Goal: Task Accomplishment & Management: Use online tool/utility

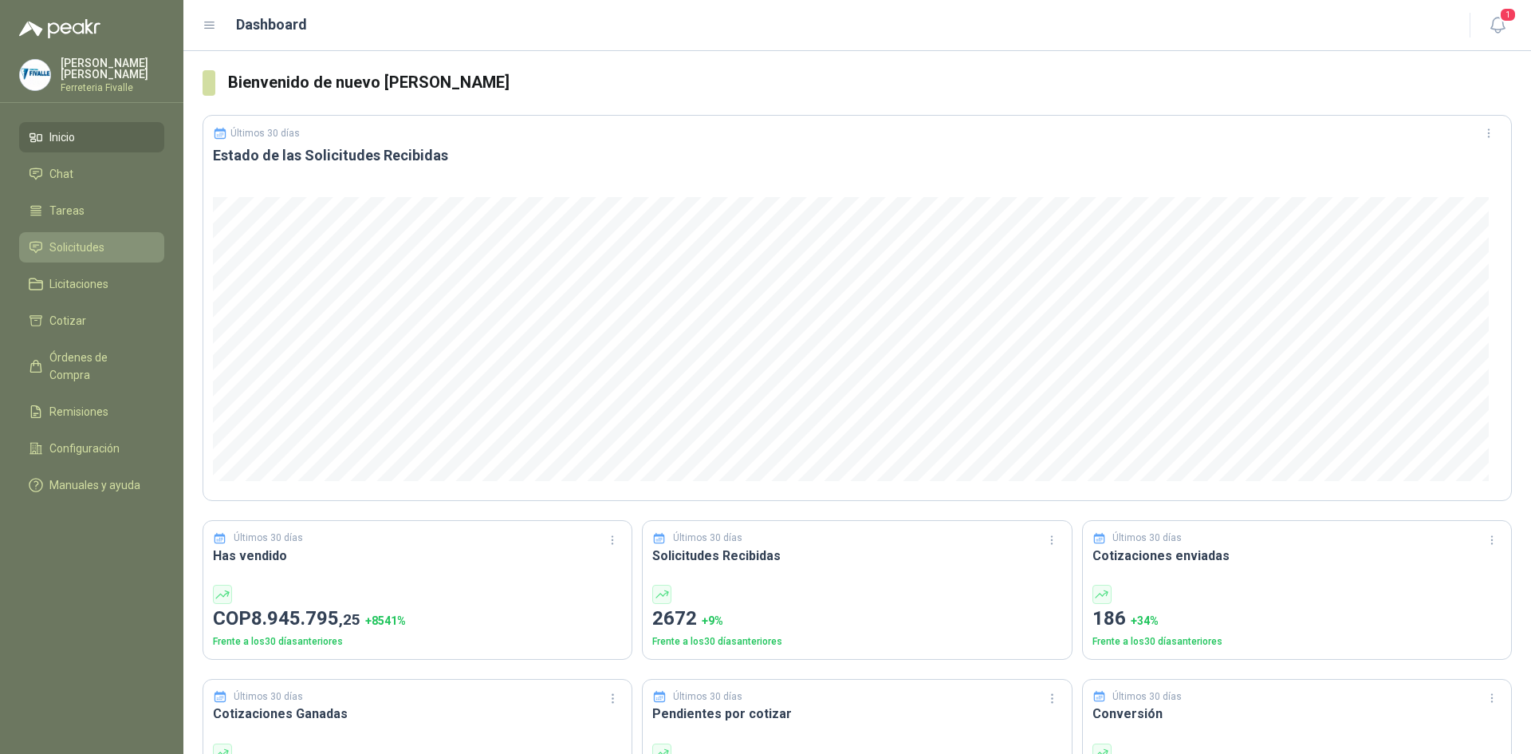
click at [69, 255] on span "Solicitudes" at bounding box center [76, 247] width 55 height 18
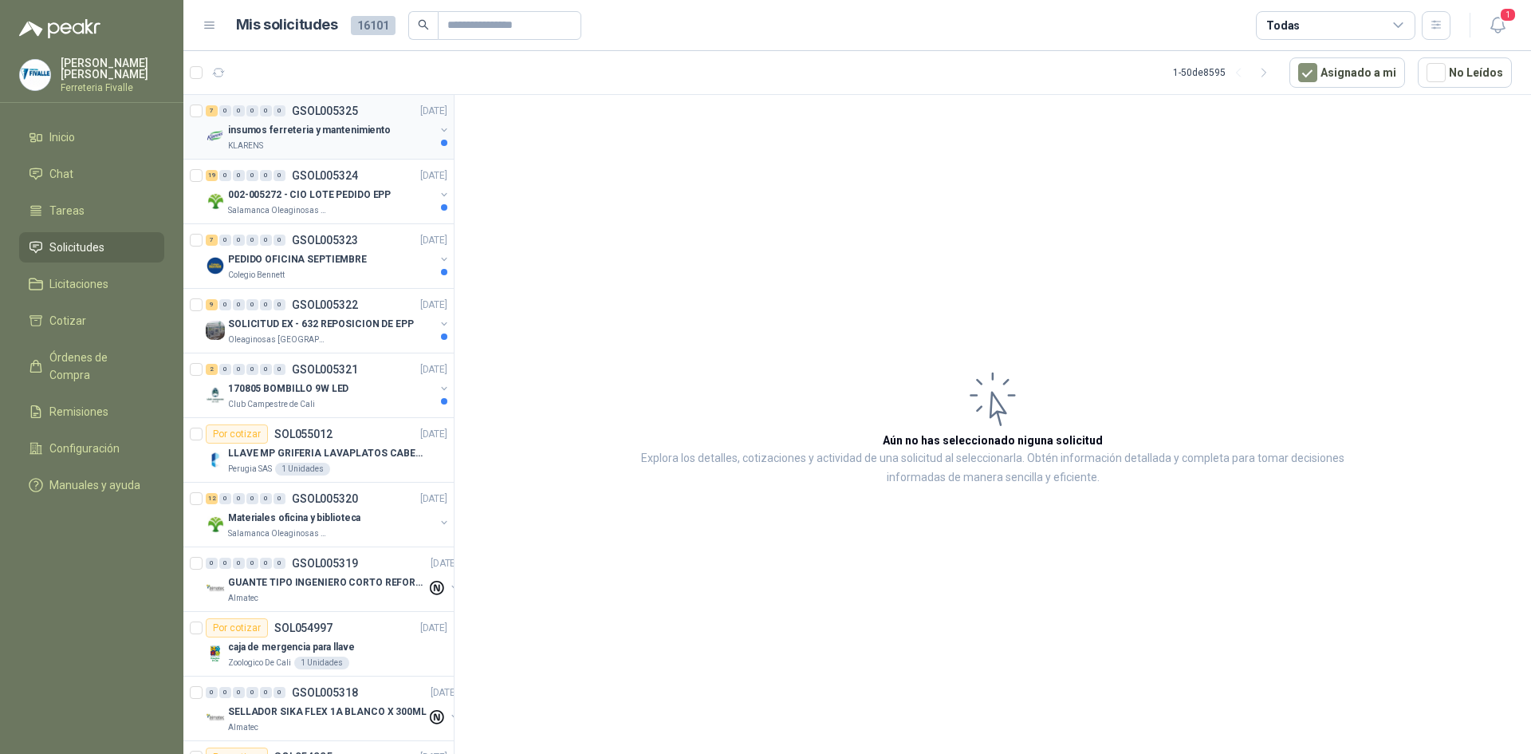
click at [332, 125] on p "insumos ferreteria y mantenimiento" at bounding box center [309, 130] width 163 height 15
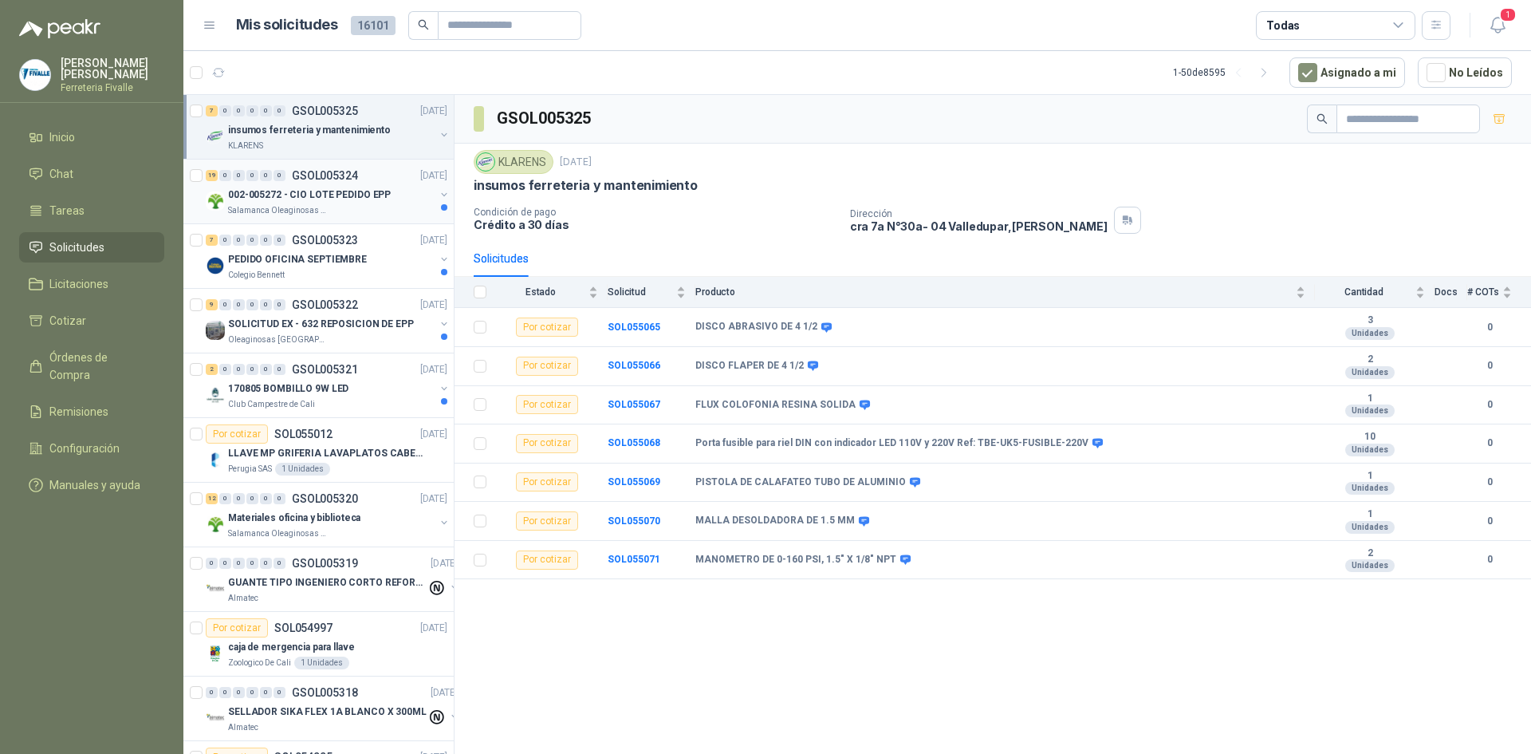
click at [311, 189] on p "002-005272 - CIO LOTE PEDIDO EPP" at bounding box center [309, 194] width 163 height 15
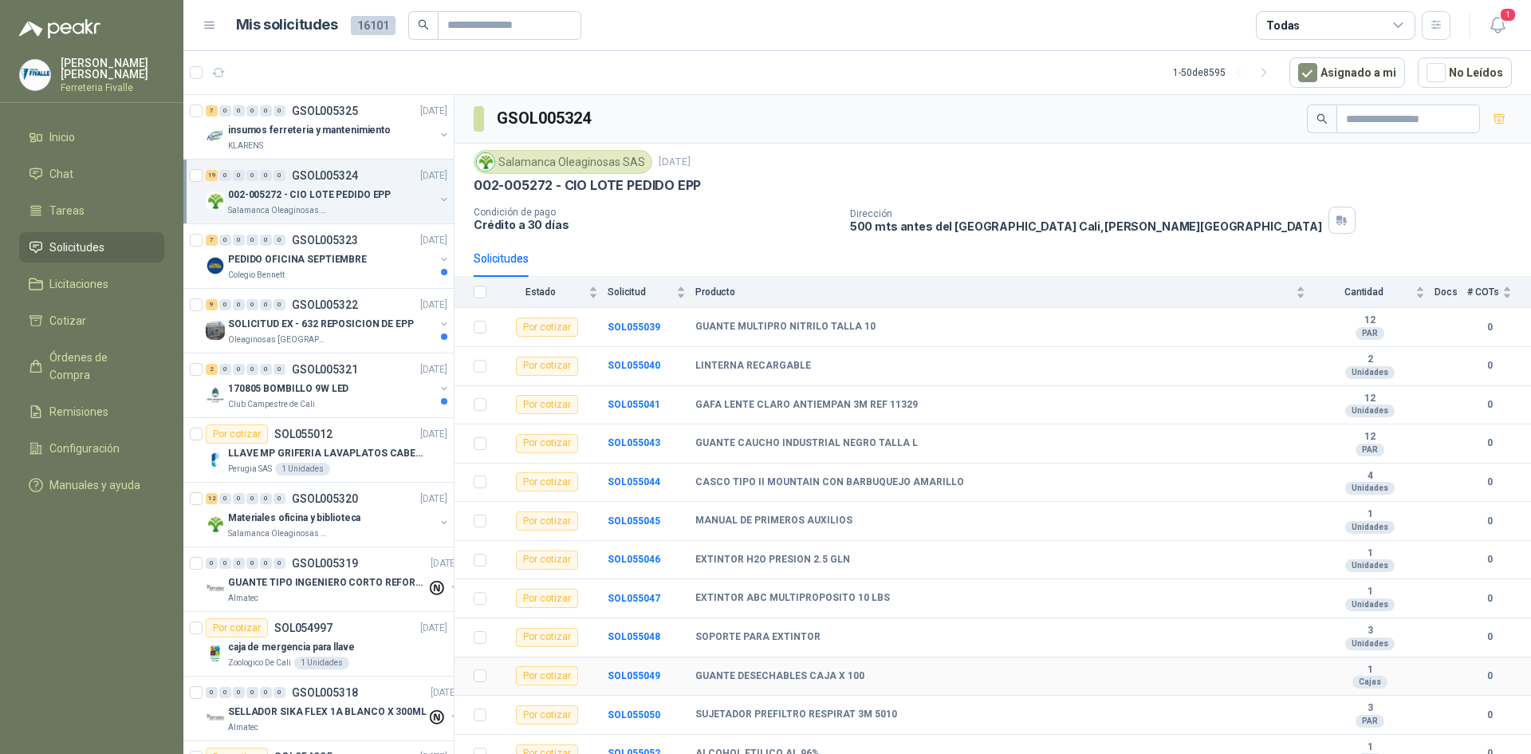
click at [962, 660] on td "GUANTE DESECHABLES CAJA X 100" at bounding box center [1006, 676] width 620 height 39
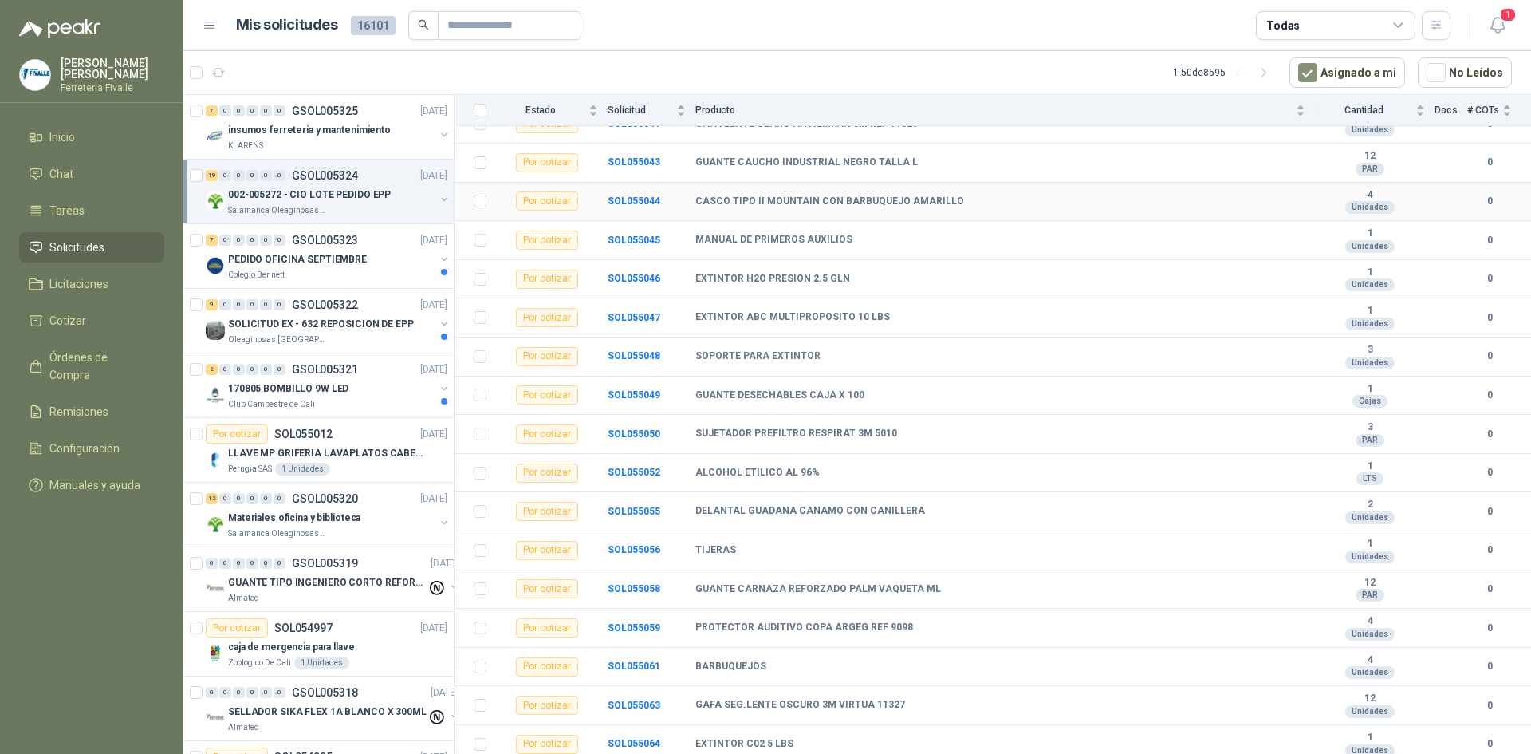
scroll to position [286, 0]
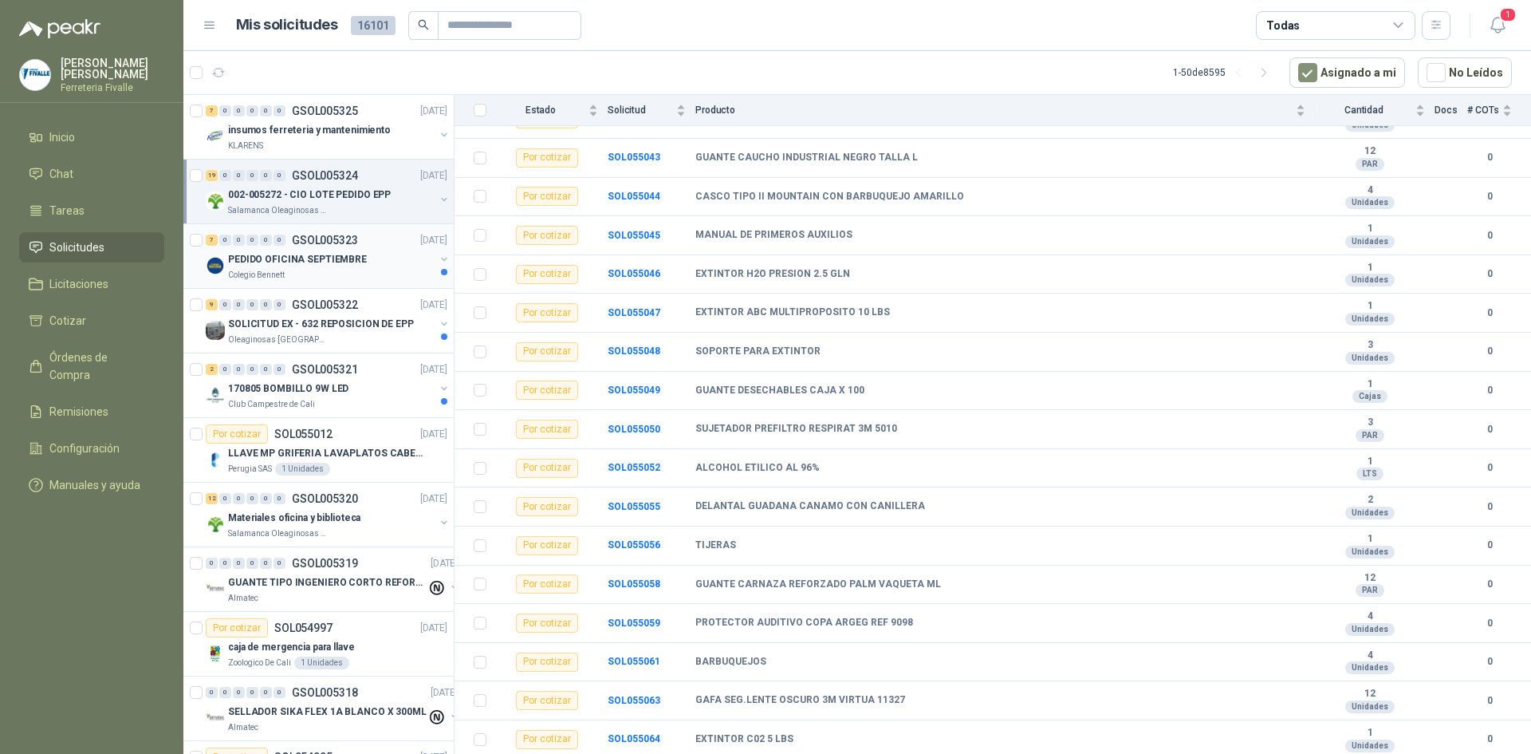
click at [339, 253] on p "PEDIDO OFICINA SEPTIEMBRE" at bounding box center [297, 259] width 139 height 15
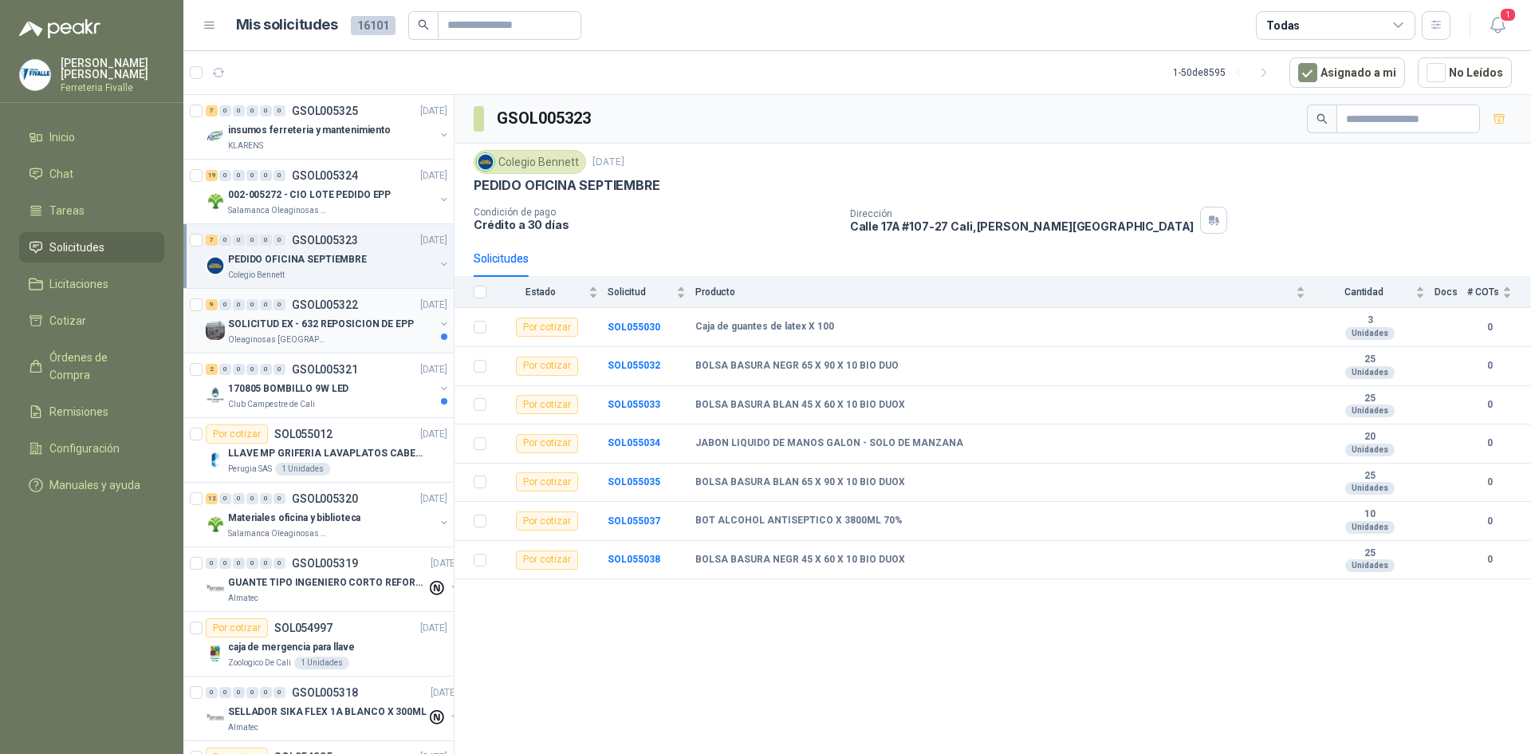
click at [258, 322] on p "SOLICITUD EX - 632 REPOSICION DE EPP" at bounding box center [321, 324] width 186 height 15
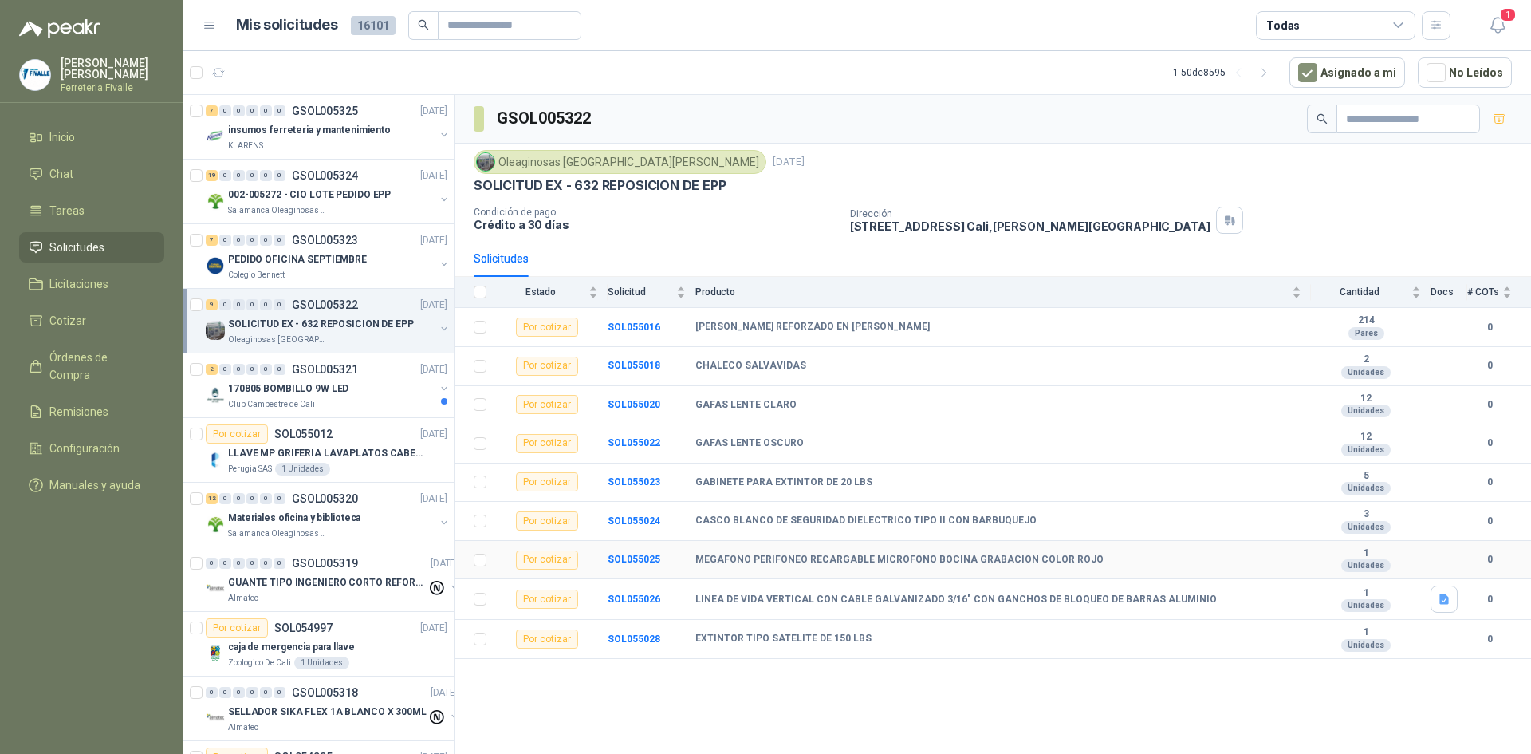
click at [1267, 546] on td "MEGAFONO PERIFONEO RECARGABLE MICROFONO BOCINA GRABACION COLOR ROJO" at bounding box center [1004, 560] width 616 height 39
click at [305, 374] on p "GSOL005321" at bounding box center [325, 369] width 66 height 11
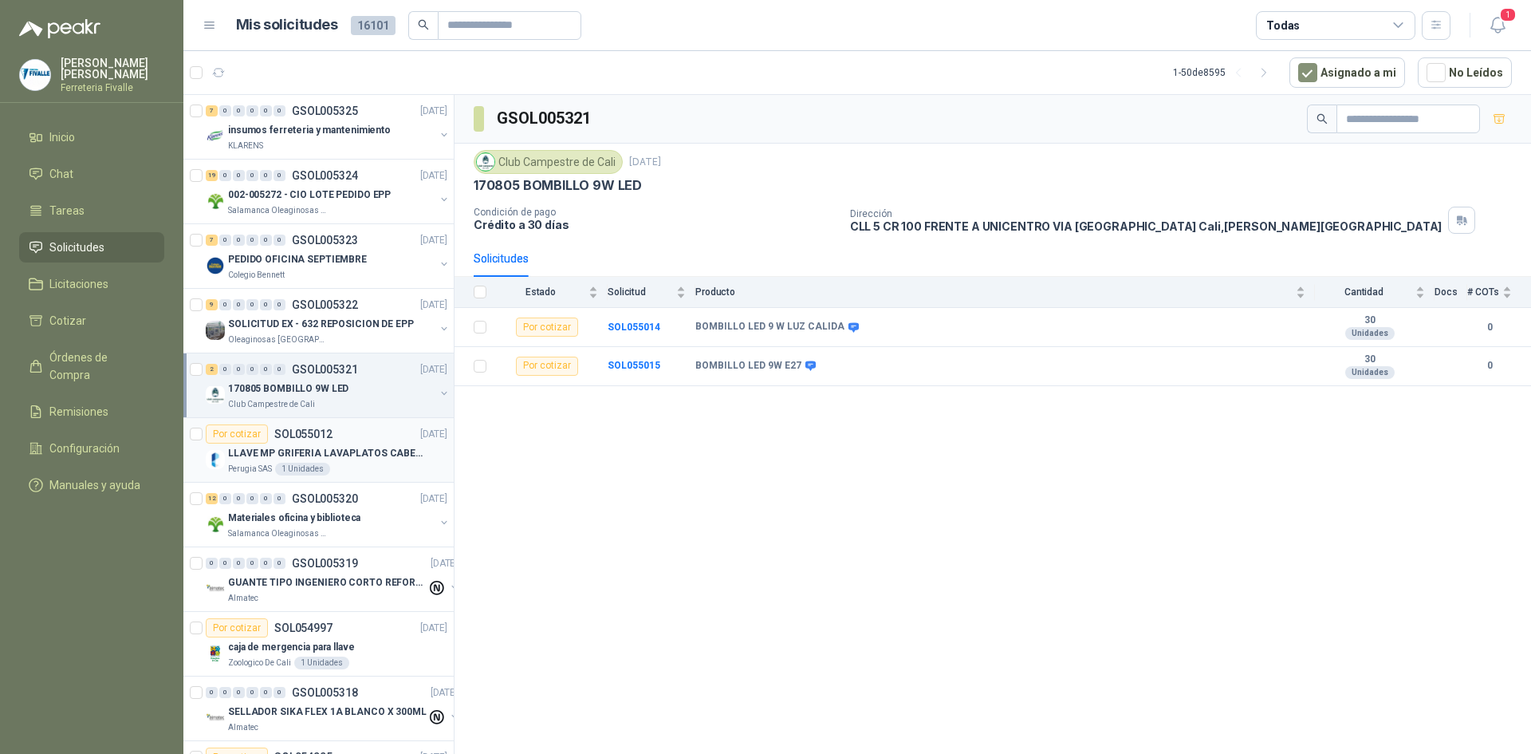
click at [334, 457] on p "LLAVE MP GRIFERIA LAVAPLATOS CABEZA EXTRAIBLE" at bounding box center [327, 453] width 199 height 15
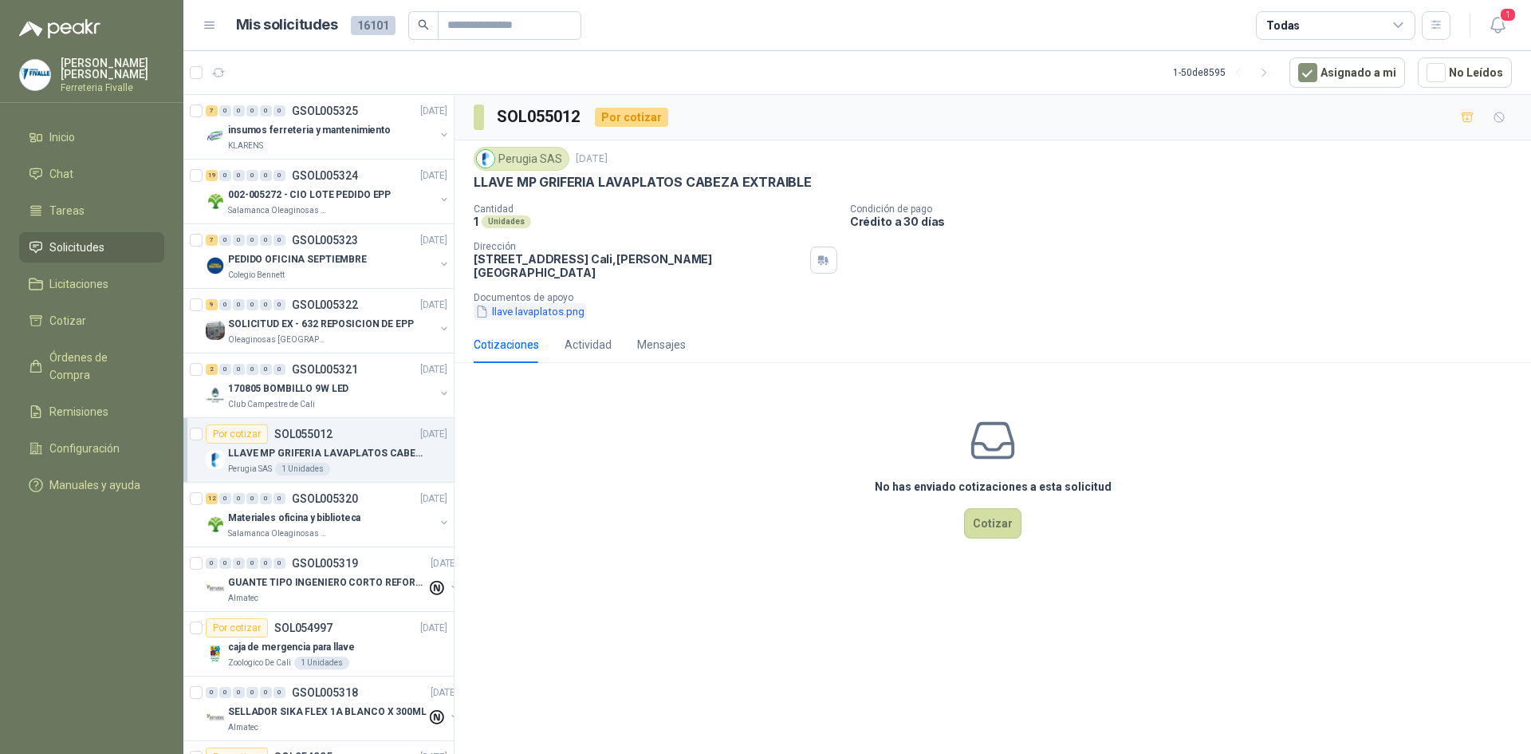
click at [503, 303] on button "llave lavaplatos.png" at bounding box center [530, 311] width 112 height 17
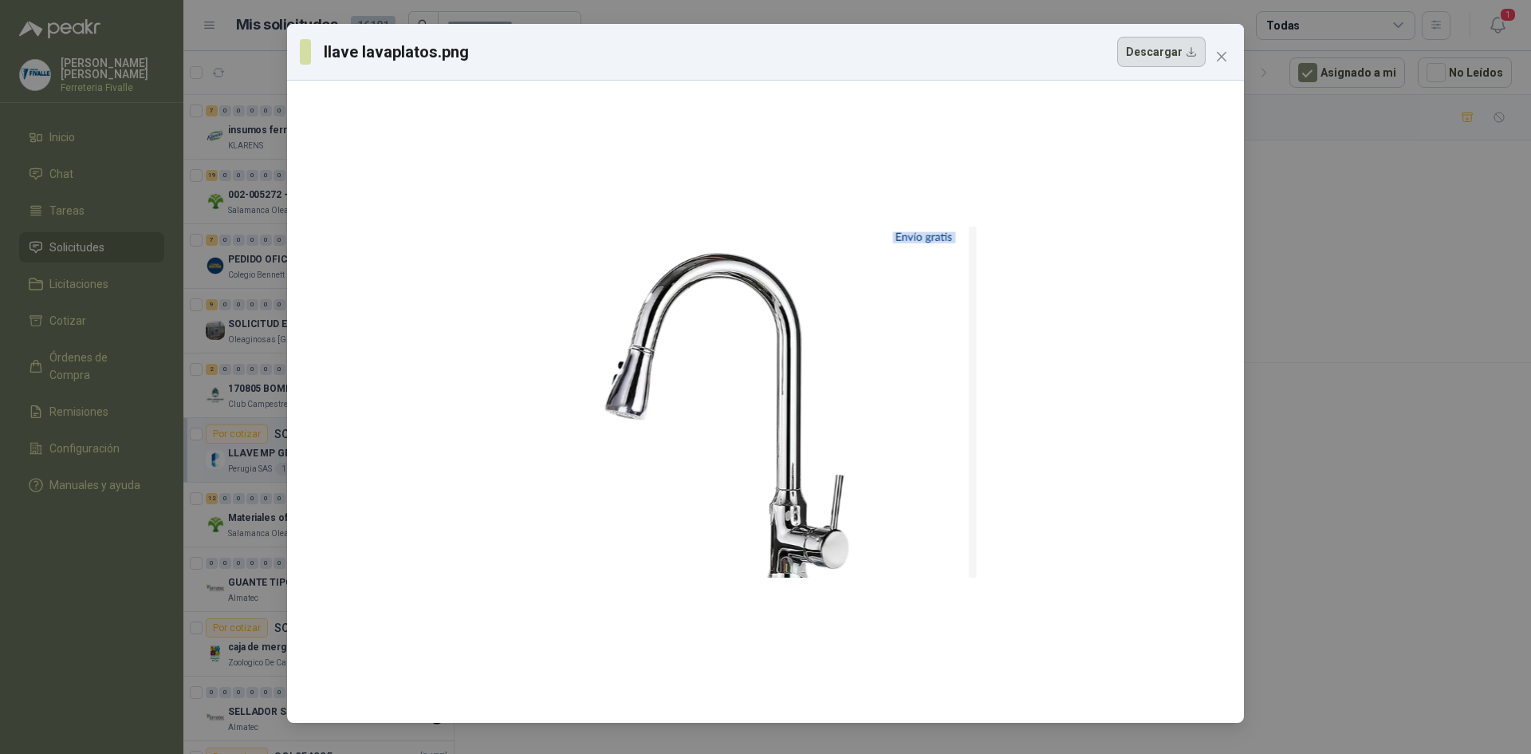
click at [1190, 52] on button "Descargar" at bounding box center [1161, 52] width 89 height 30
click at [1367, 547] on div "llave lavaplatos.png Descargar" at bounding box center [765, 377] width 1531 height 754
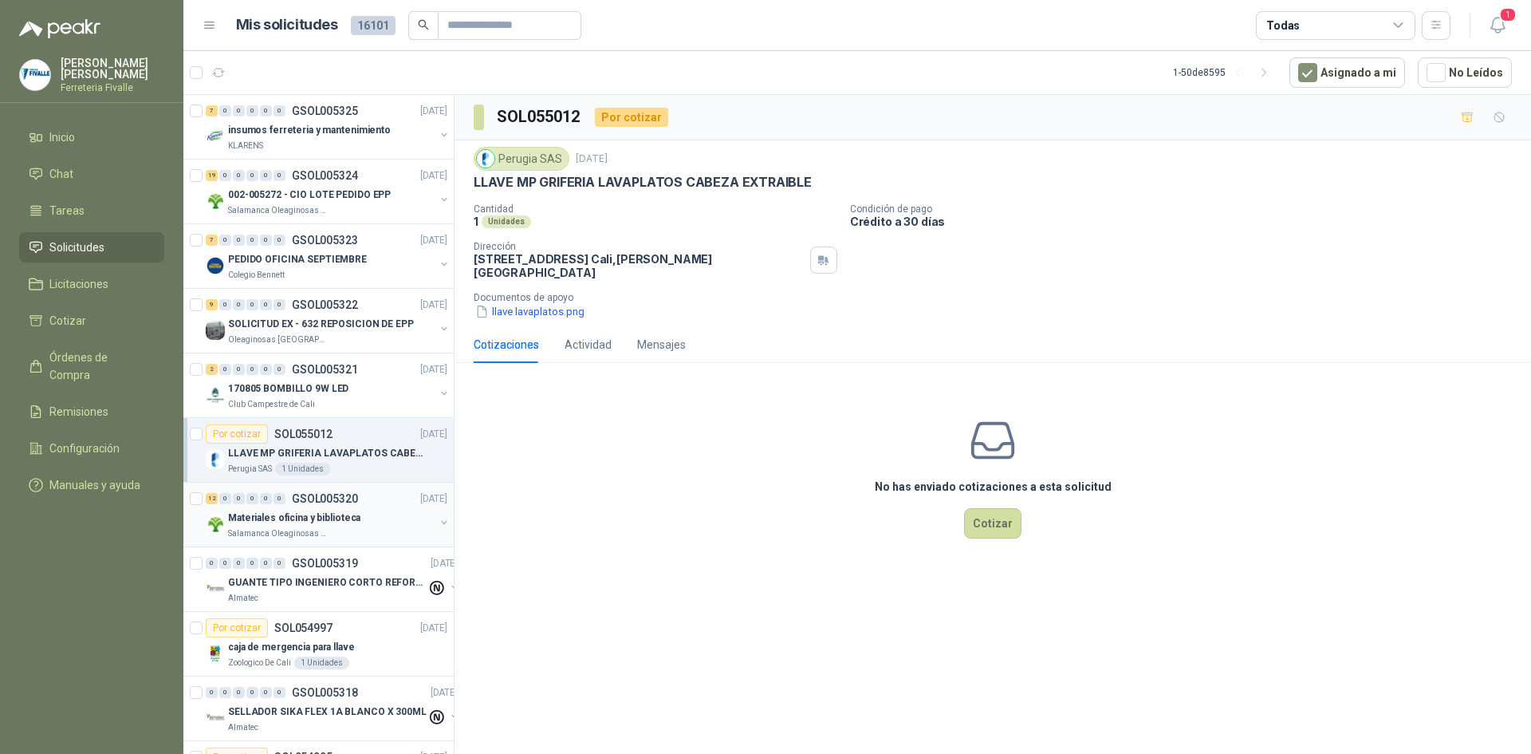
click at [271, 513] on p "Materiales oficina y biblioteca" at bounding box center [294, 517] width 132 height 15
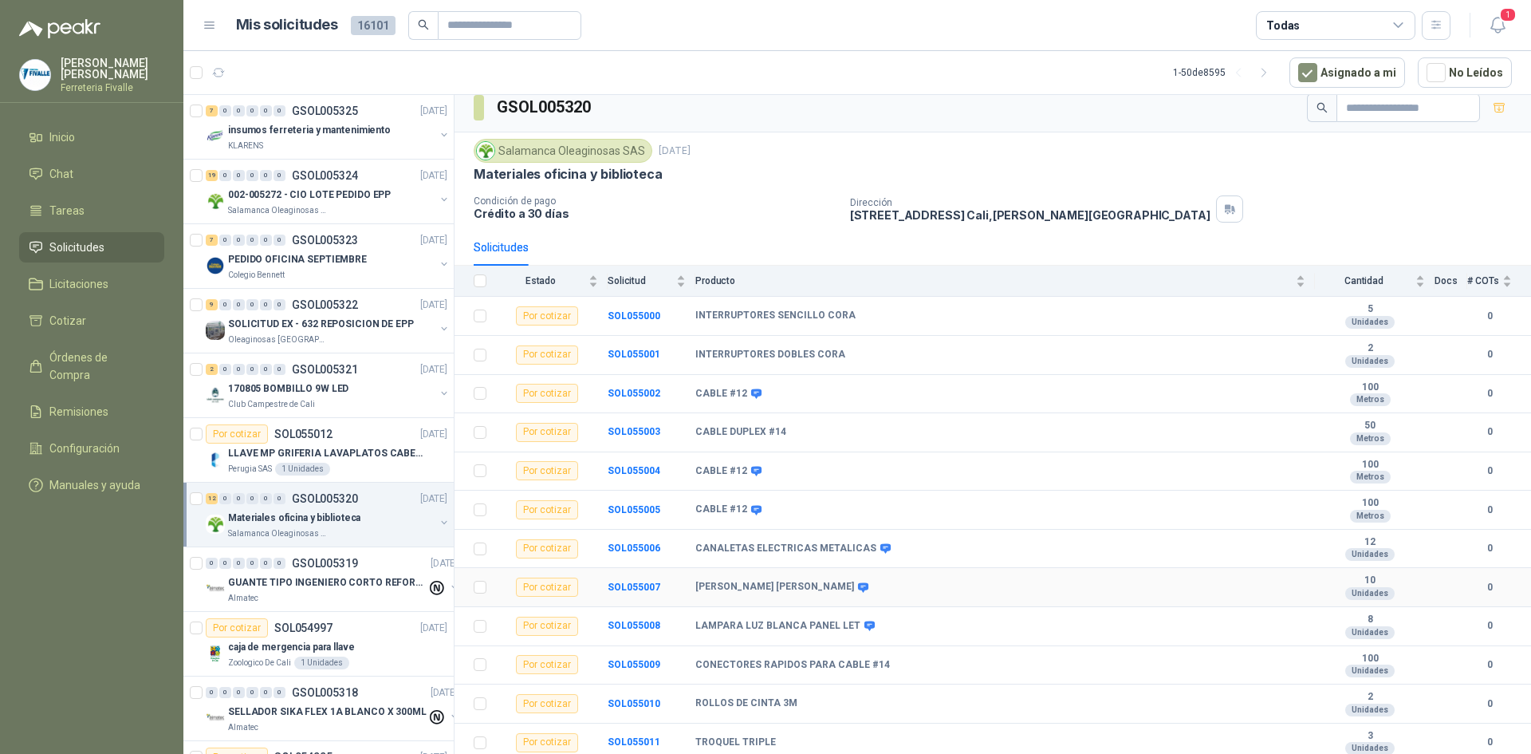
scroll to position [14, 0]
click at [294, 583] on p "GUANTE TIPO INGENIERO CORTO REFORZADO" at bounding box center [327, 582] width 199 height 15
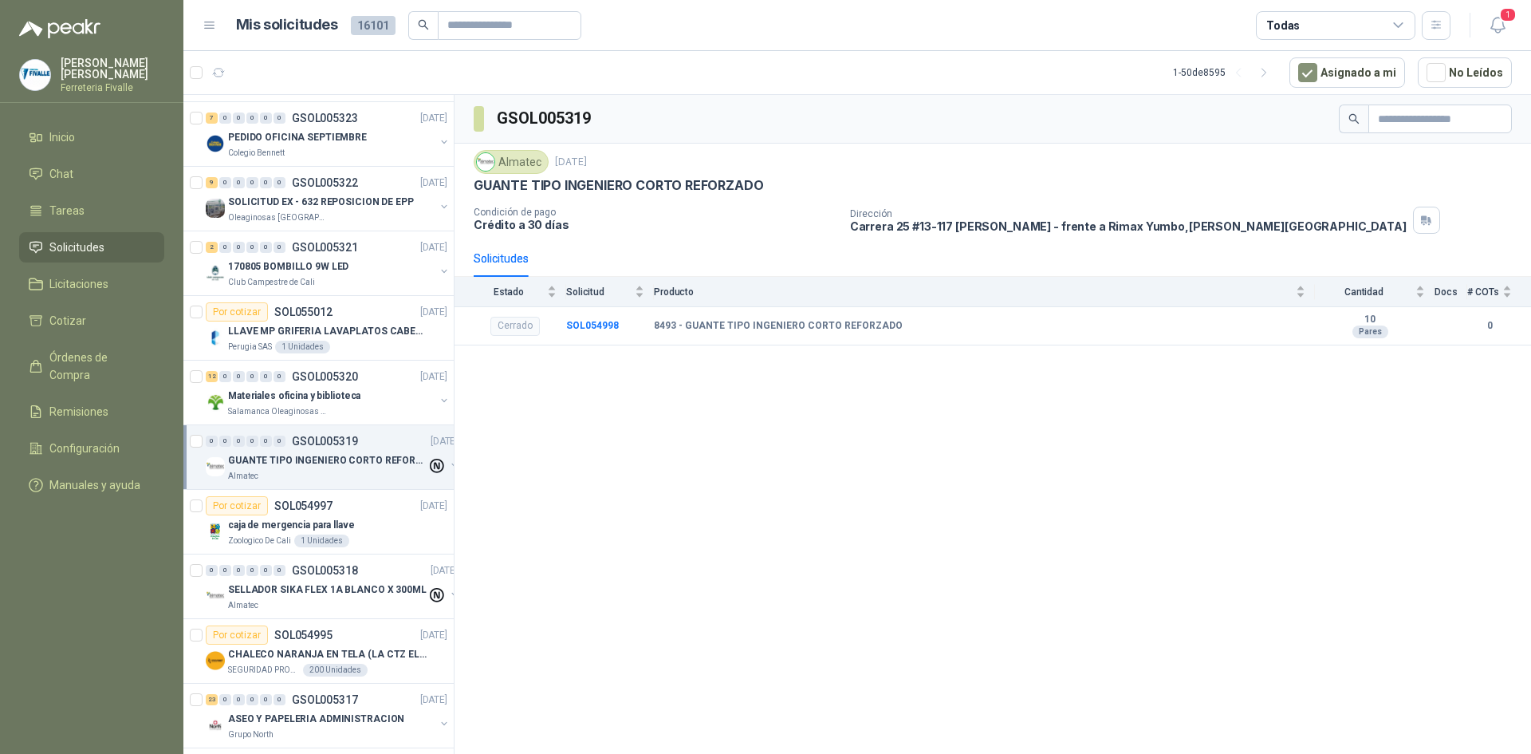
scroll to position [160, 0]
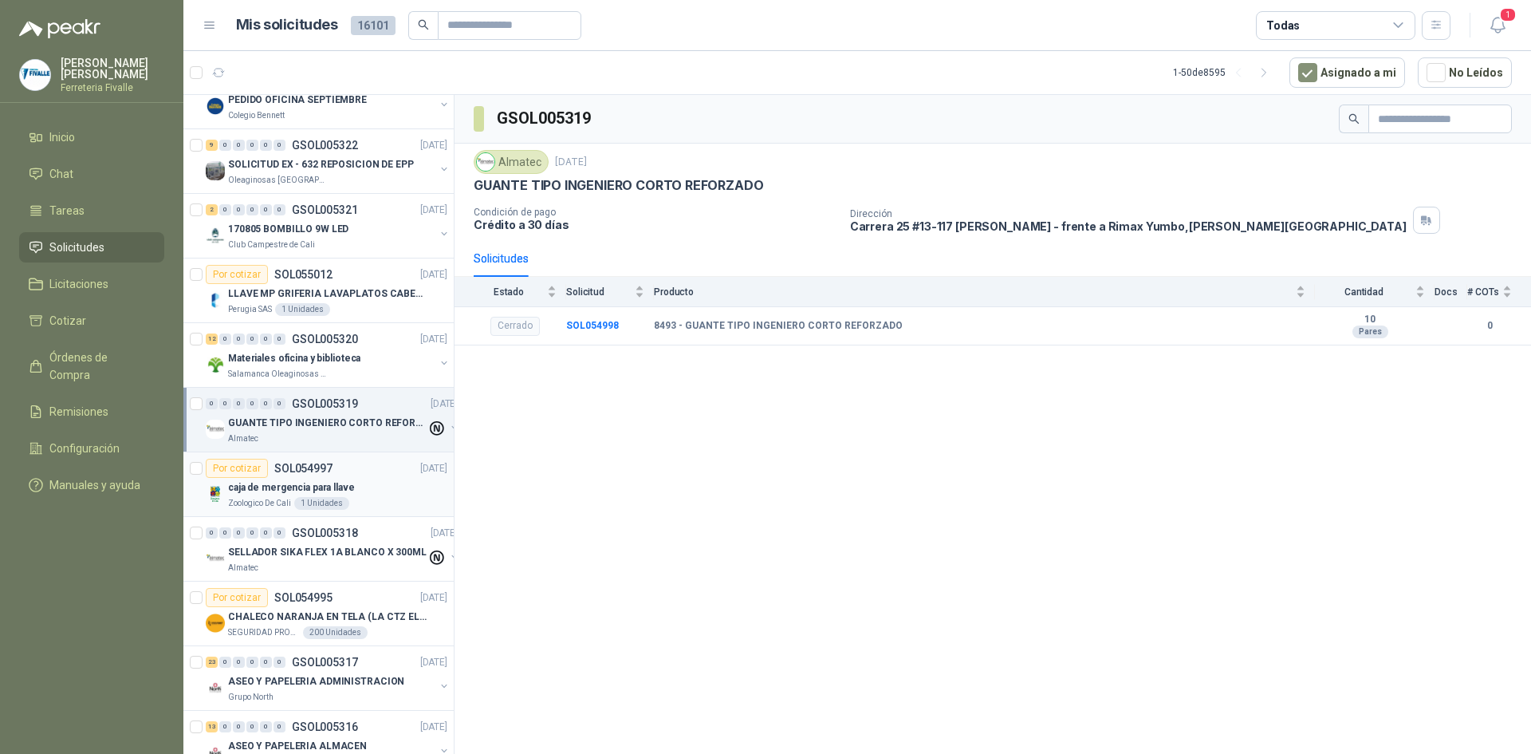
click at [369, 483] on div "caja de mergencia para llave" at bounding box center [337, 487] width 219 height 19
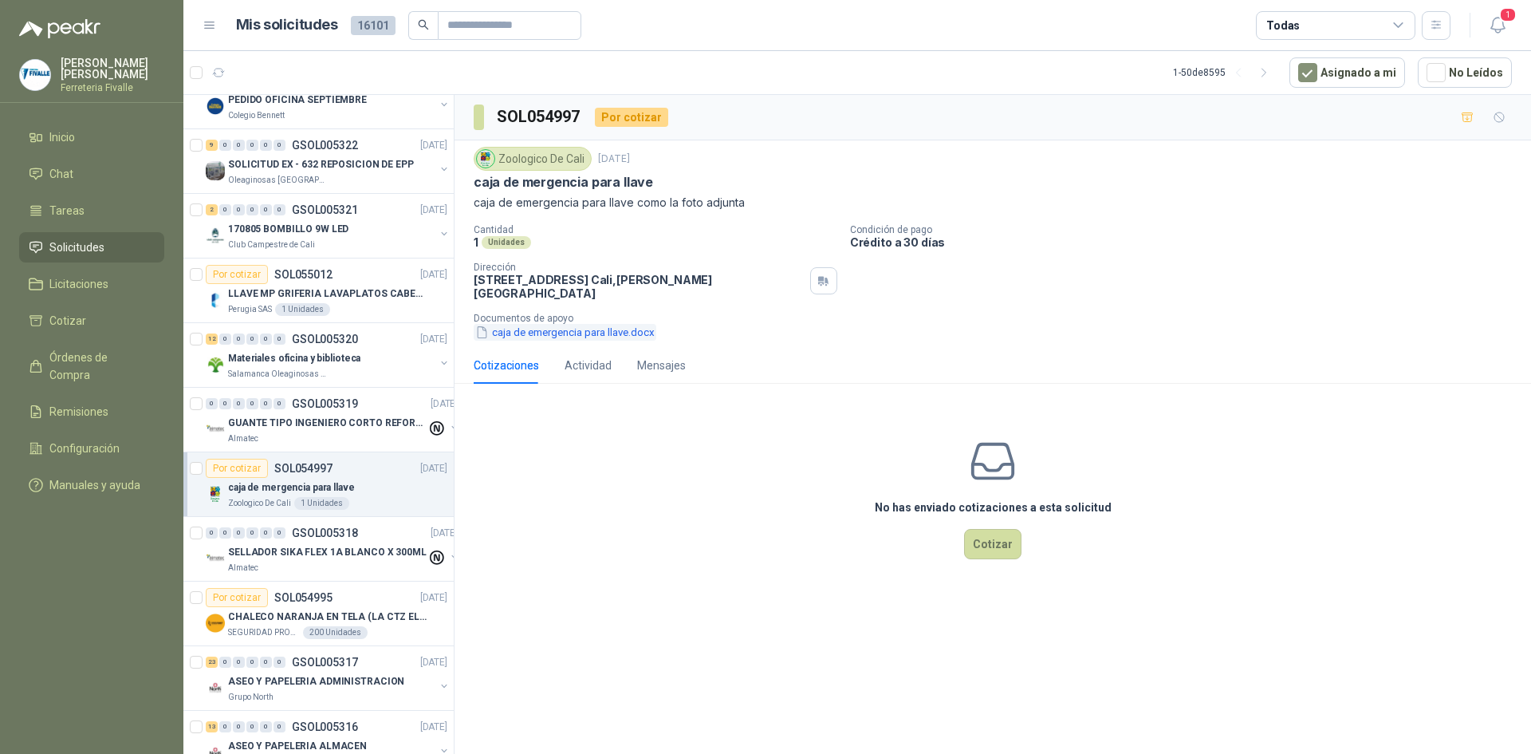
click at [485, 325] on icon "button" at bounding box center [482, 332] width 14 height 14
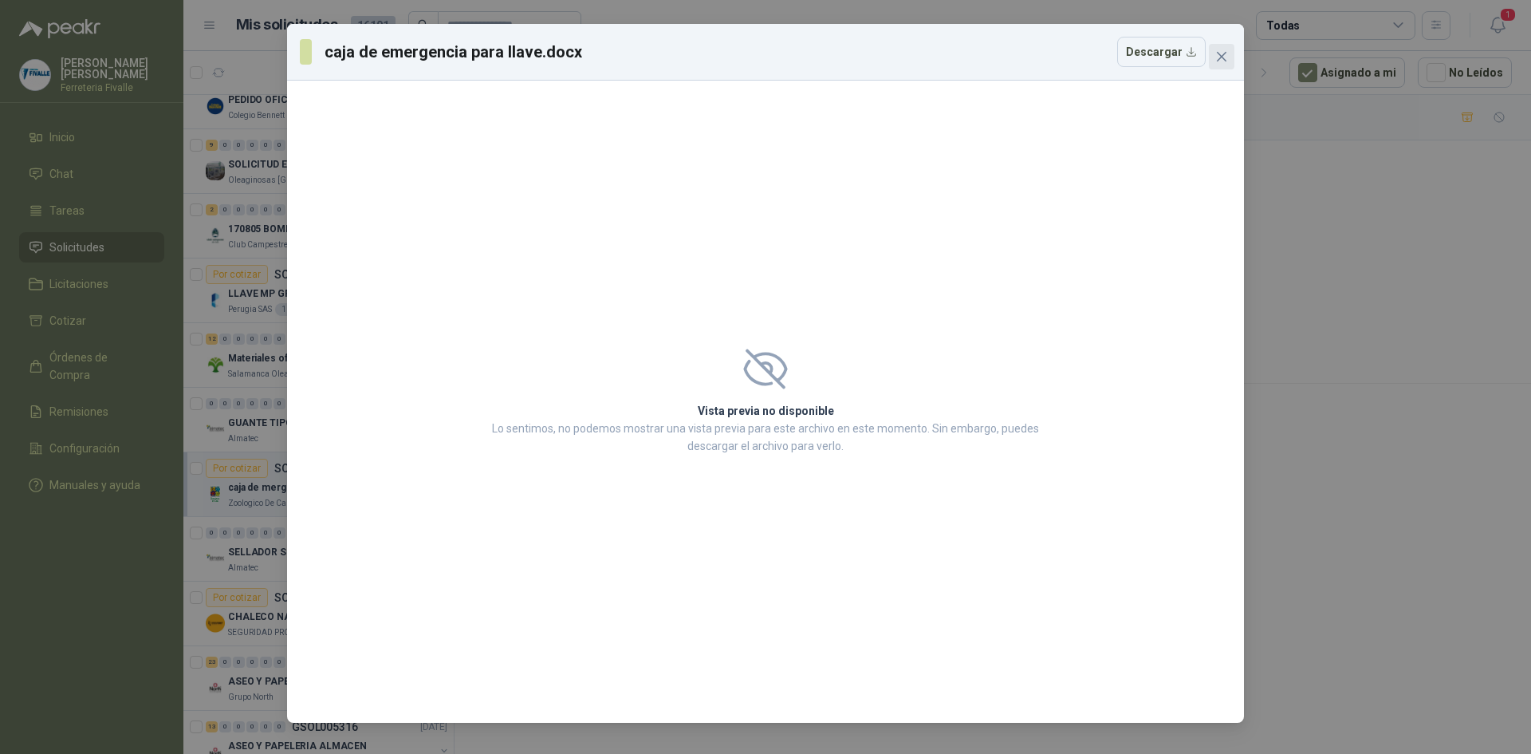
click at [1223, 55] on icon "close" at bounding box center [1222, 57] width 10 height 10
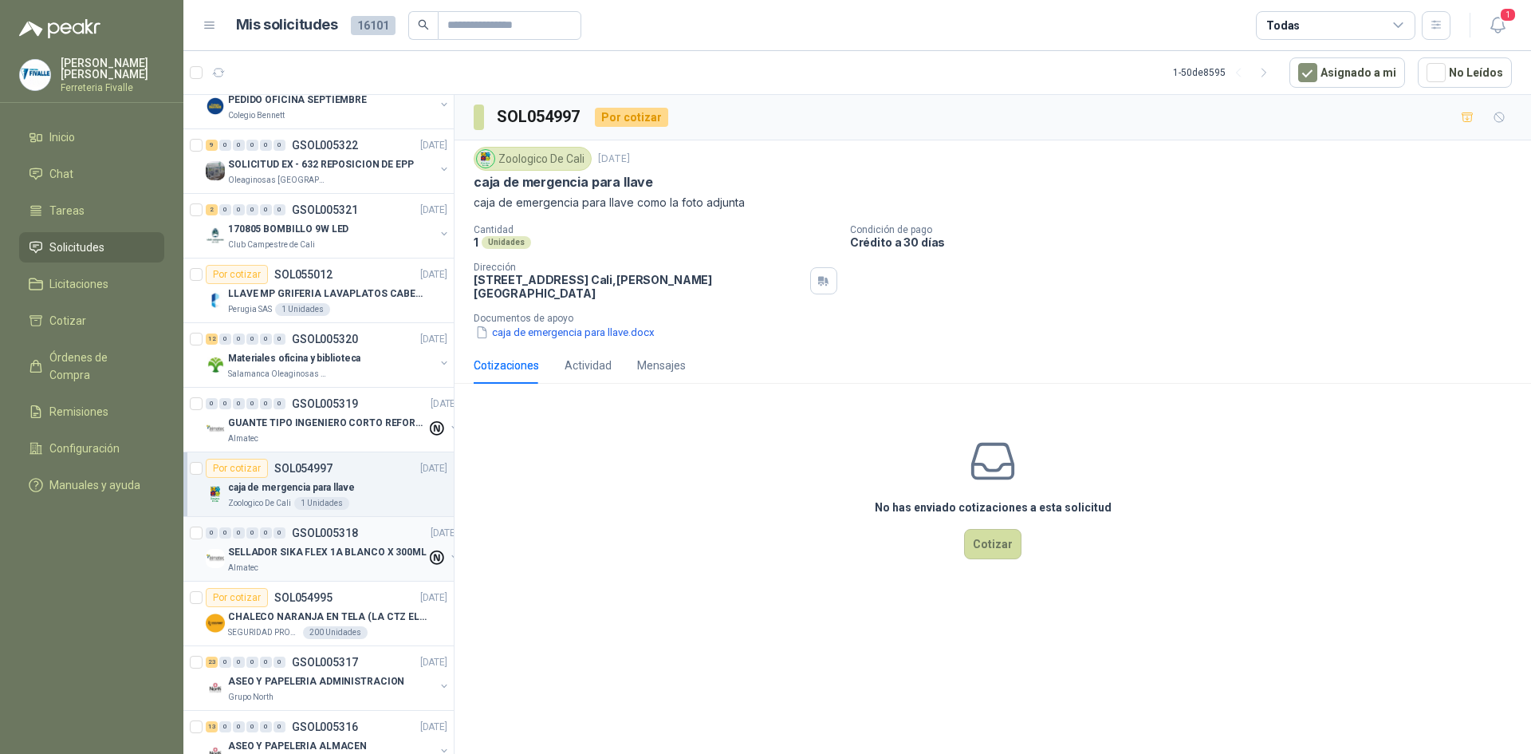
click at [298, 552] on p "SELLADOR SIKA FLEX 1A BLANCO X 300ML" at bounding box center [327, 552] width 199 height 15
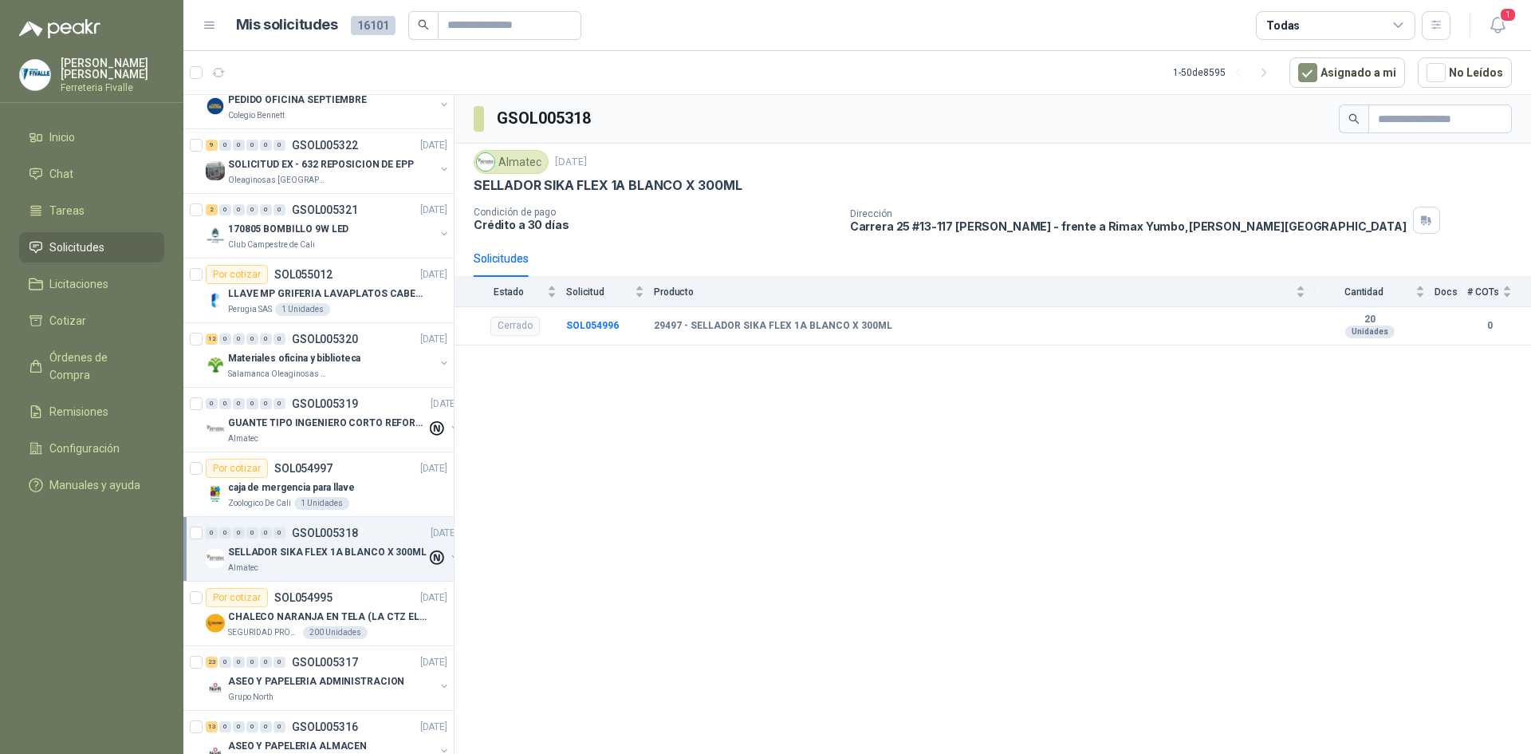
scroll to position [239, 0]
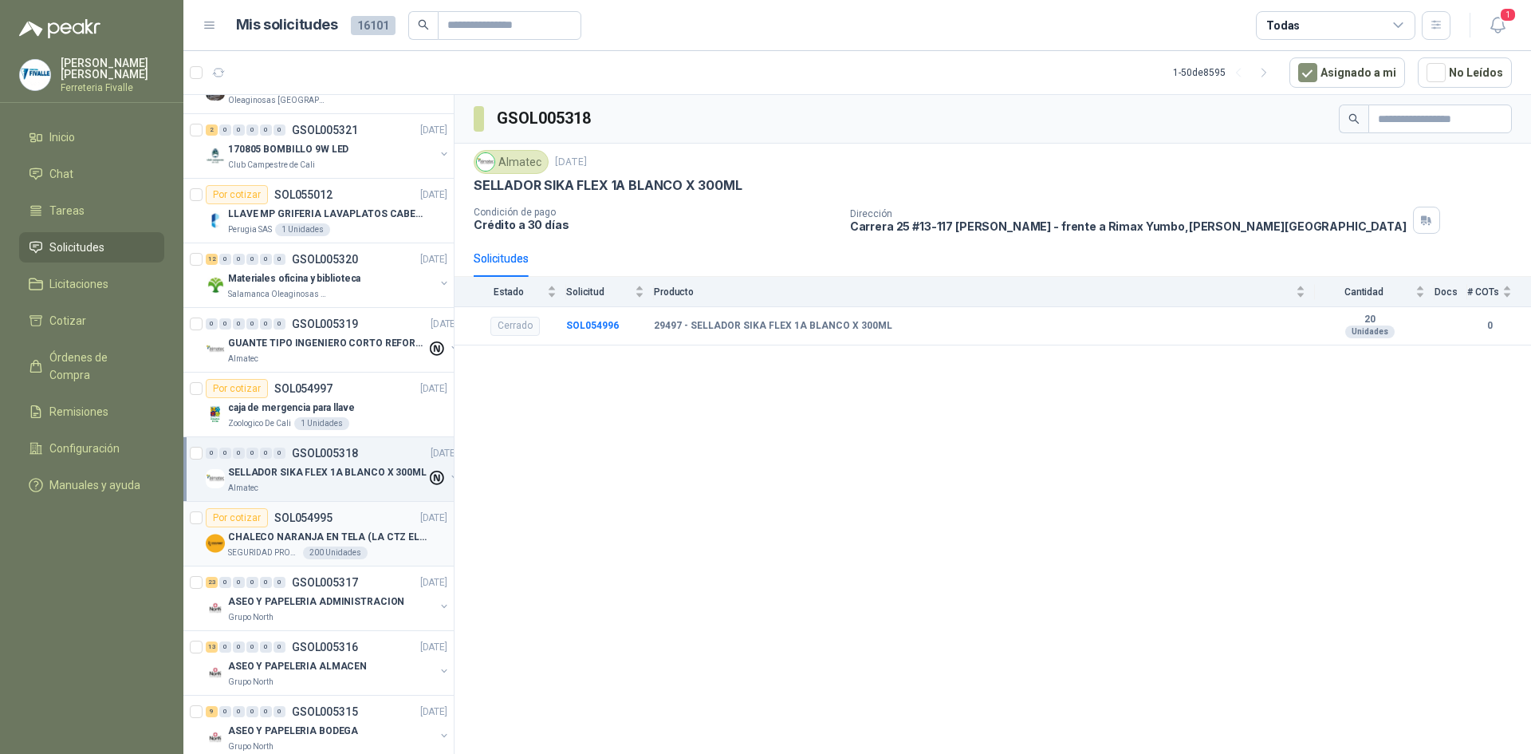
click at [300, 539] on p "CHALECO NARANJA EN TELA (LA CTZ ELEGIDA DEBE ENVIAR MUESTRA)" at bounding box center [327, 537] width 199 height 15
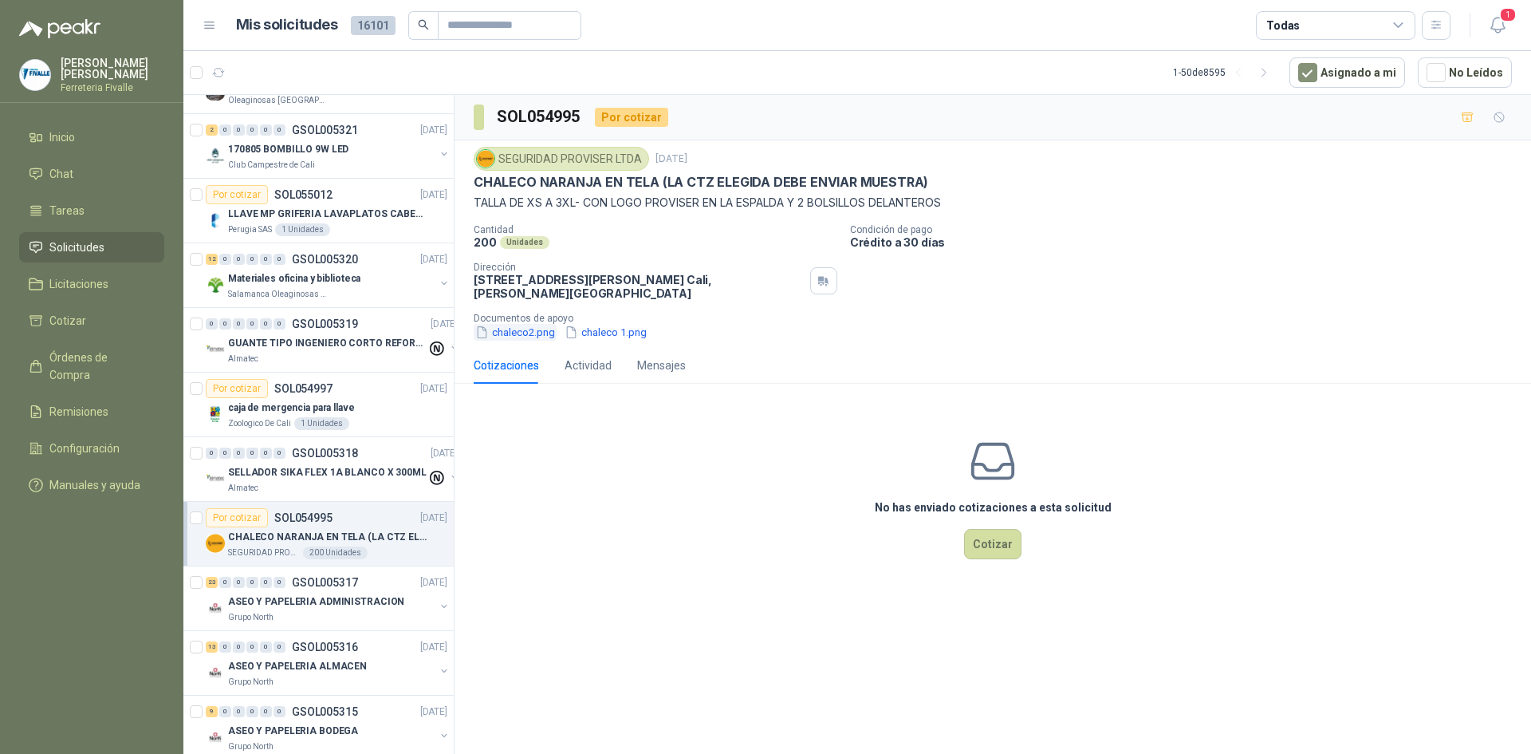
click at [521, 333] on button "chaleco2.png" at bounding box center [515, 332] width 83 height 17
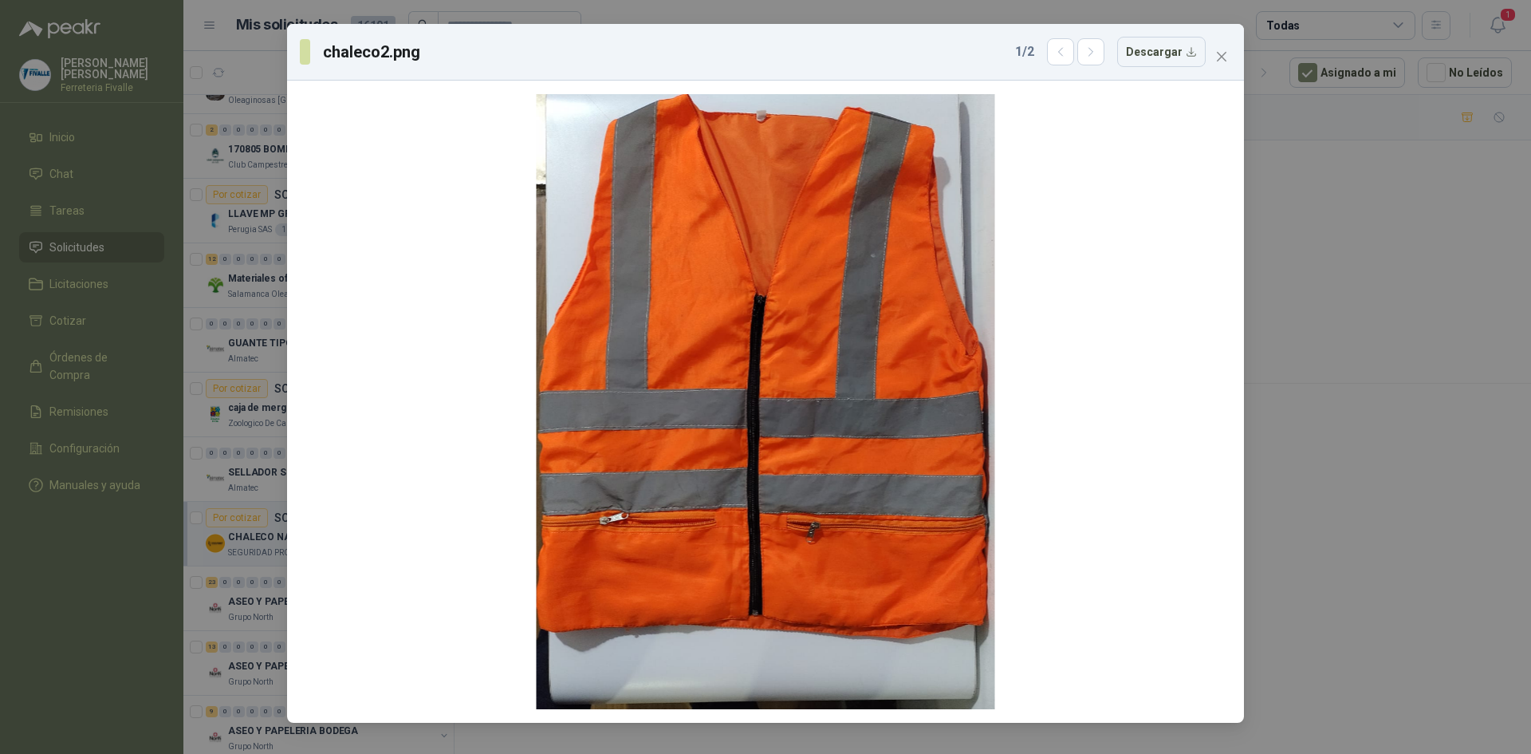
click at [1394, 446] on div "chaleco2.png 1 / 2 Descargar" at bounding box center [765, 377] width 1531 height 754
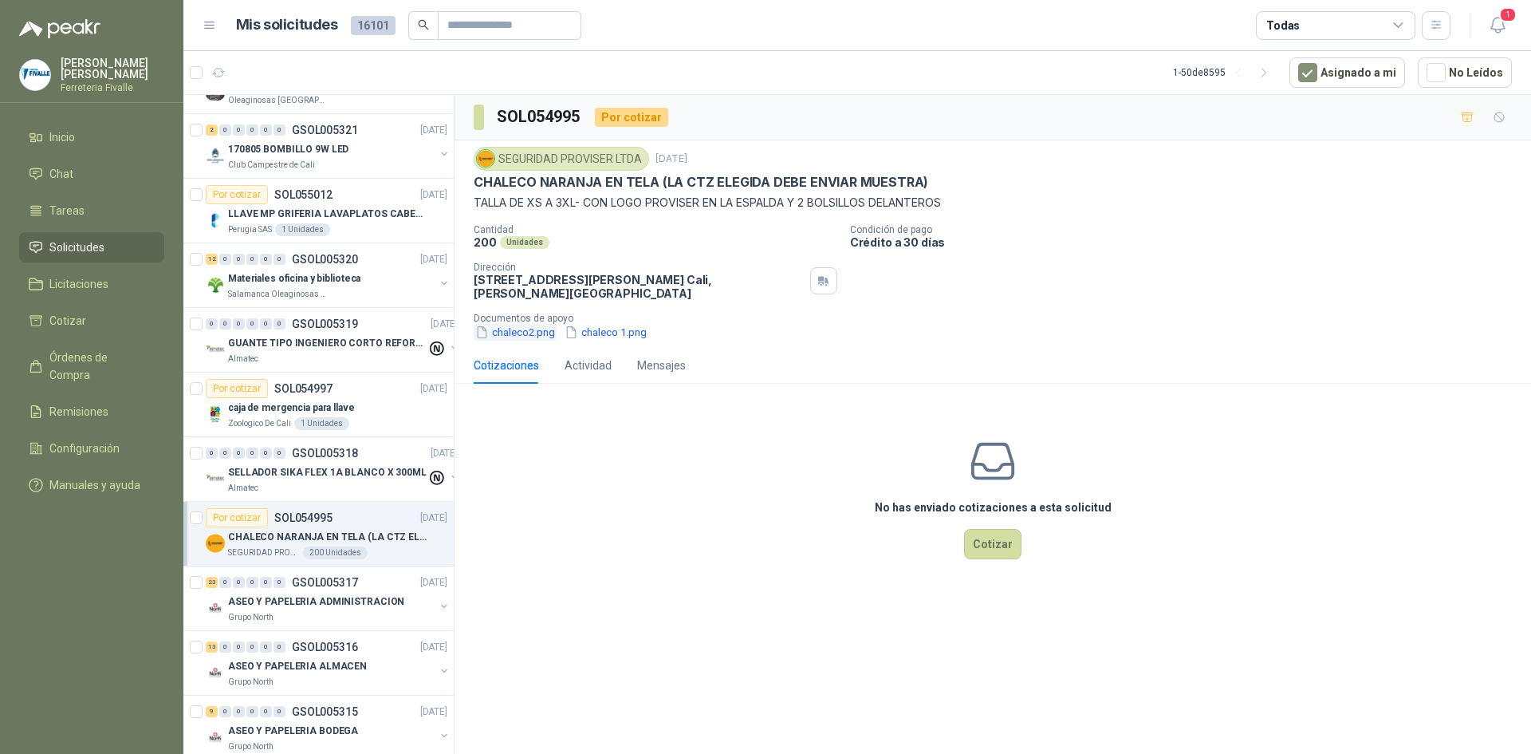
click at [483, 330] on icon "button" at bounding box center [482, 332] width 8 height 11
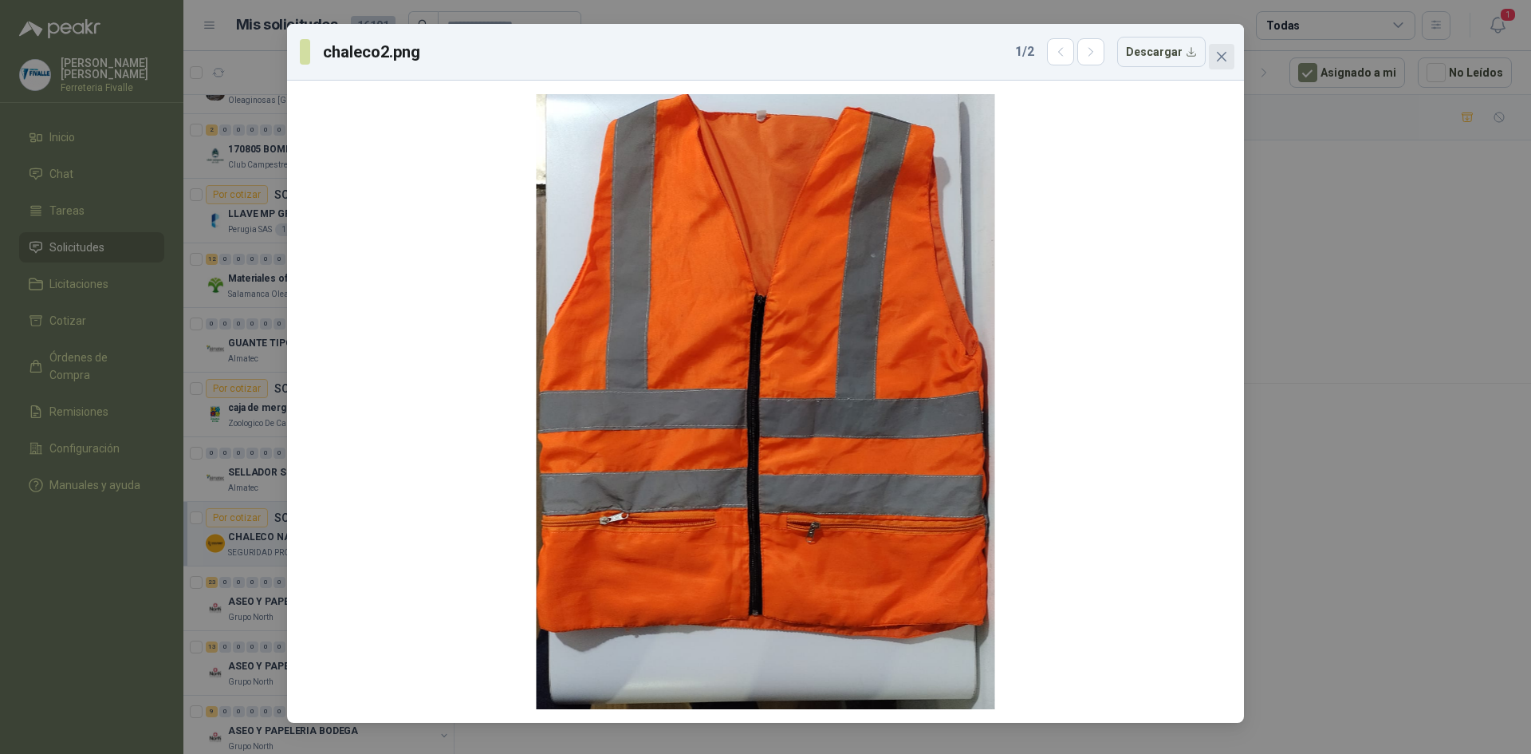
click at [1216, 48] on button "Close" at bounding box center [1222, 57] width 26 height 26
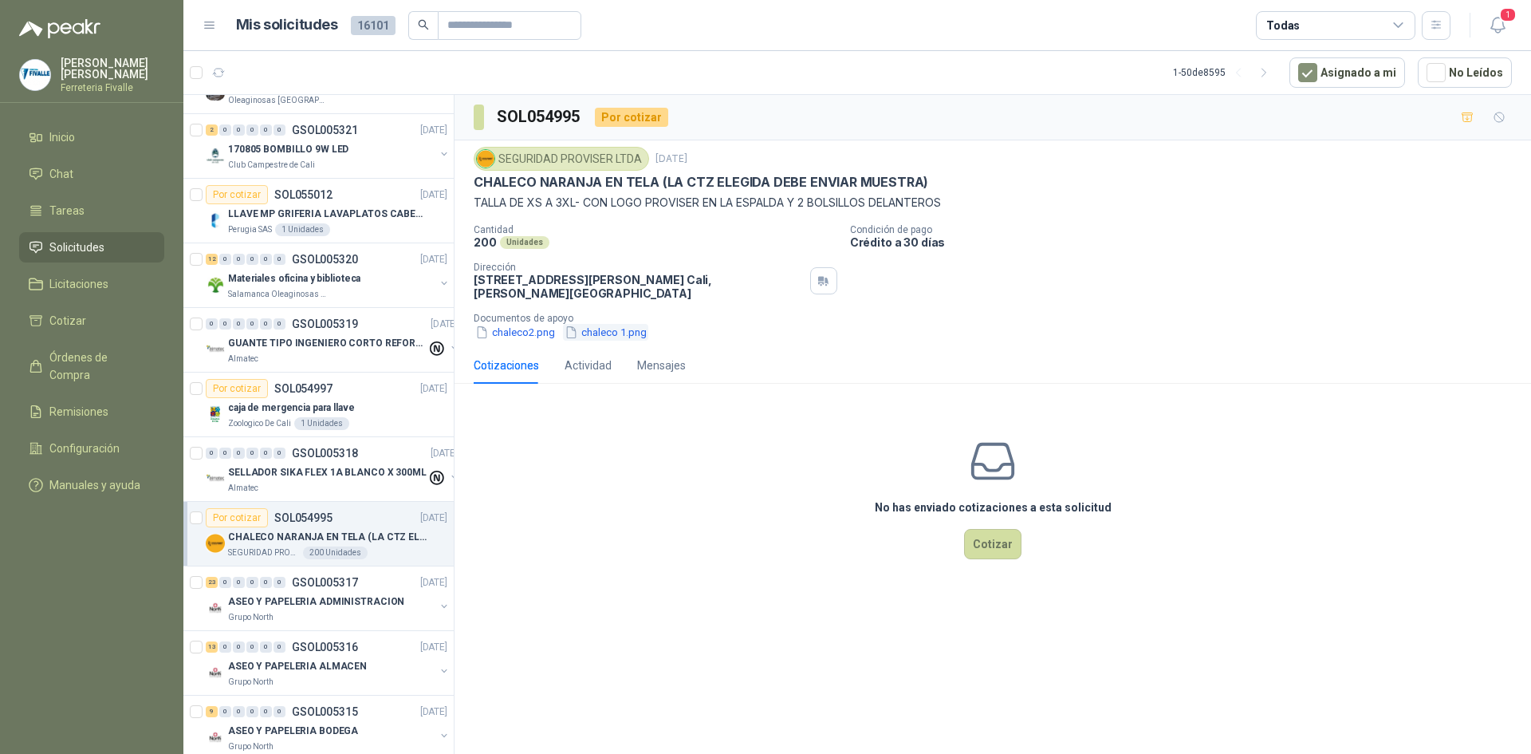
click at [599, 332] on button "chaleco 1.png" at bounding box center [605, 332] width 85 height 17
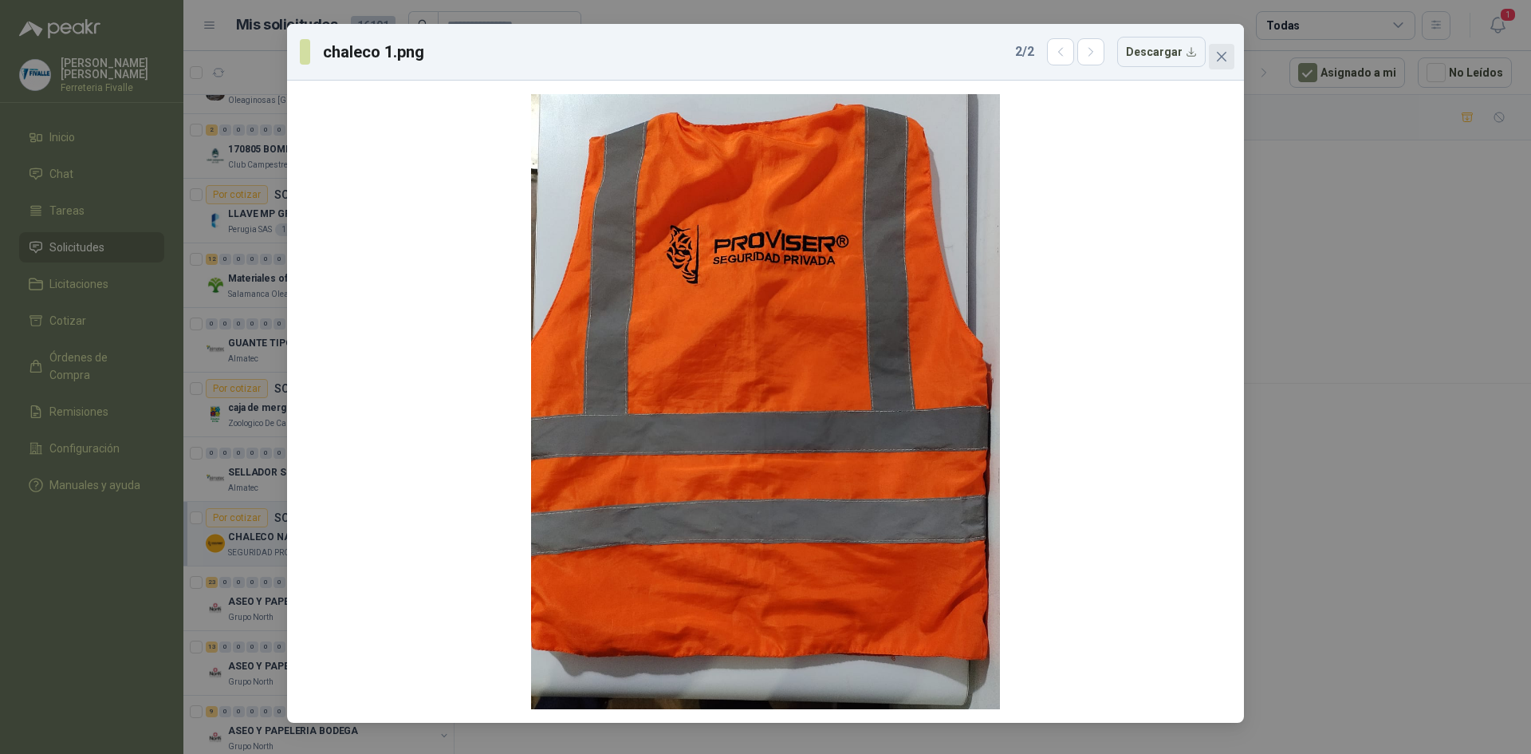
click at [1224, 52] on icon "close" at bounding box center [1222, 56] width 13 height 13
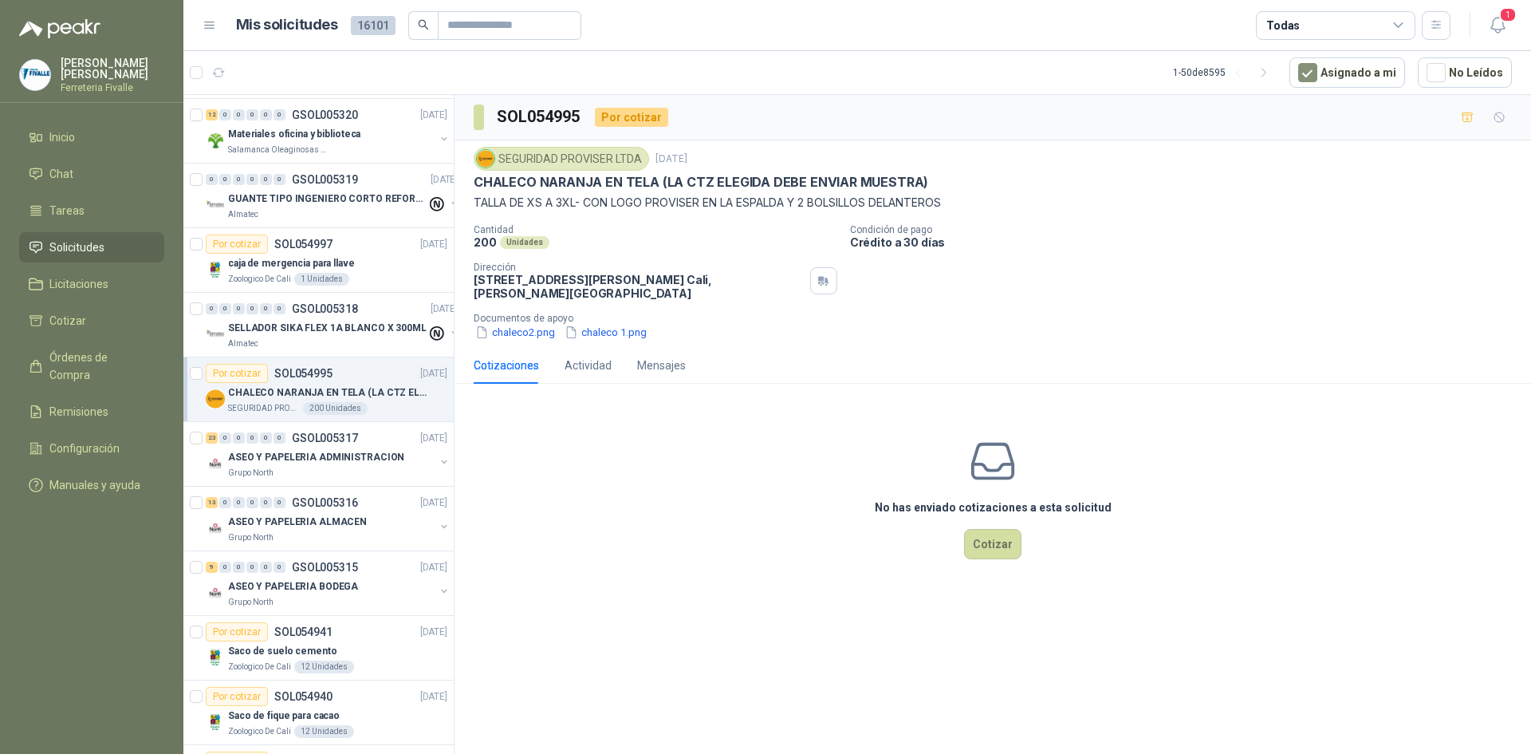
scroll to position [399, 0]
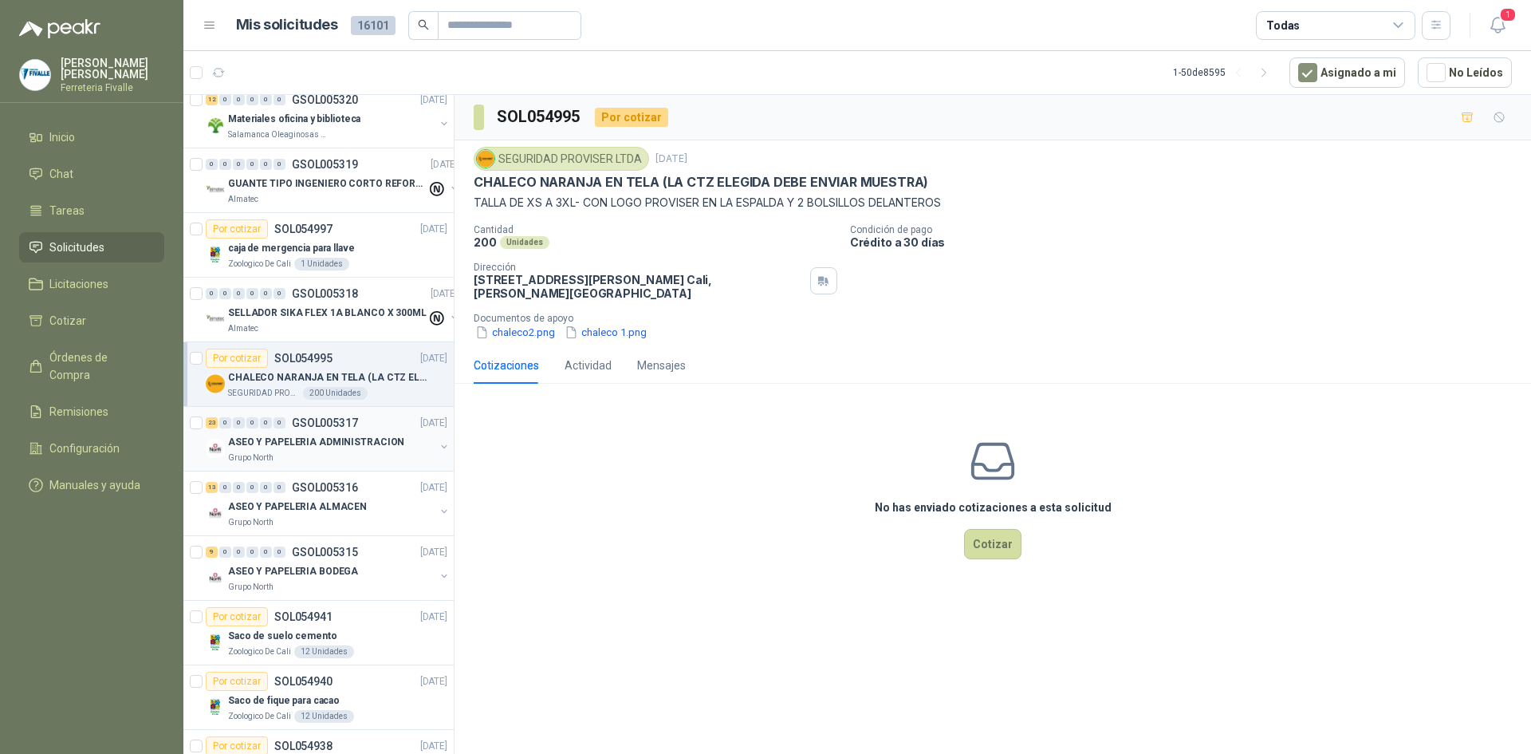
click at [253, 447] on p "ASEO Y PAPELERIA ADMINISTRACION" at bounding box center [316, 442] width 176 height 15
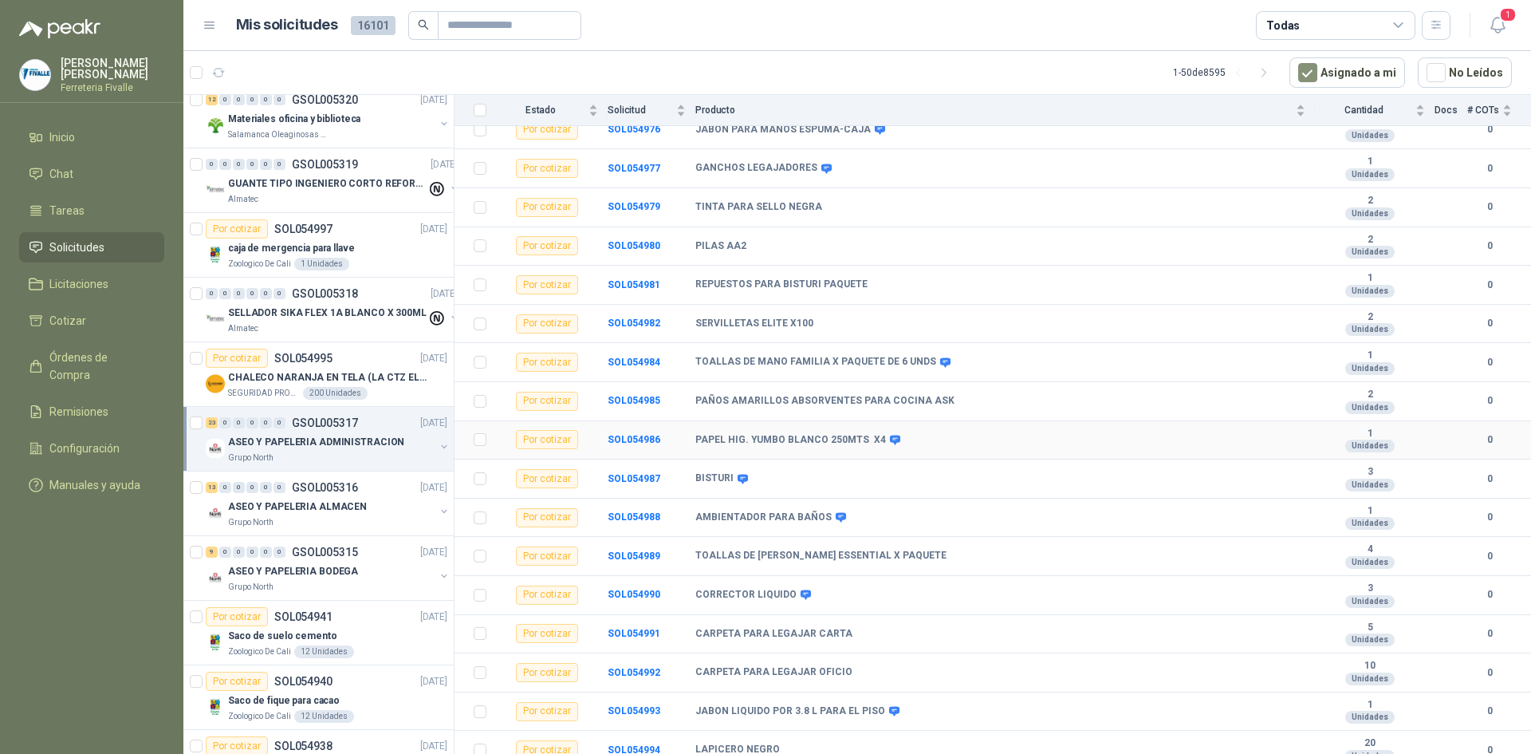
scroll to position [440, 0]
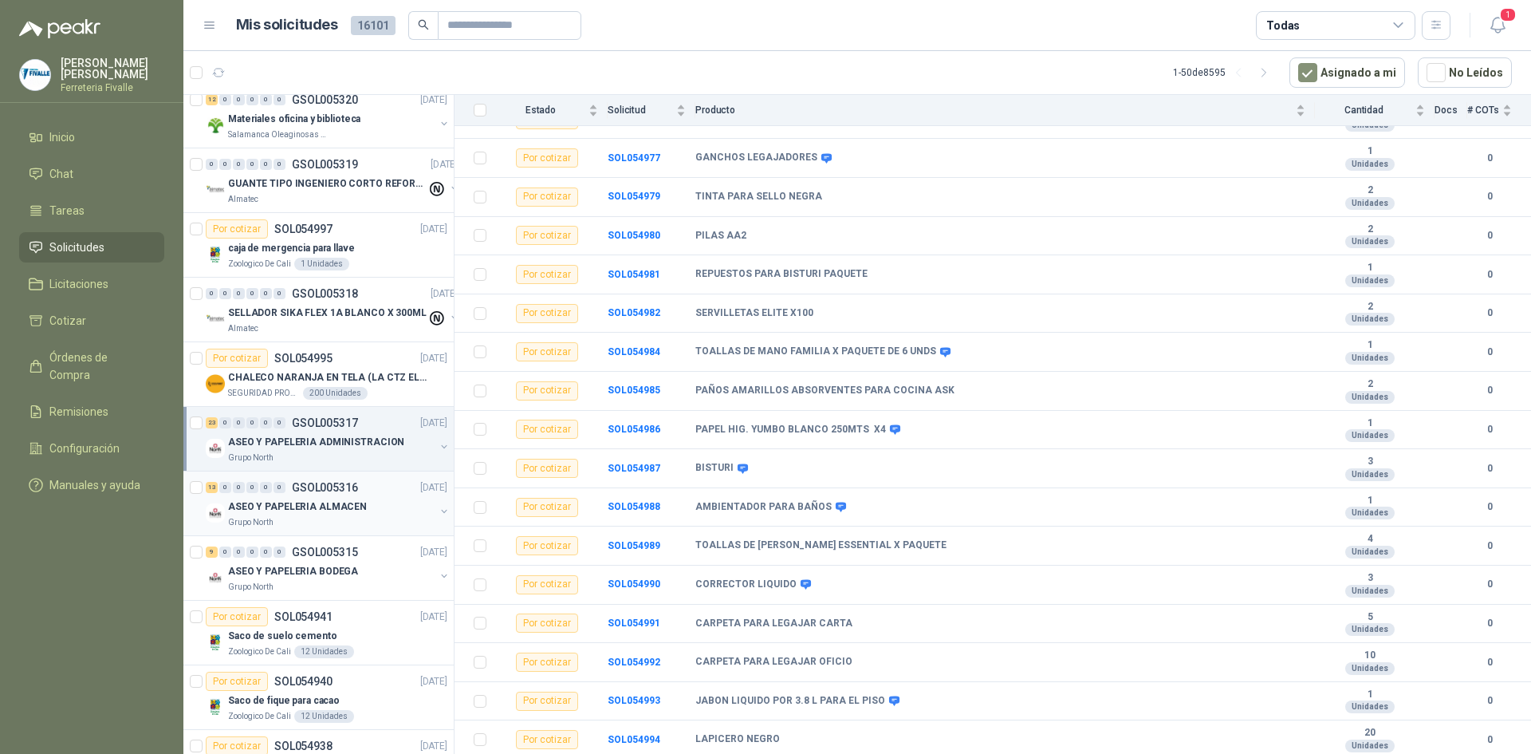
click at [299, 510] on p "ASEO Y PAPELERIA ALMACEN" at bounding box center [297, 506] width 139 height 15
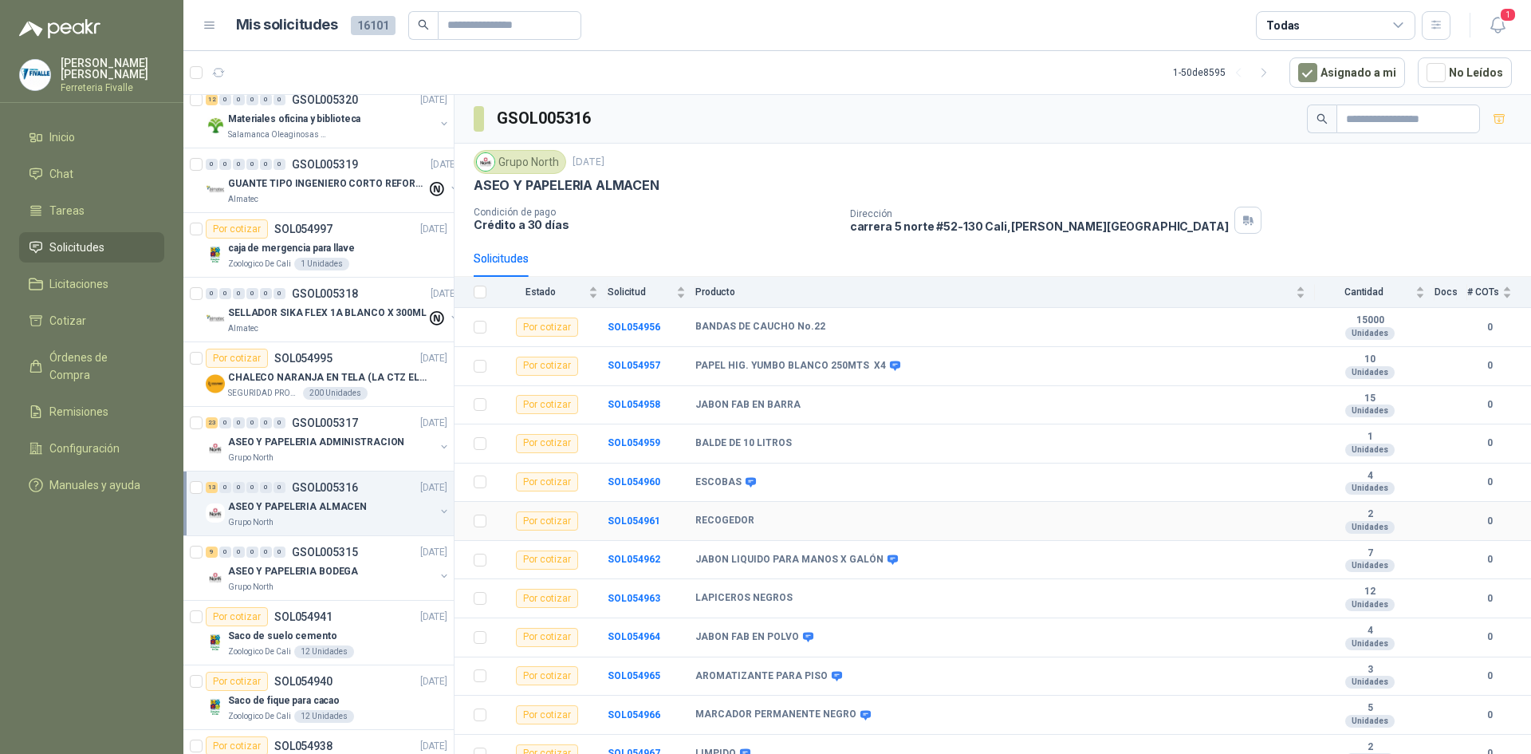
scroll to position [53, 0]
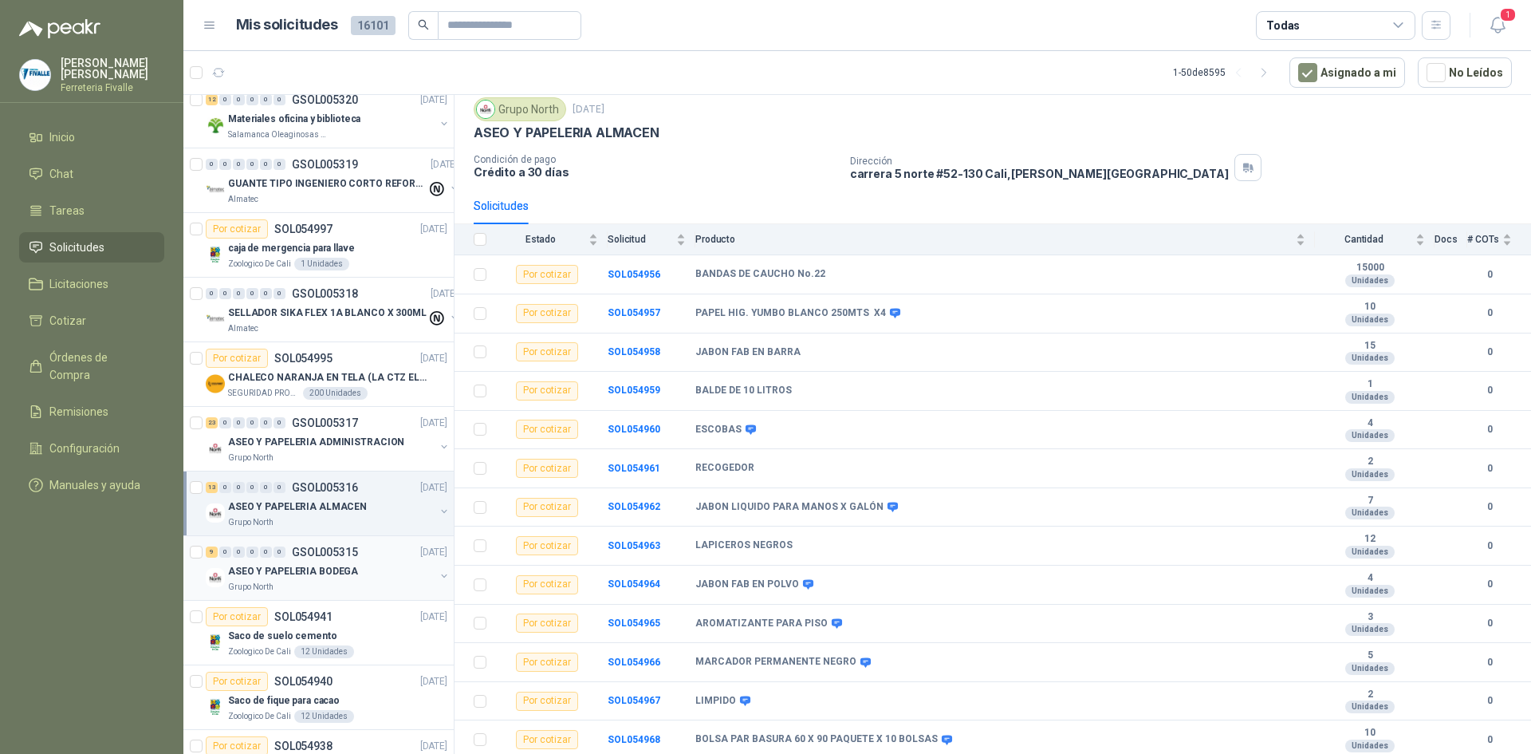
click at [302, 577] on p "ASEO Y PAPELERIA BODEGA" at bounding box center [293, 571] width 130 height 15
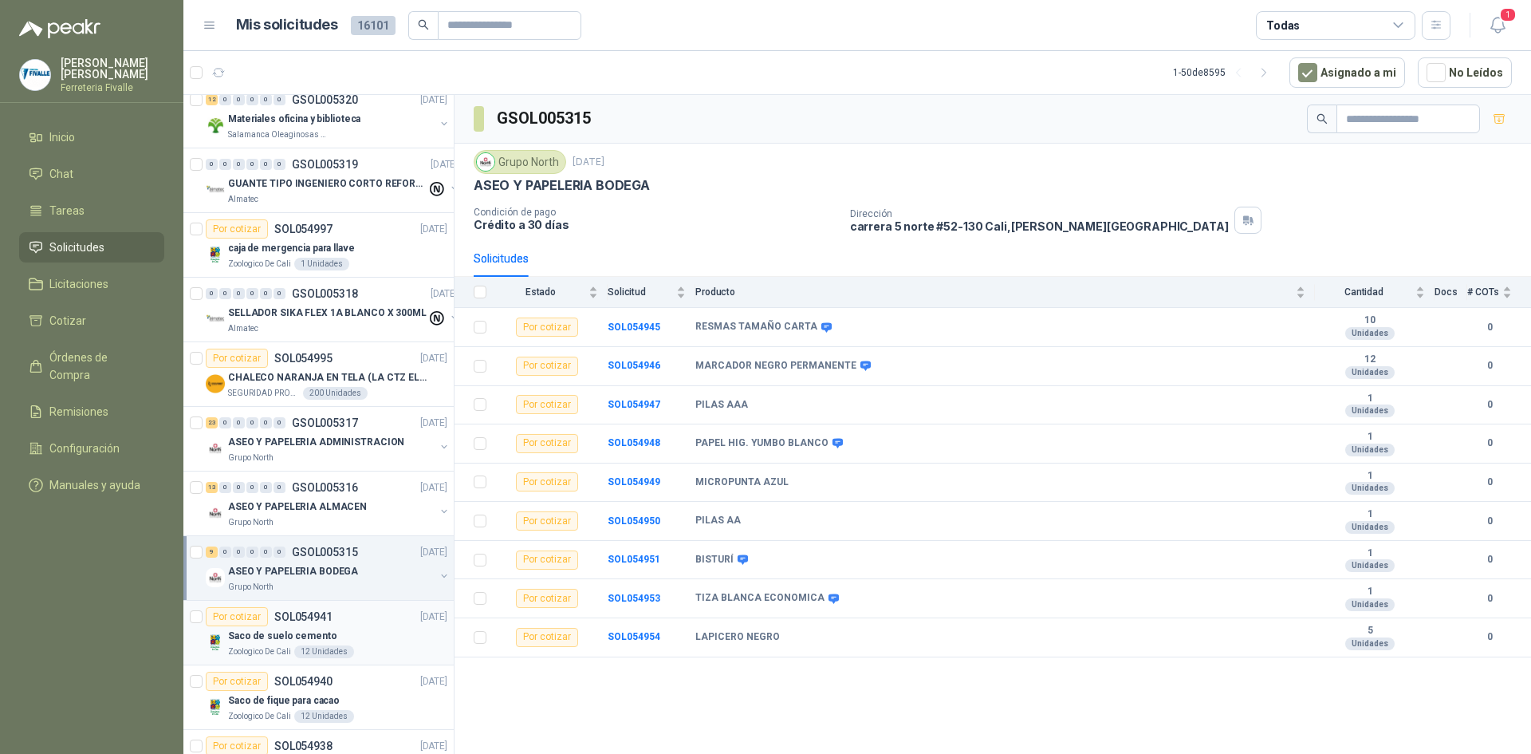
click at [298, 627] on div "Saco de suelo cemento" at bounding box center [337, 635] width 219 height 19
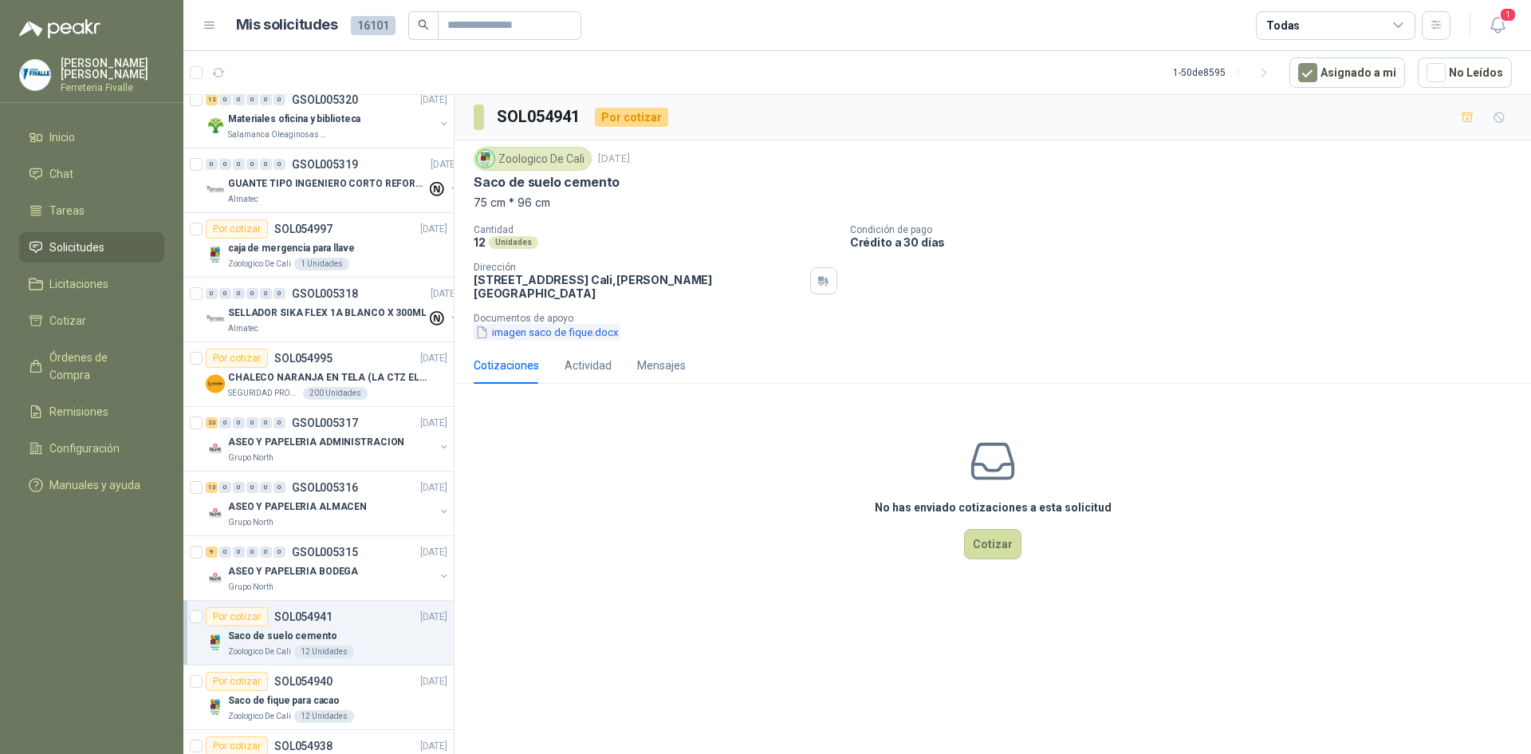
click at [499, 324] on button "imagen saco de fique.docx" at bounding box center [547, 332] width 147 height 17
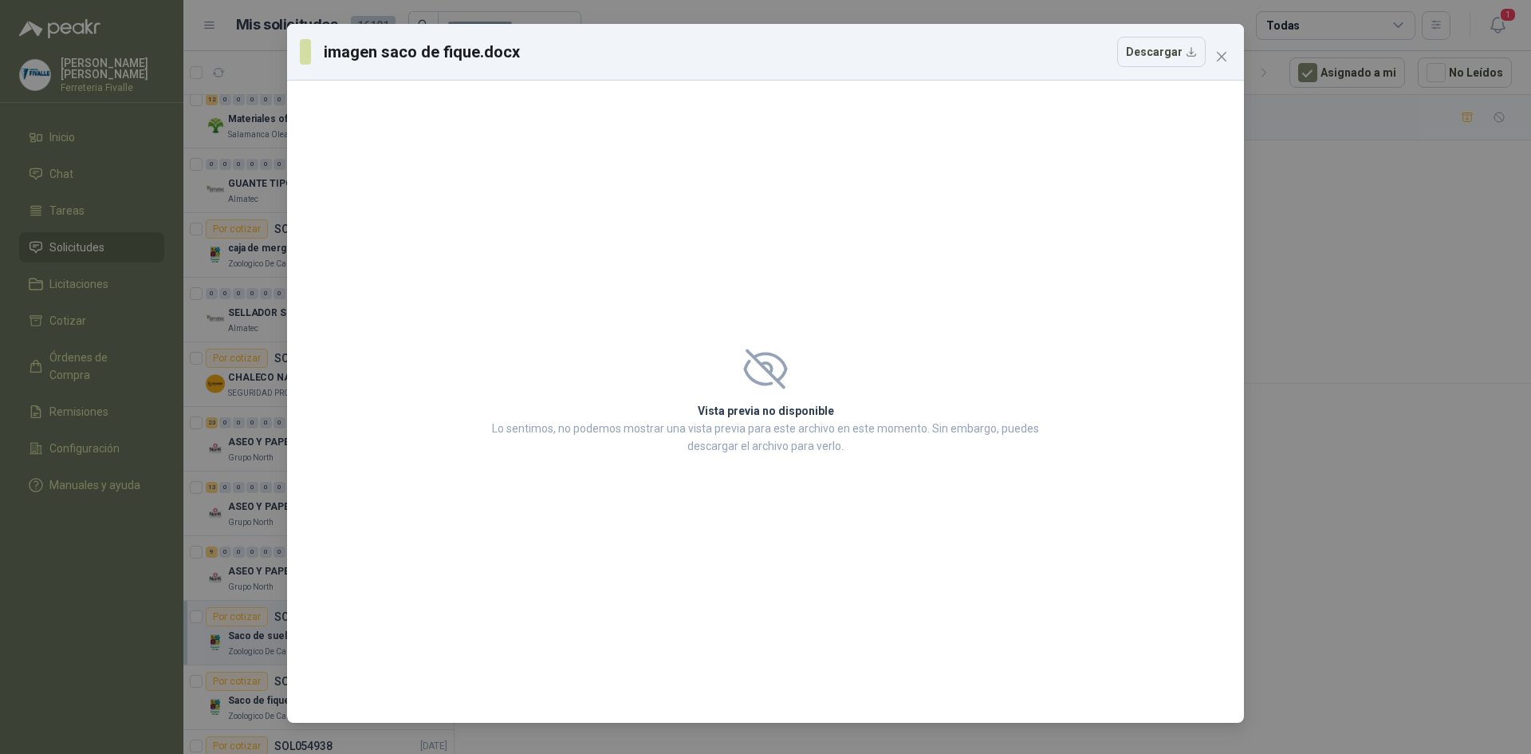
click at [1235, 54] on div "imagen saco de fique.docx Descargar" at bounding box center [765, 52] width 957 height 57
click at [1213, 57] on span "Close" at bounding box center [1222, 56] width 26 height 13
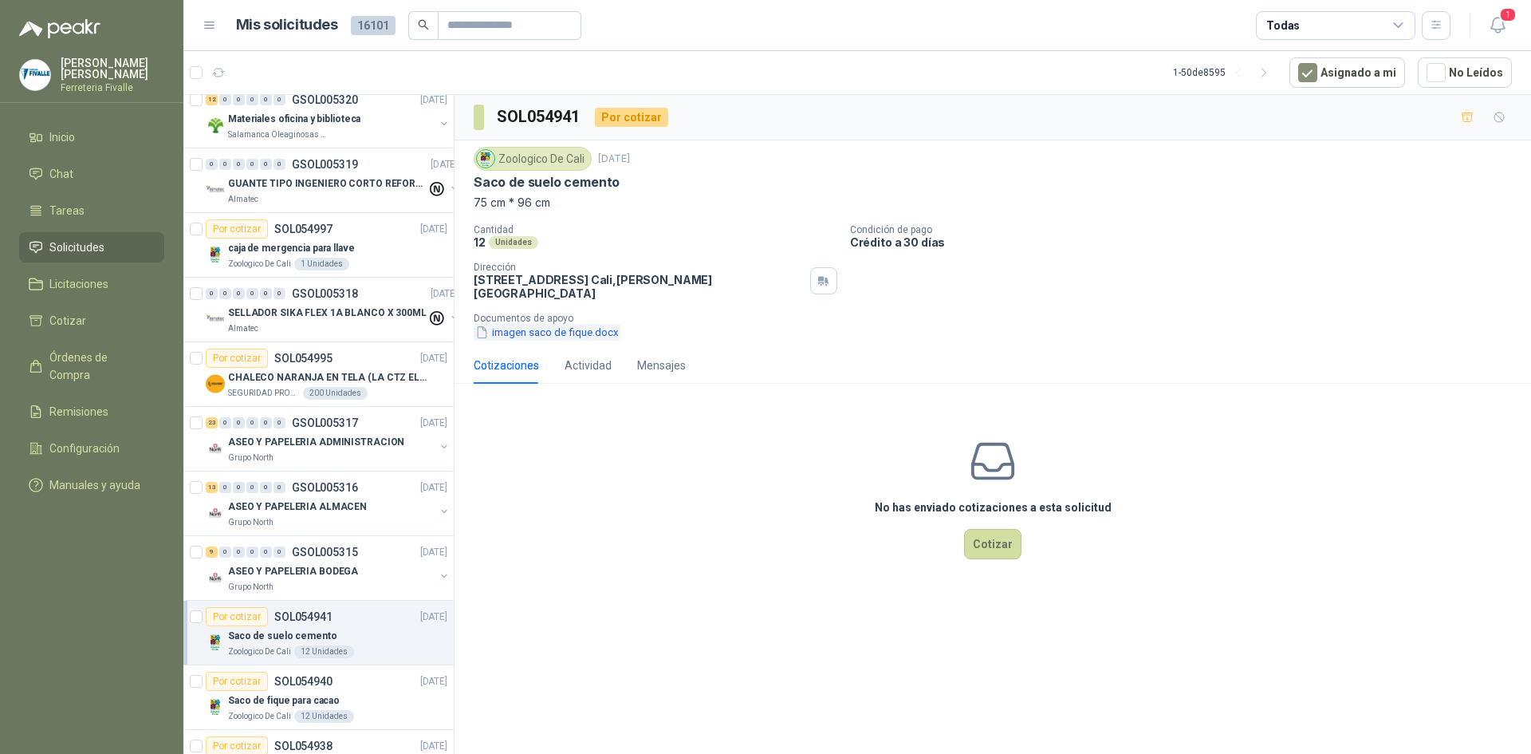
click at [581, 324] on button "imagen saco de fique.docx" at bounding box center [547, 332] width 147 height 17
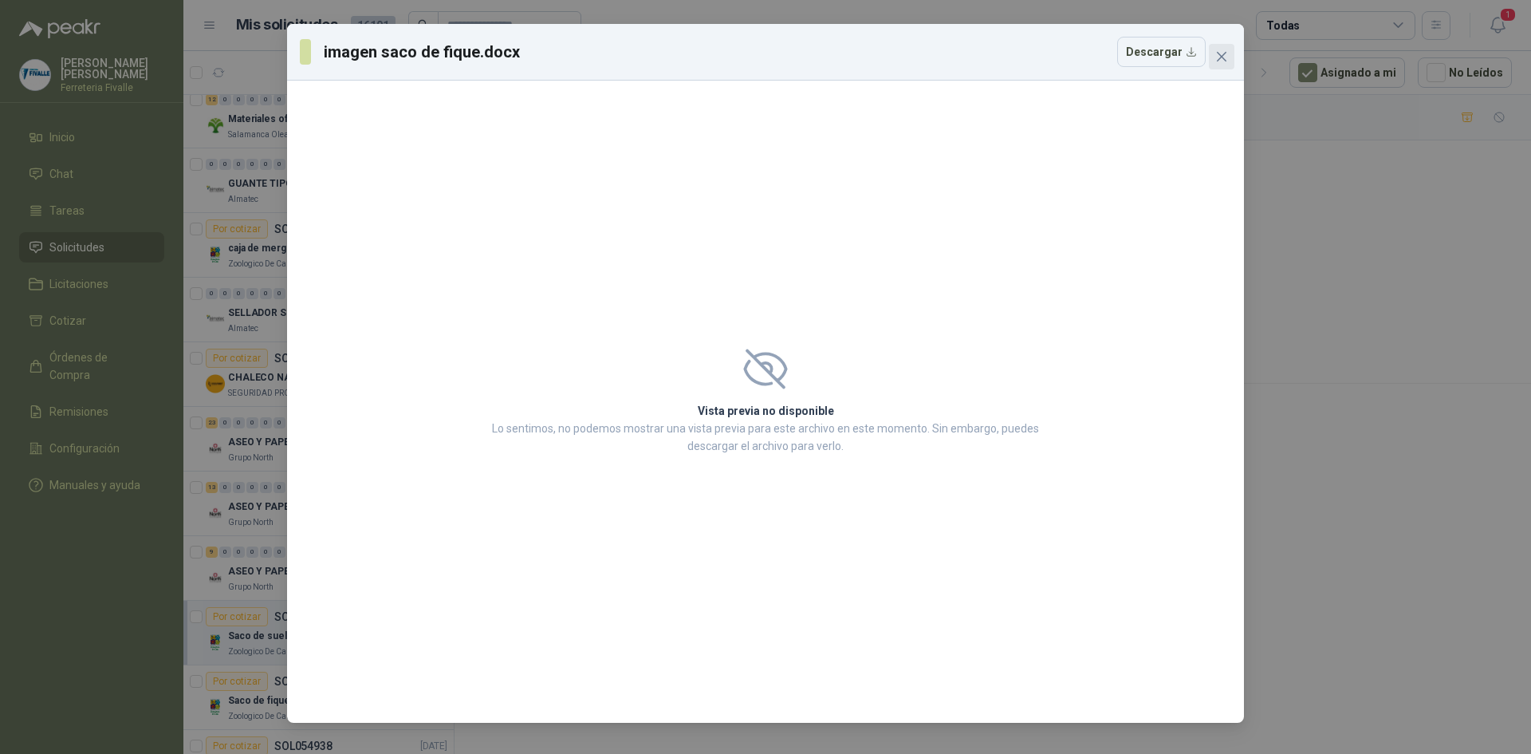
click at [1224, 54] on icon "close" at bounding box center [1222, 56] width 13 height 13
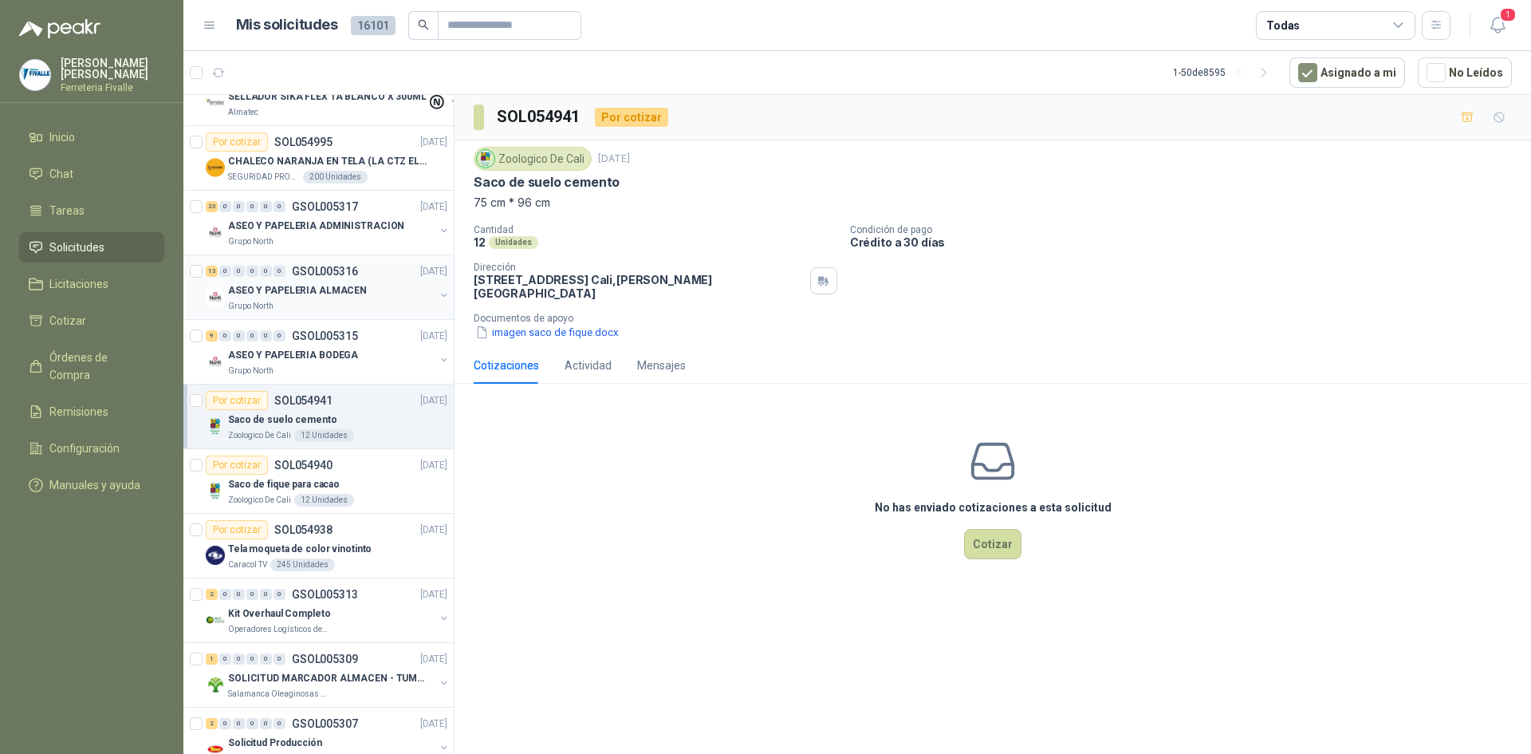
scroll to position [638, 0]
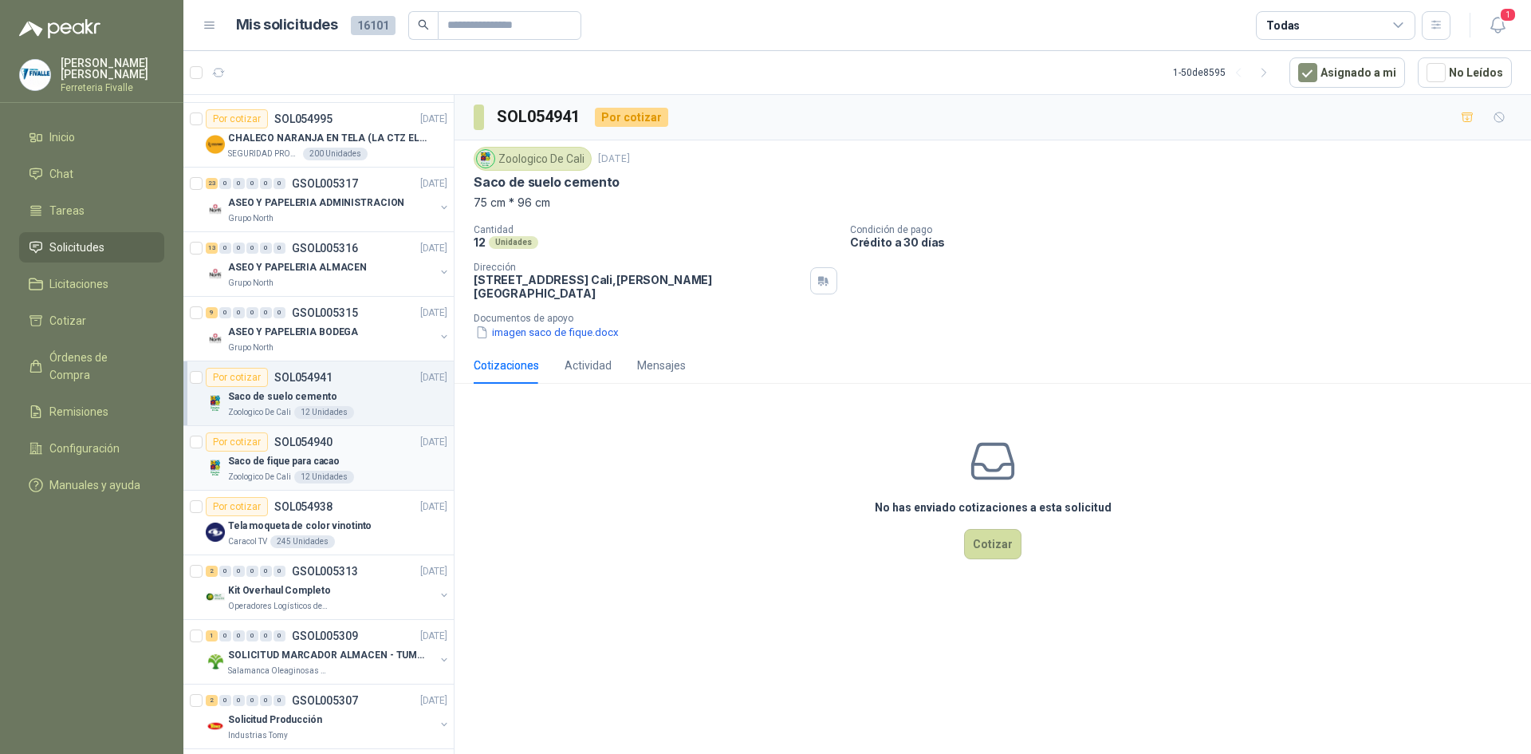
click at [321, 454] on p "Saco de fique para cacao" at bounding box center [284, 461] width 112 height 15
click at [499, 324] on button "saco.docx" at bounding box center [508, 332] width 69 height 17
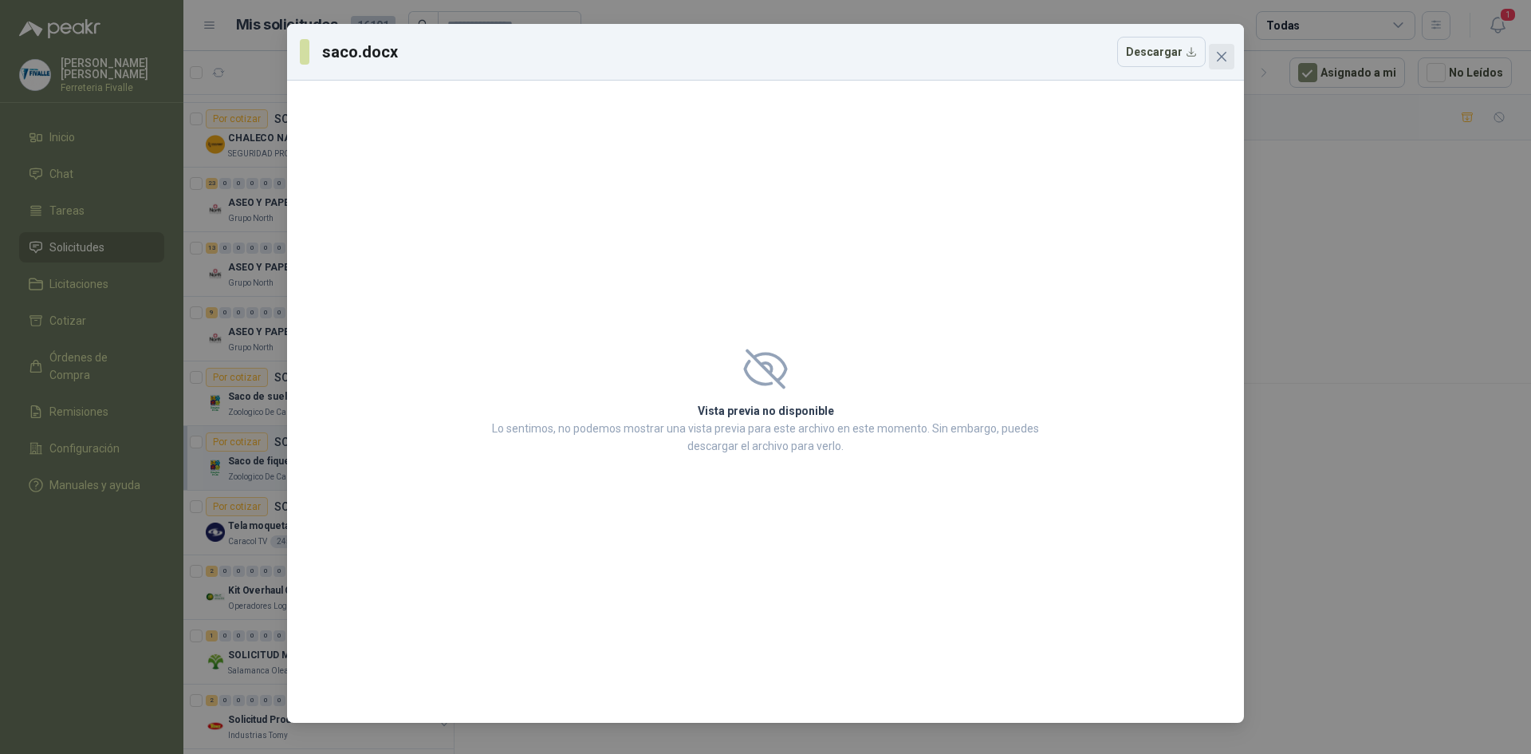
click at [1220, 53] on icon "close" at bounding box center [1222, 56] width 13 height 13
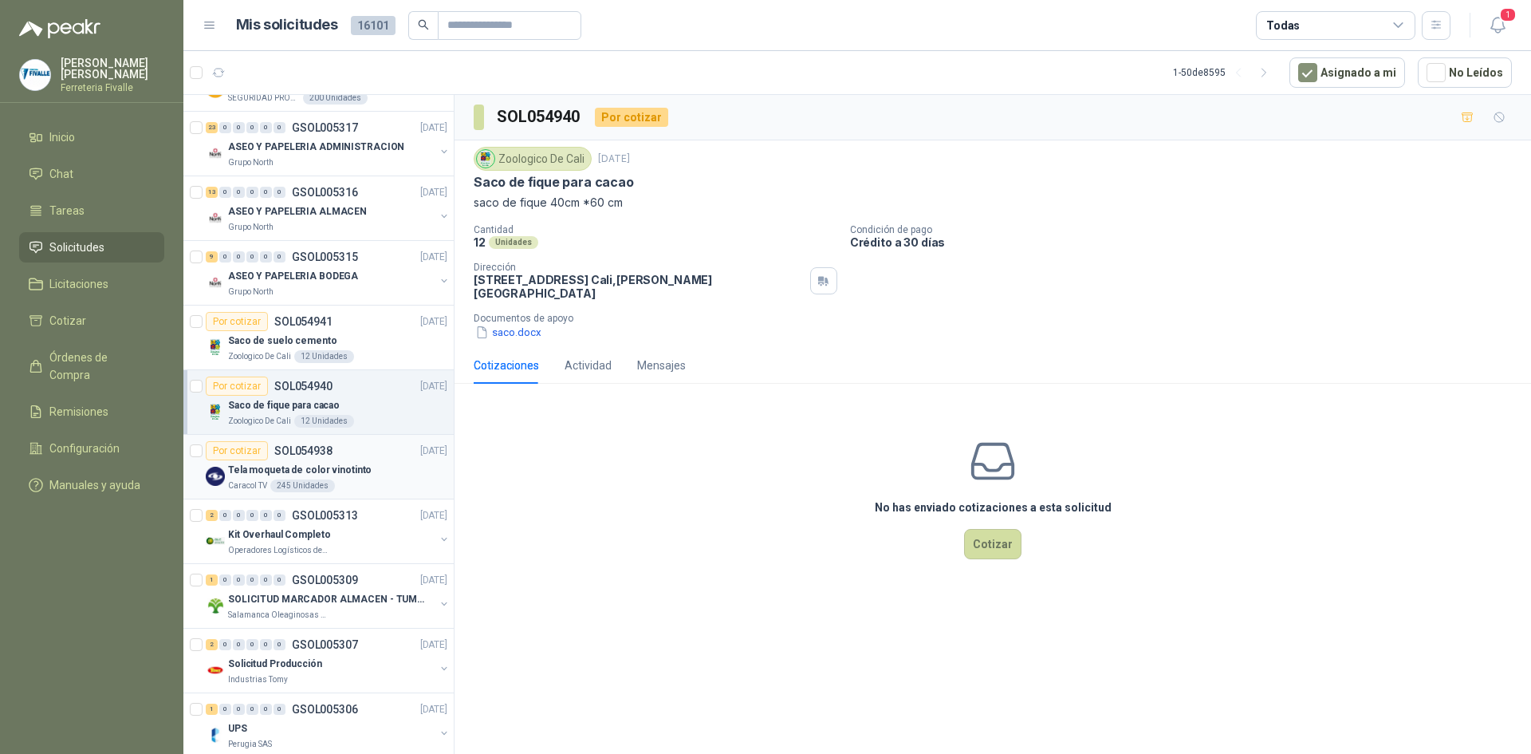
scroll to position [718, 0]
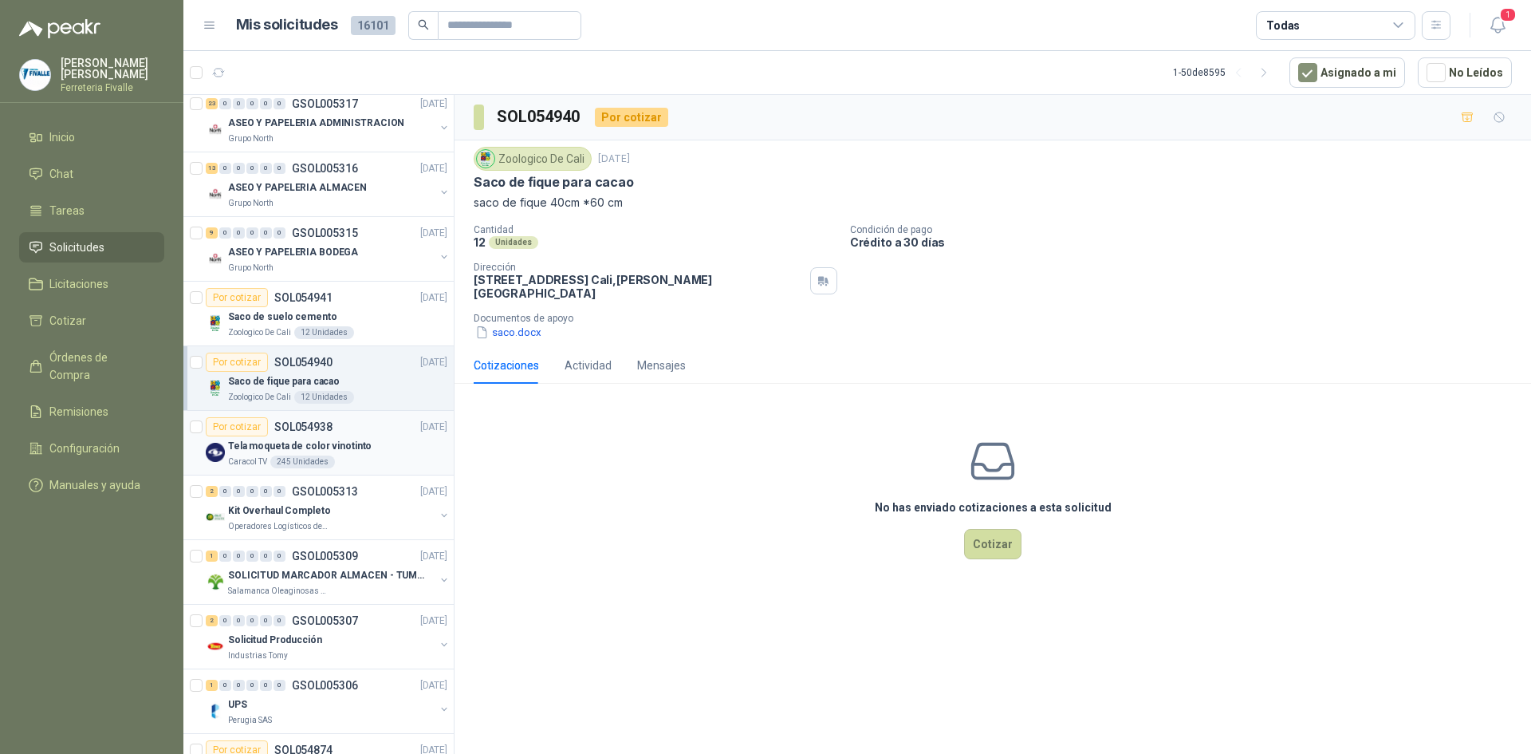
click at [329, 444] on p "Tela moqueta de color vinotinto" at bounding box center [300, 446] width 144 height 15
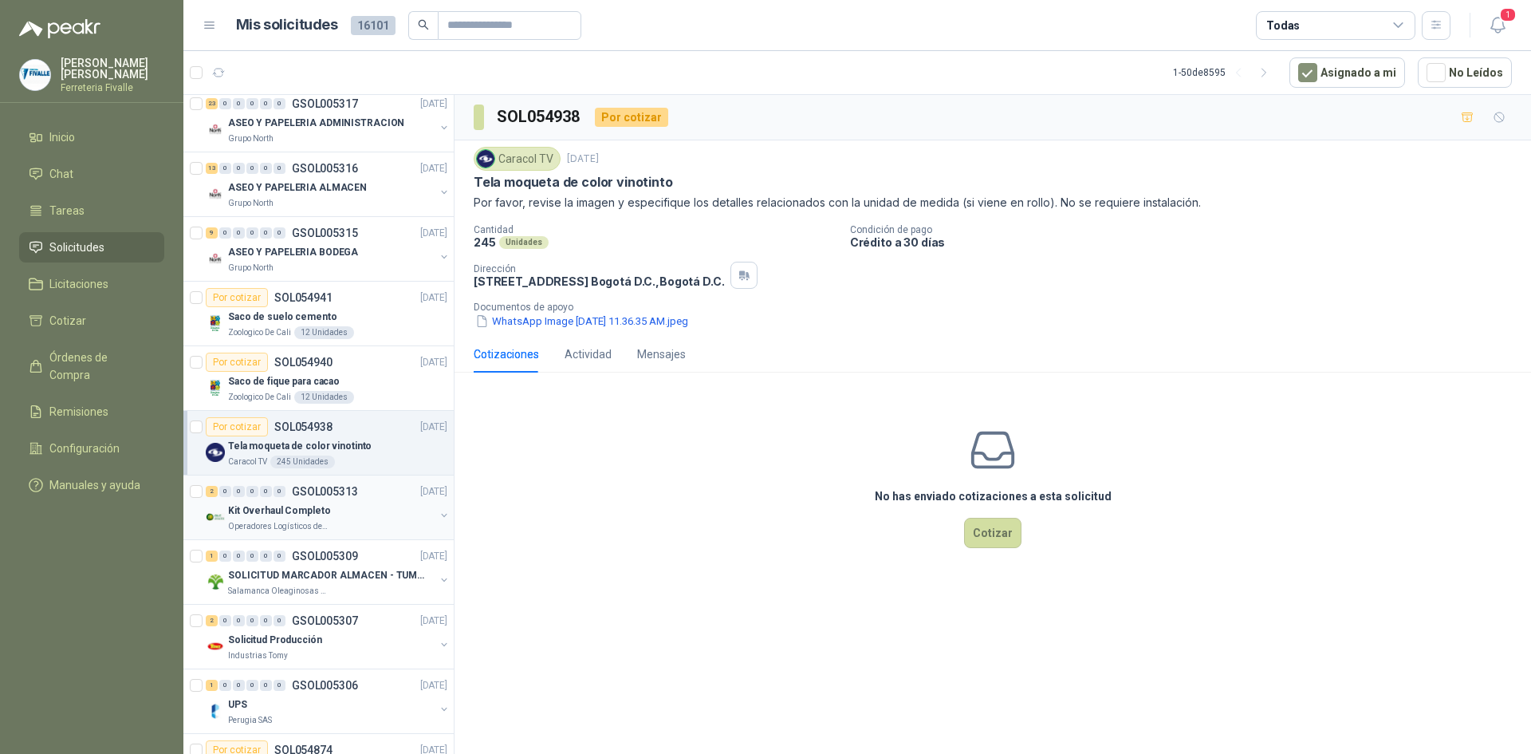
click at [319, 503] on p "Kit Overhaul Completo" at bounding box center [279, 510] width 102 height 15
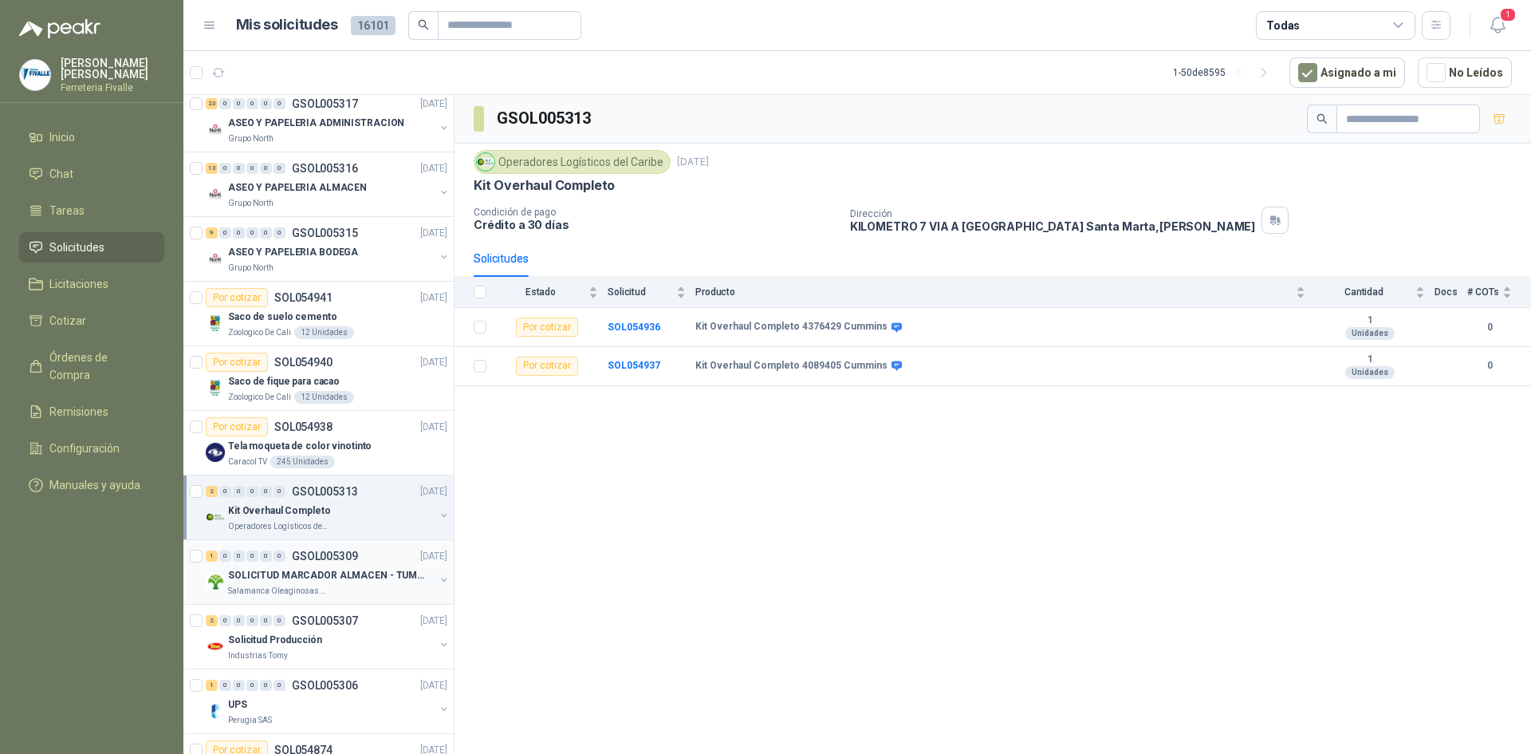
click at [297, 576] on p "SOLICITUD MARCADOR ALMACEN - TUMACO" at bounding box center [327, 575] width 199 height 15
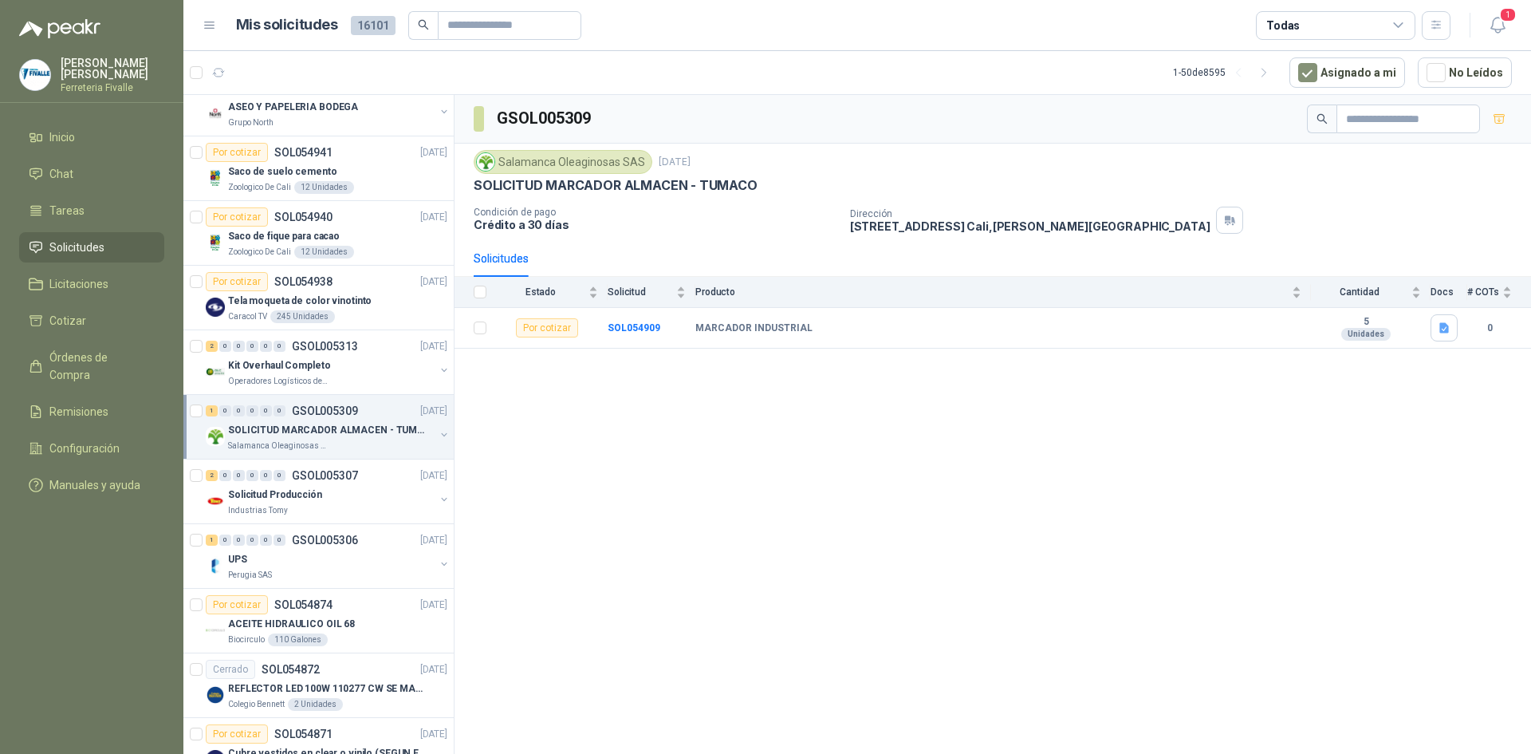
scroll to position [877, 0]
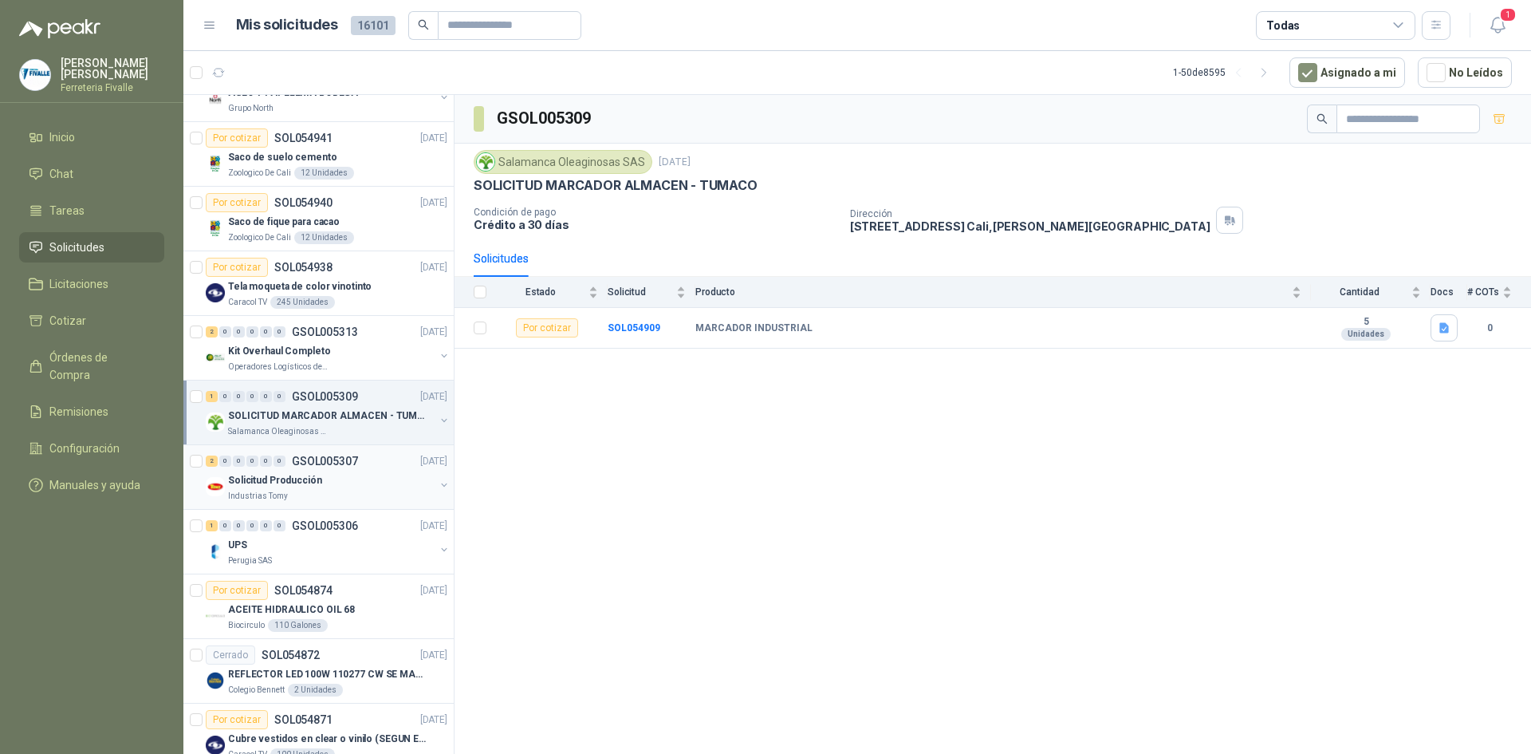
click at [299, 483] on p "Solicitud Producción" at bounding box center [275, 480] width 94 height 15
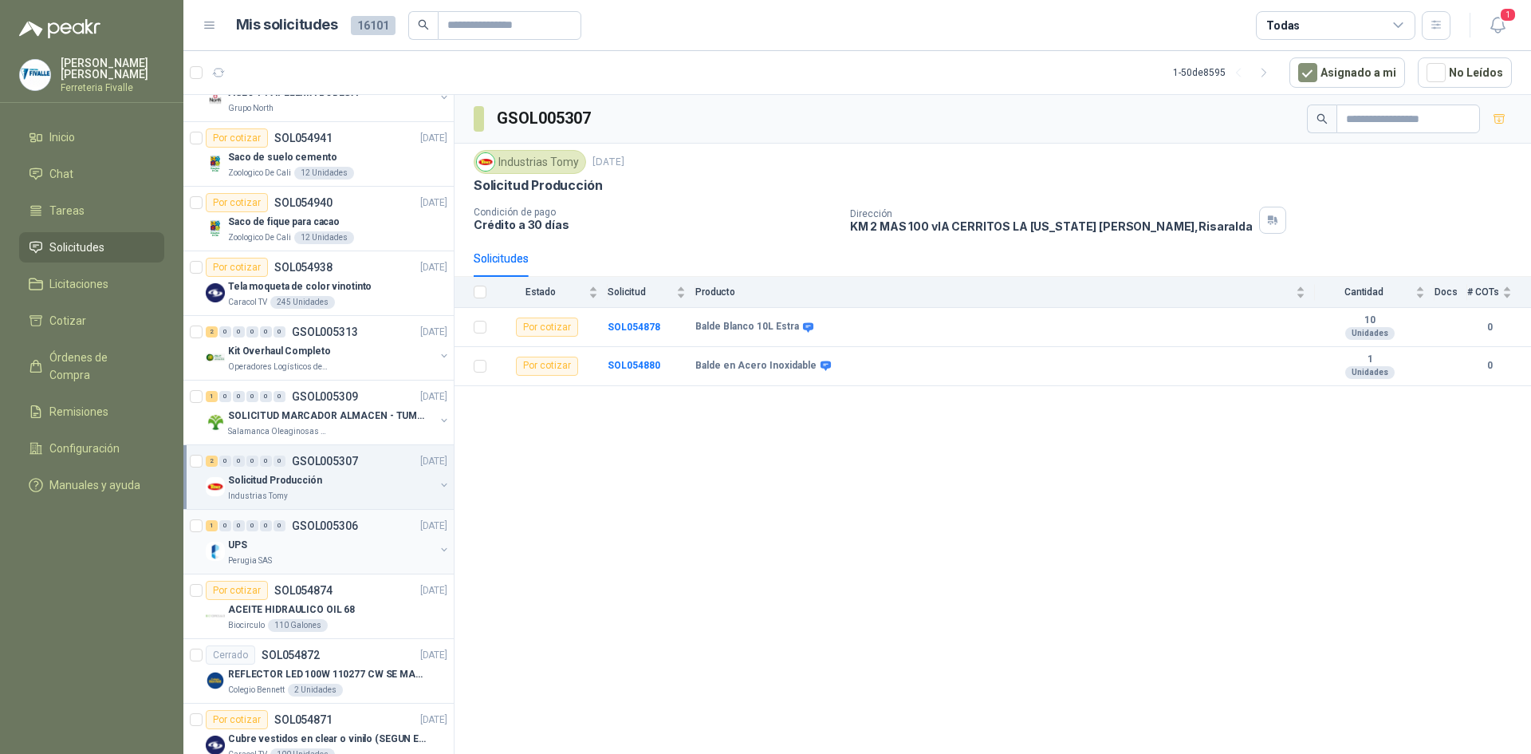
click at [286, 541] on div "UPS" at bounding box center [331, 544] width 207 height 19
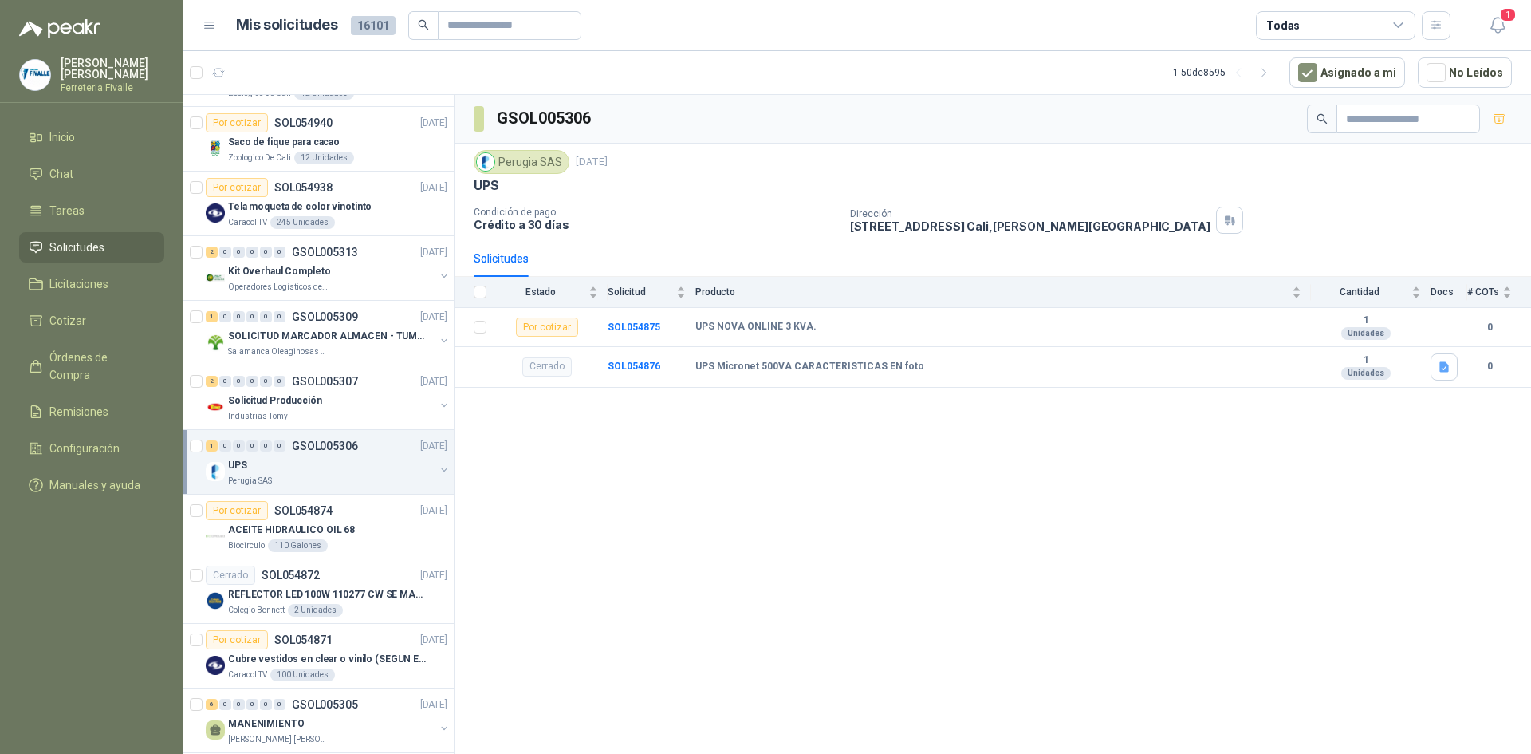
scroll to position [1037, 0]
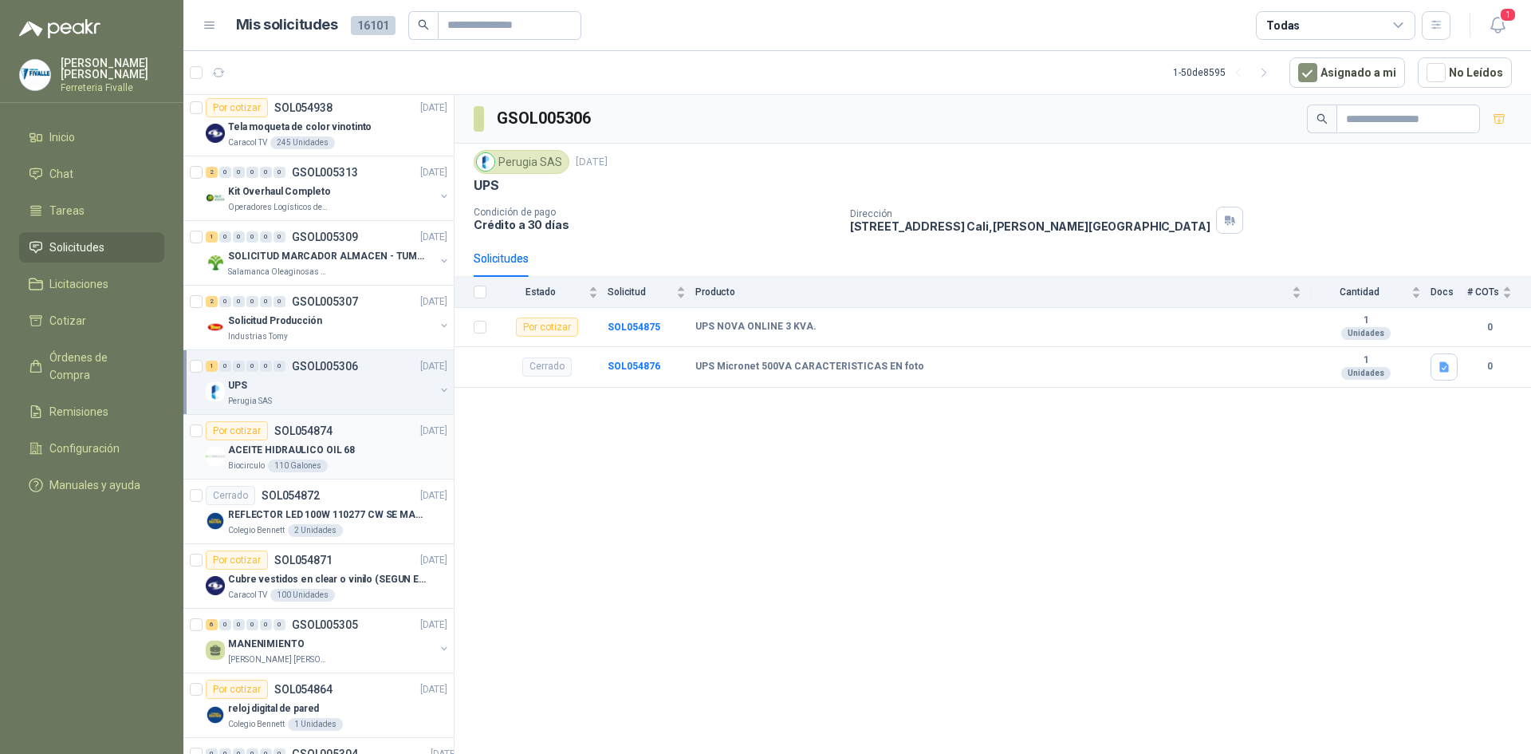
click at [329, 441] on div "ACEITE HIDRAULICO OIL 68" at bounding box center [337, 449] width 219 height 19
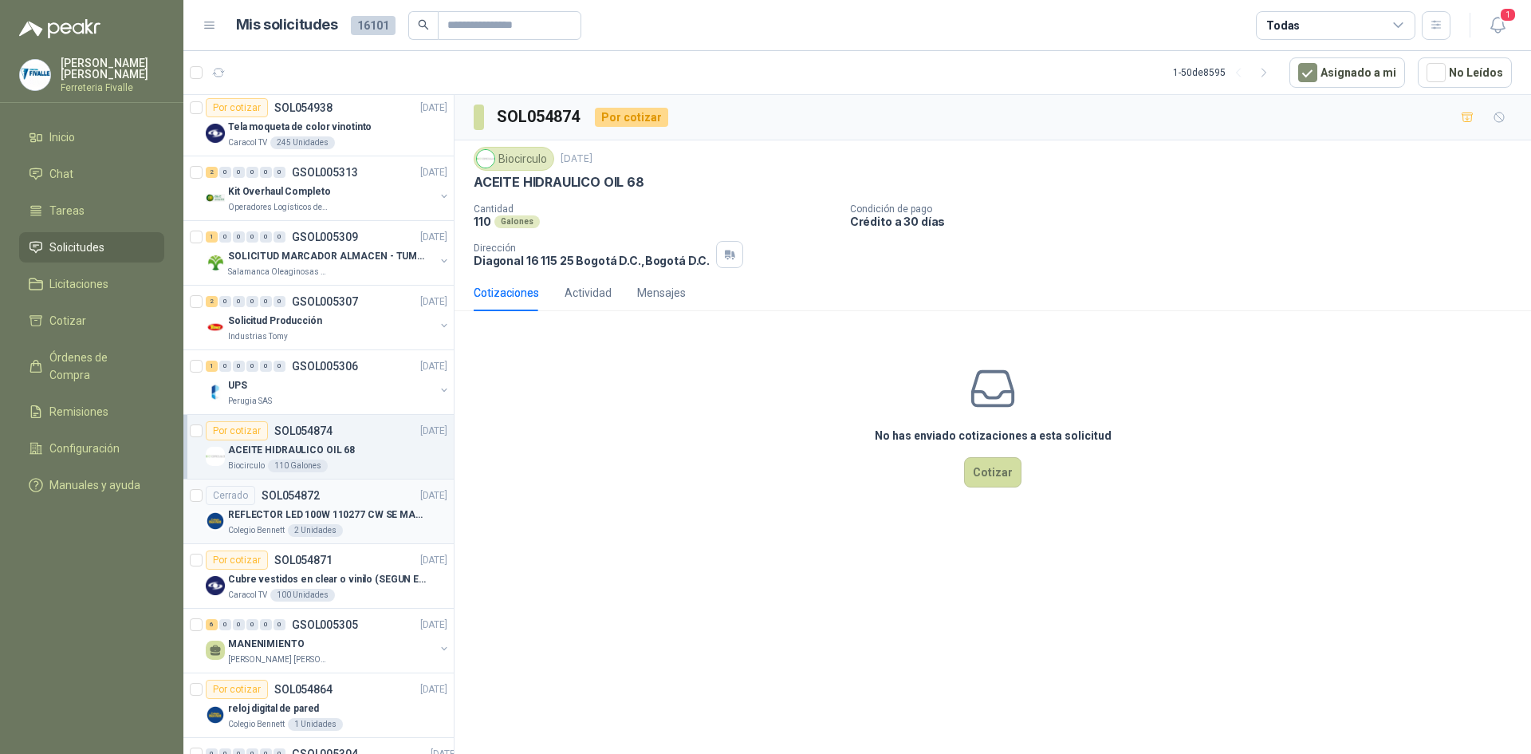
click at [312, 499] on p "SOL054872" at bounding box center [291, 495] width 58 height 11
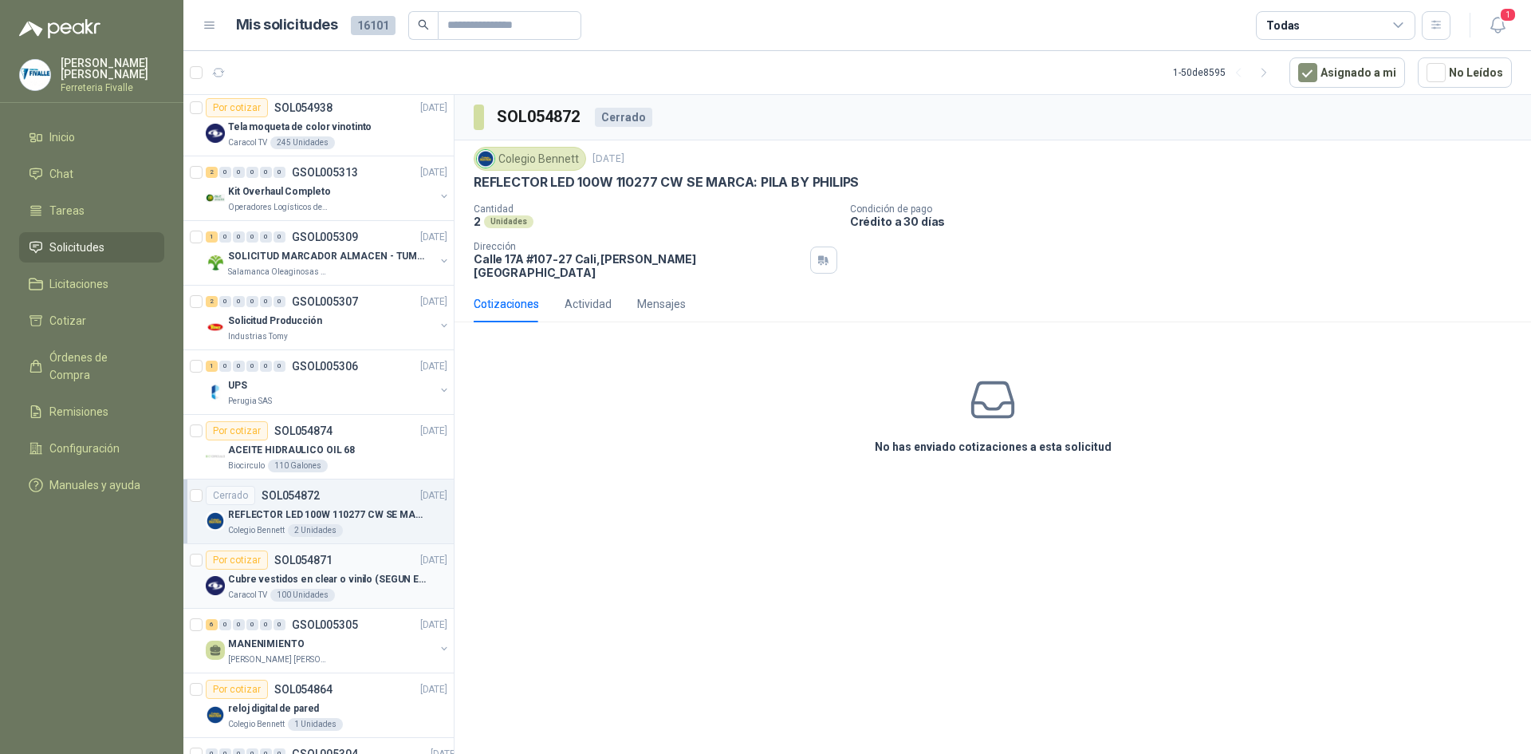
click at [287, 570] on div "Cubre vestidos en clear o vinilo (SEGUN ESPECIFICACIONES DEL ADJUNTO)" at bounding box center [337, 579] width 219 height 19
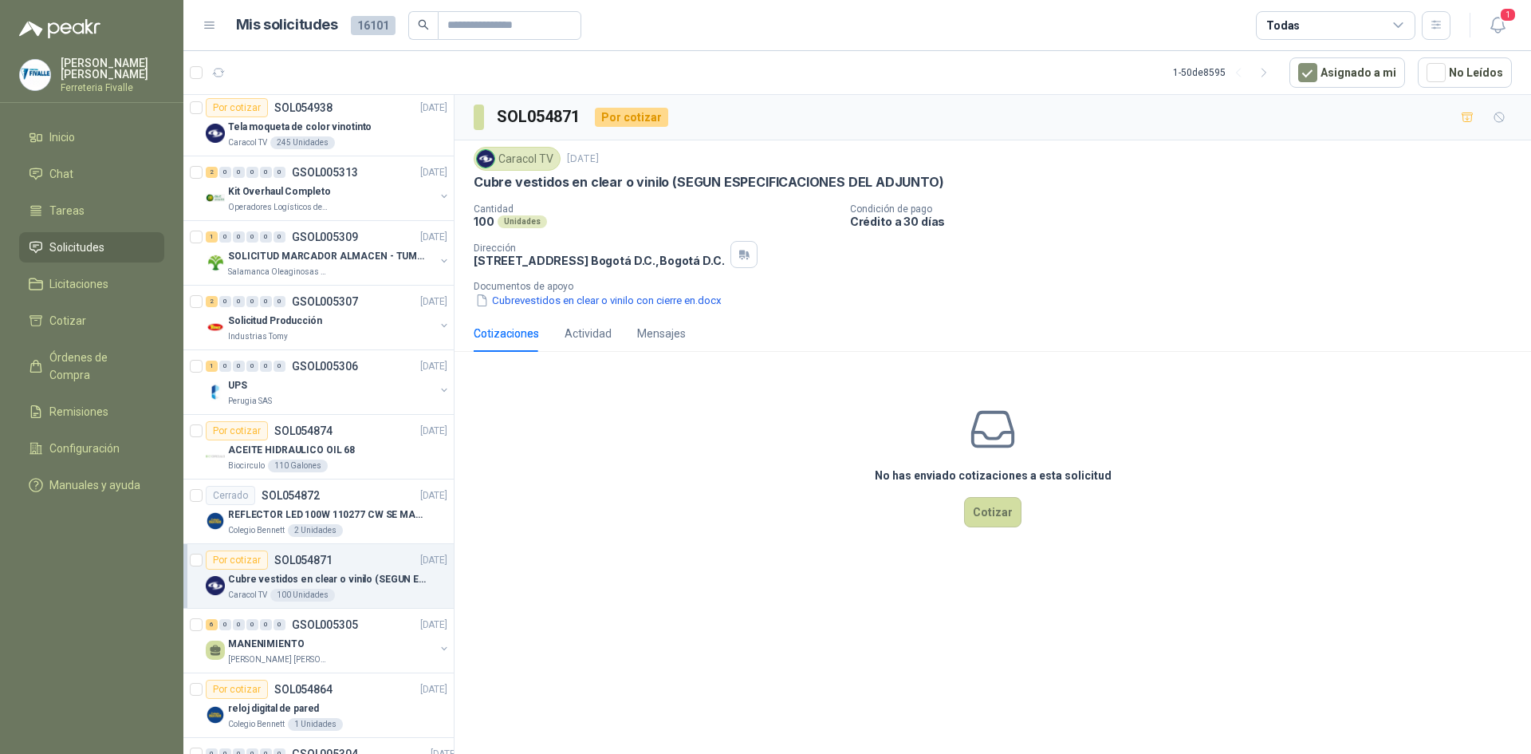
scroll to position [1196, 0]
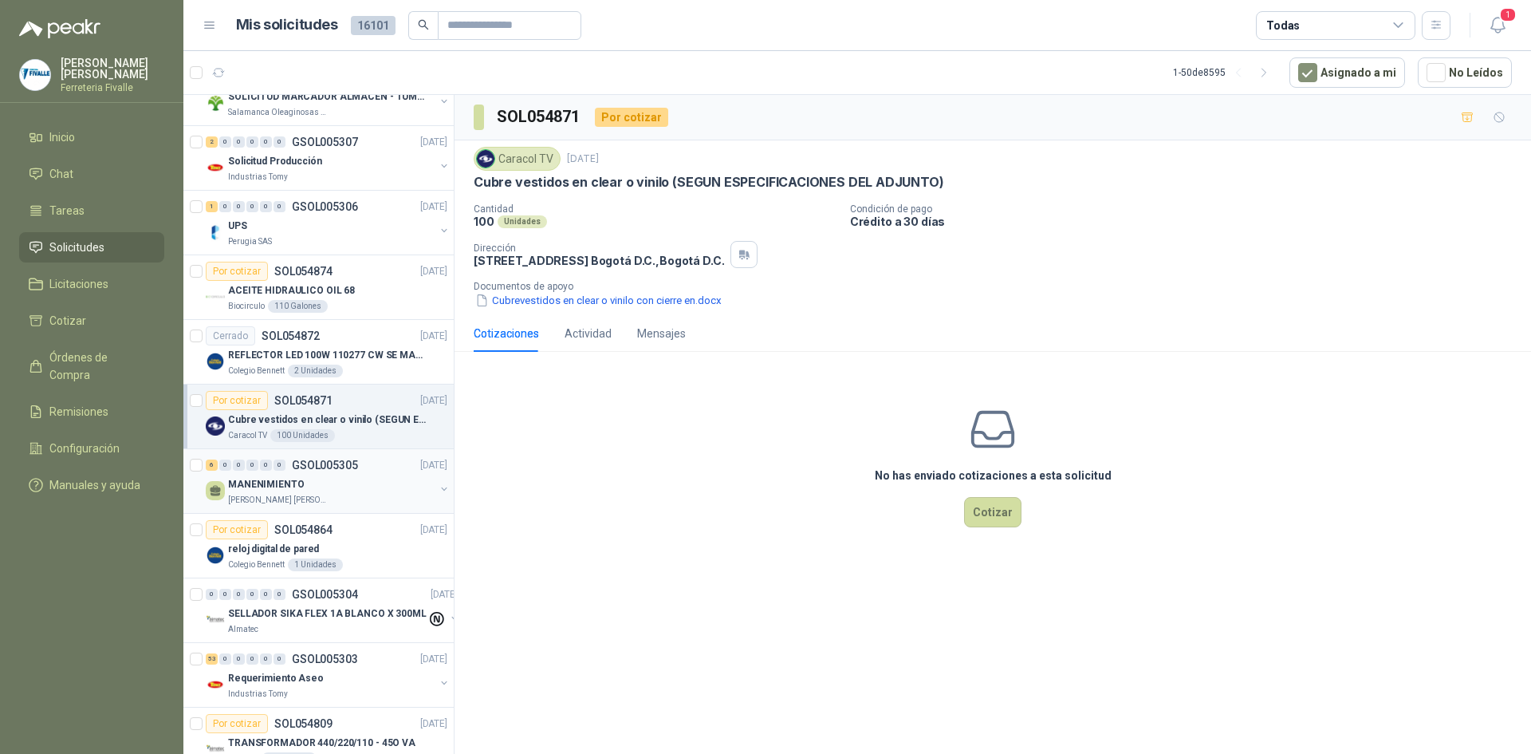
click at [319, 486] on div "MANENIMIENTO" at bounding box center [331, 484] width 207 height 19
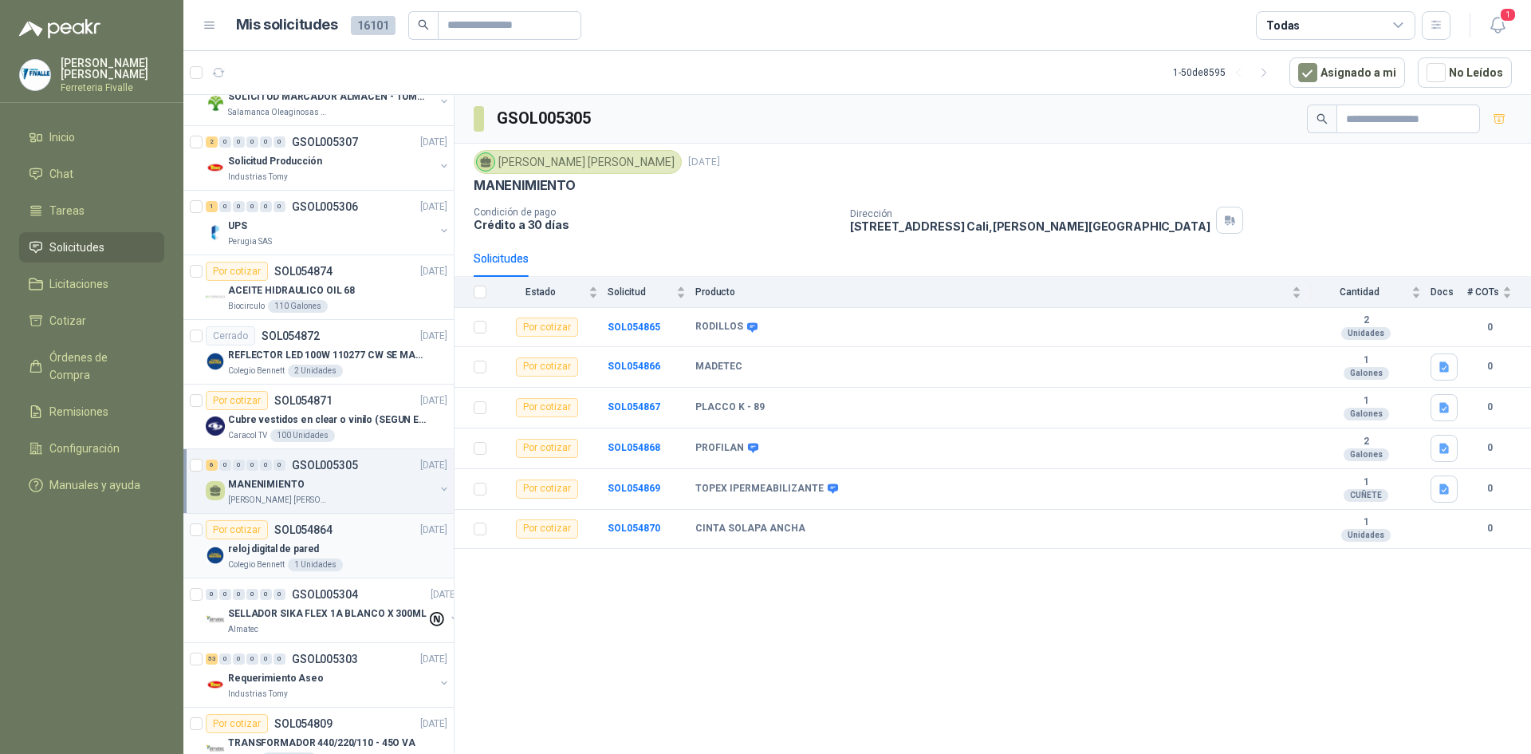
click at [350, 543] on div "reloj digital de pared" at bounding box center [337, 548] width 219 height 19
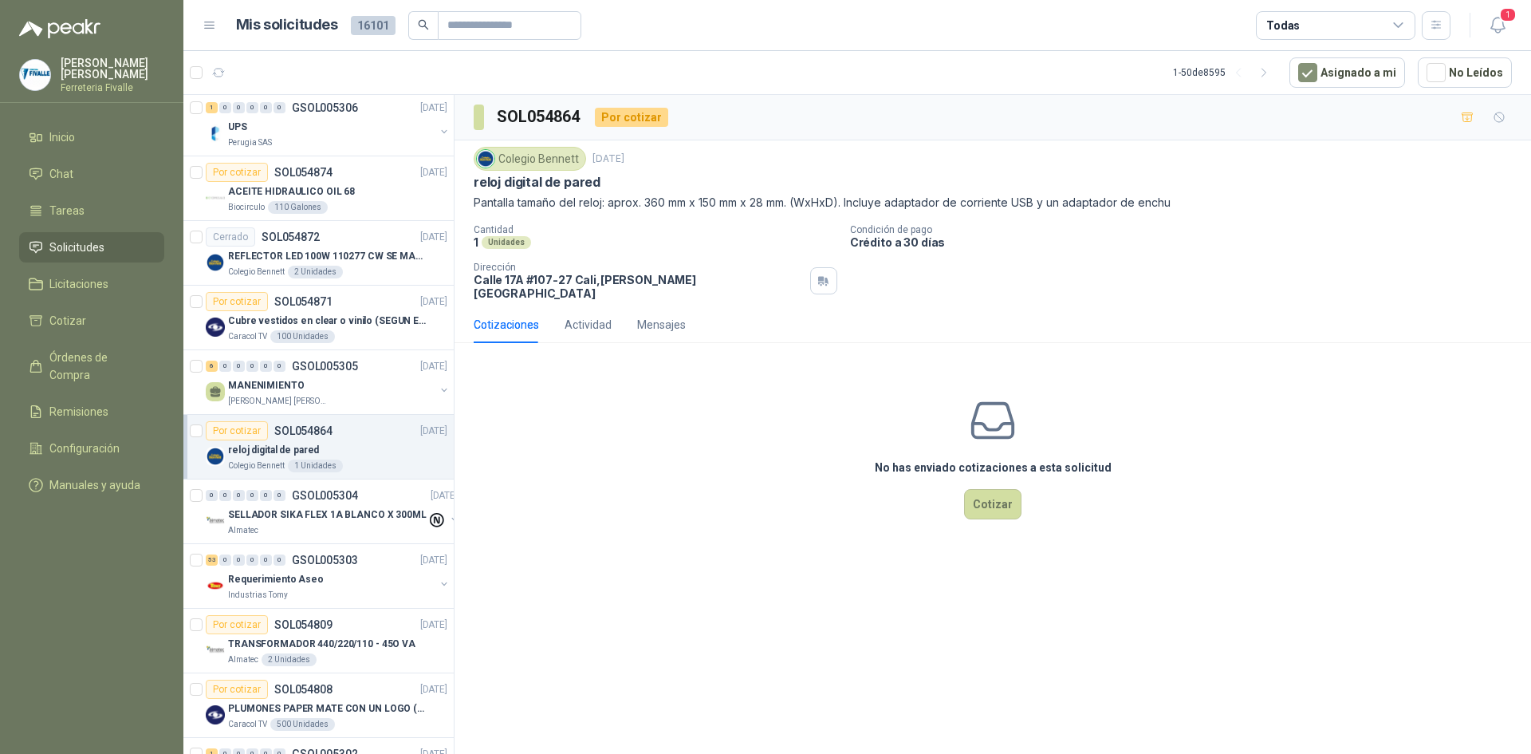
scroll to position [1356, 0]
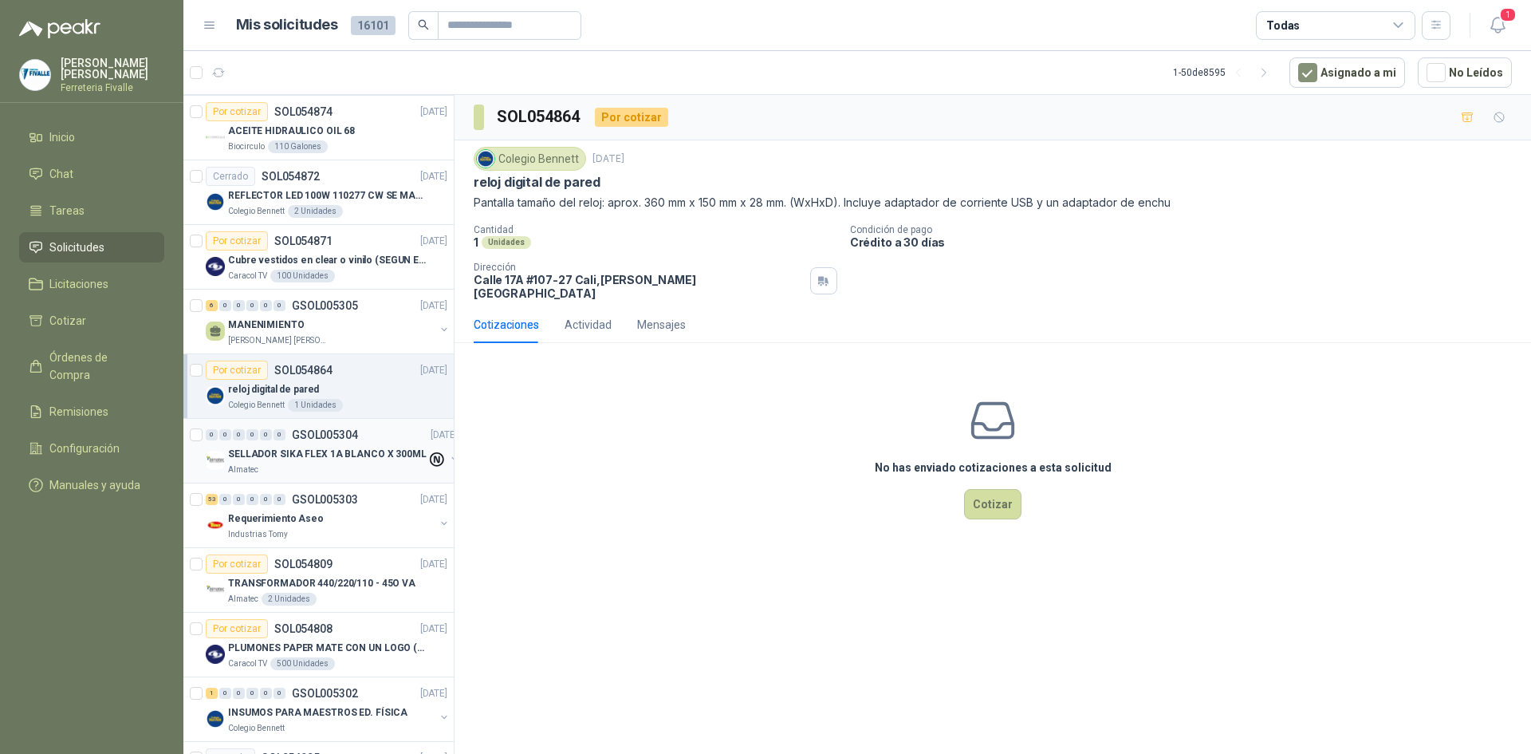
click at [350, 440] on p "GSOL005304" at bounding box center [325, 434] width 66 height 11
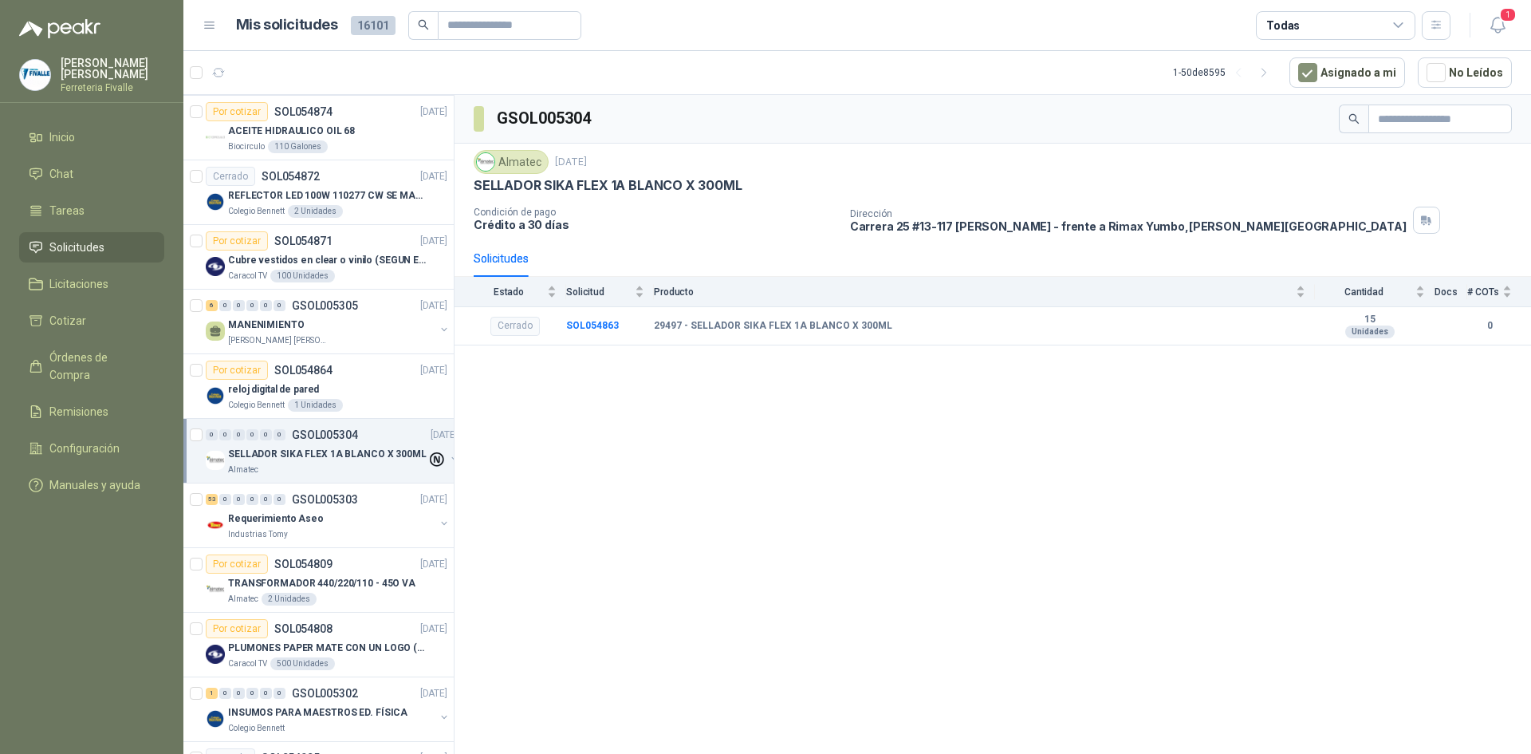
scroll to position [1436, 0]
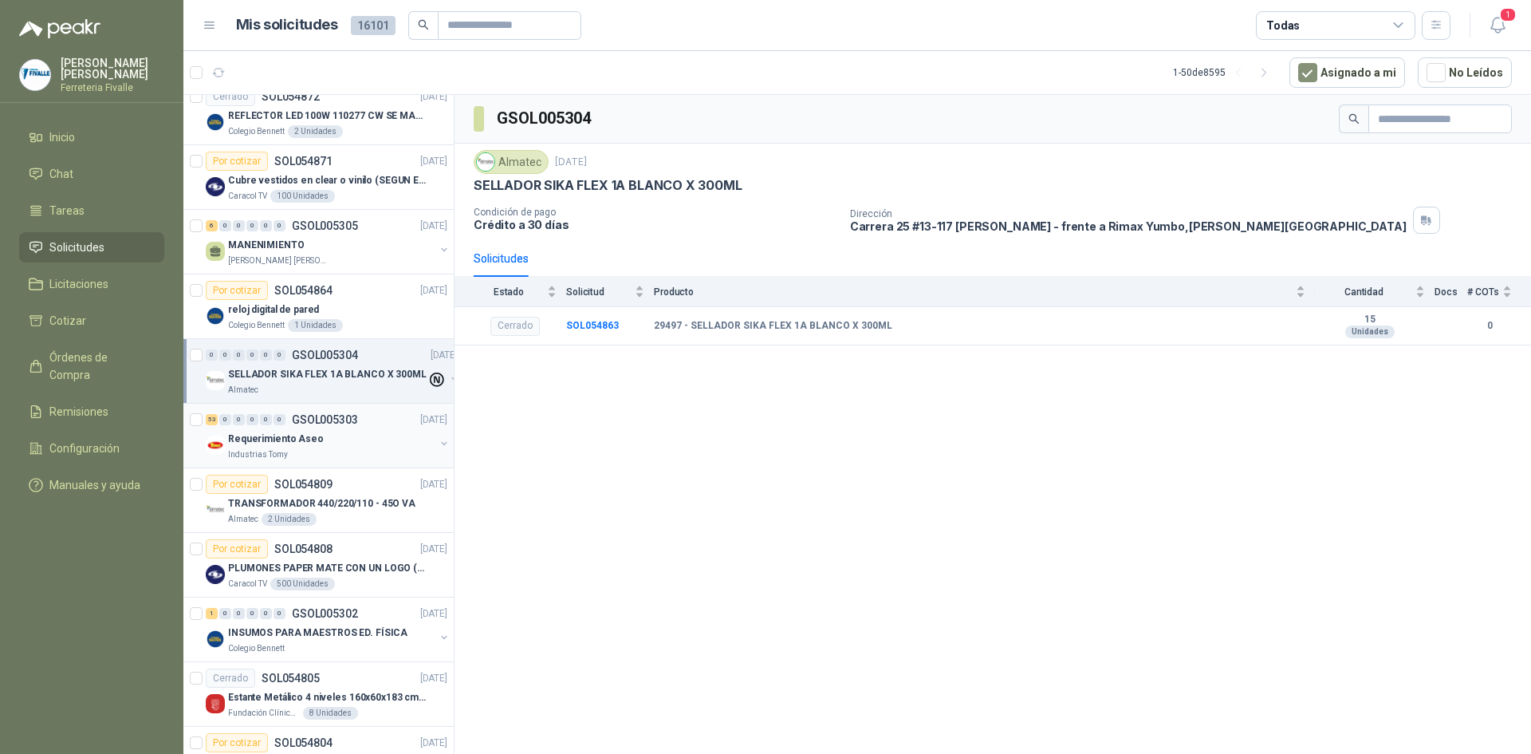
click at [322, 448] on div "Industrias Tomy" at bounding box center [331, 454] width 207 height 13
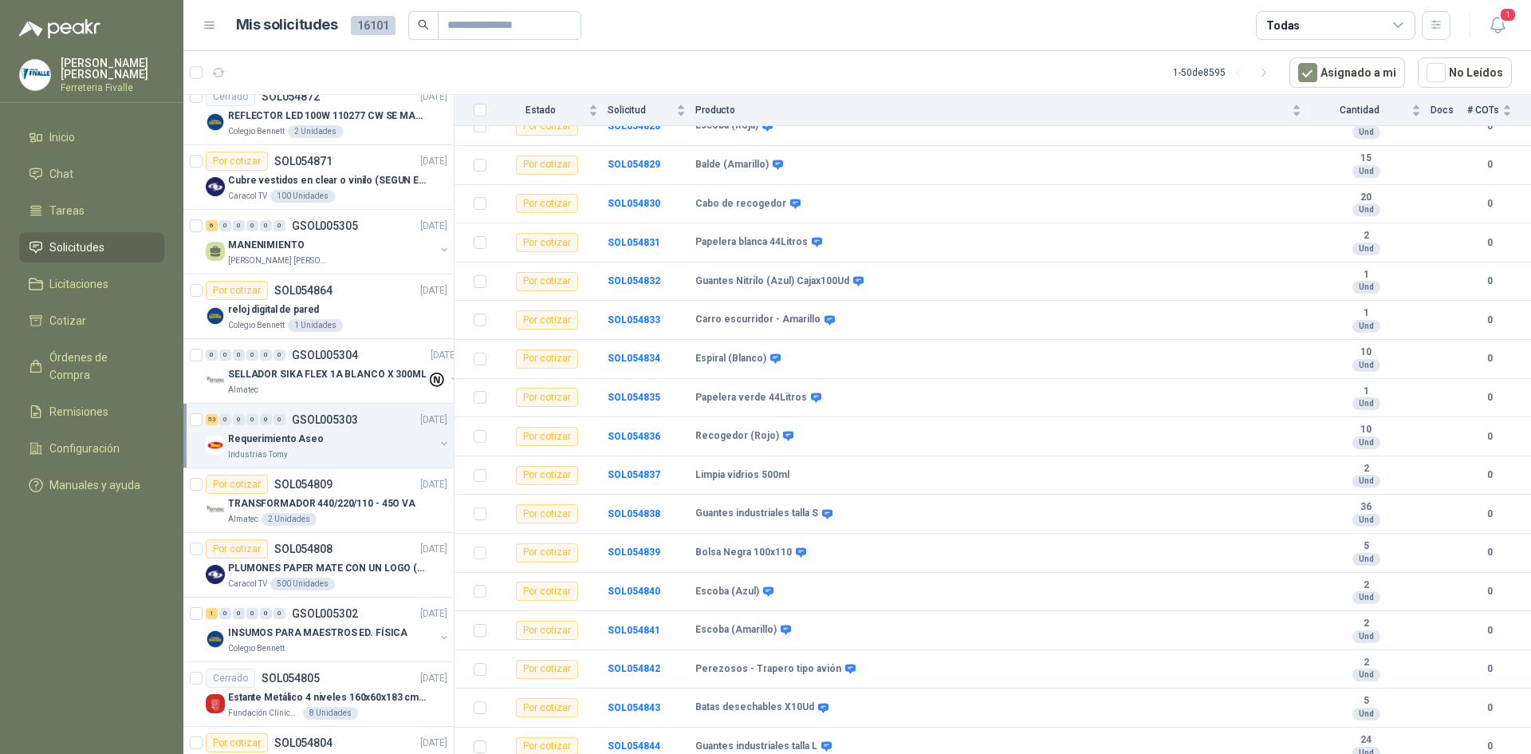
scroll to position [887, 0]
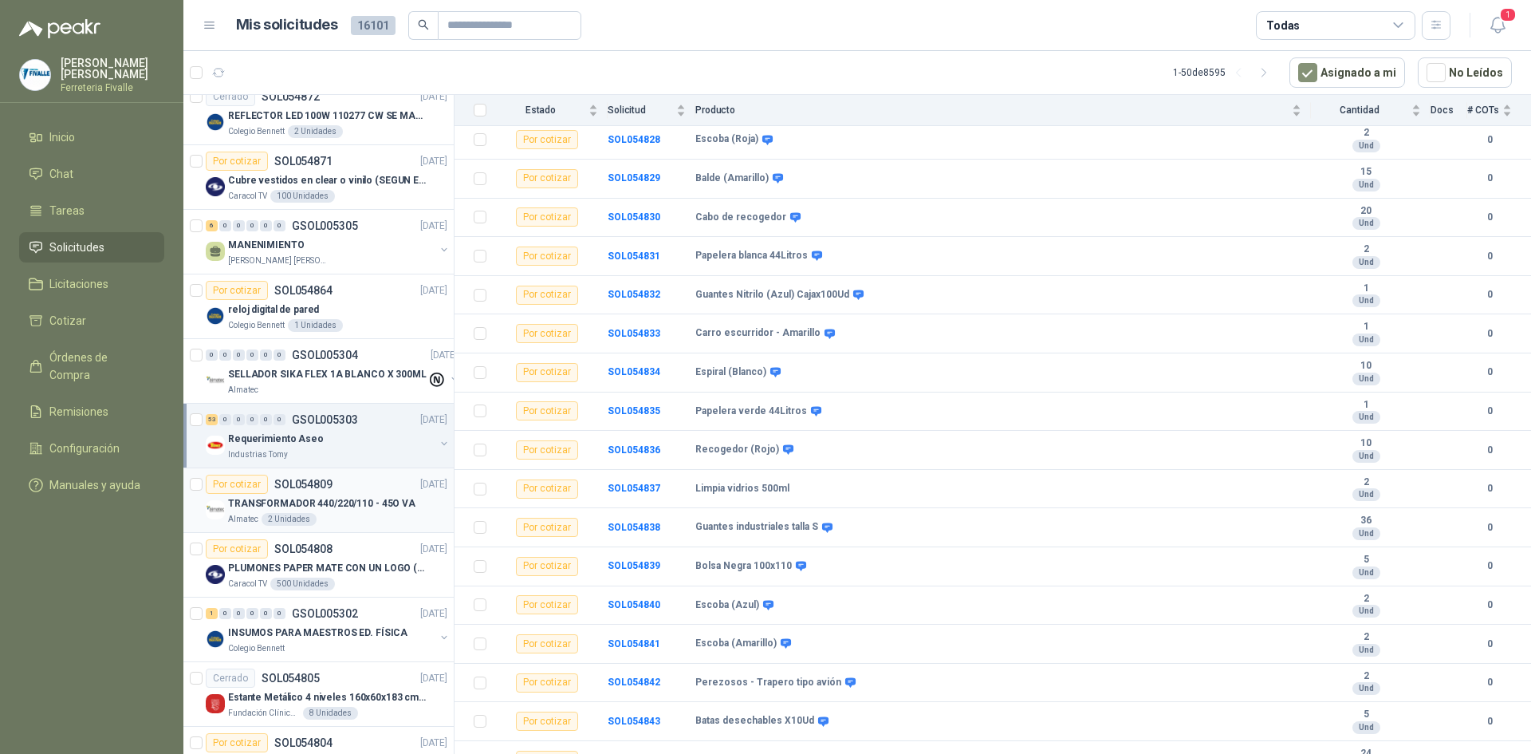
click at [331, 491] on div "Por cotizar SOL054809 [DATE]" at bounding box center [327, 484] width 242 height 19
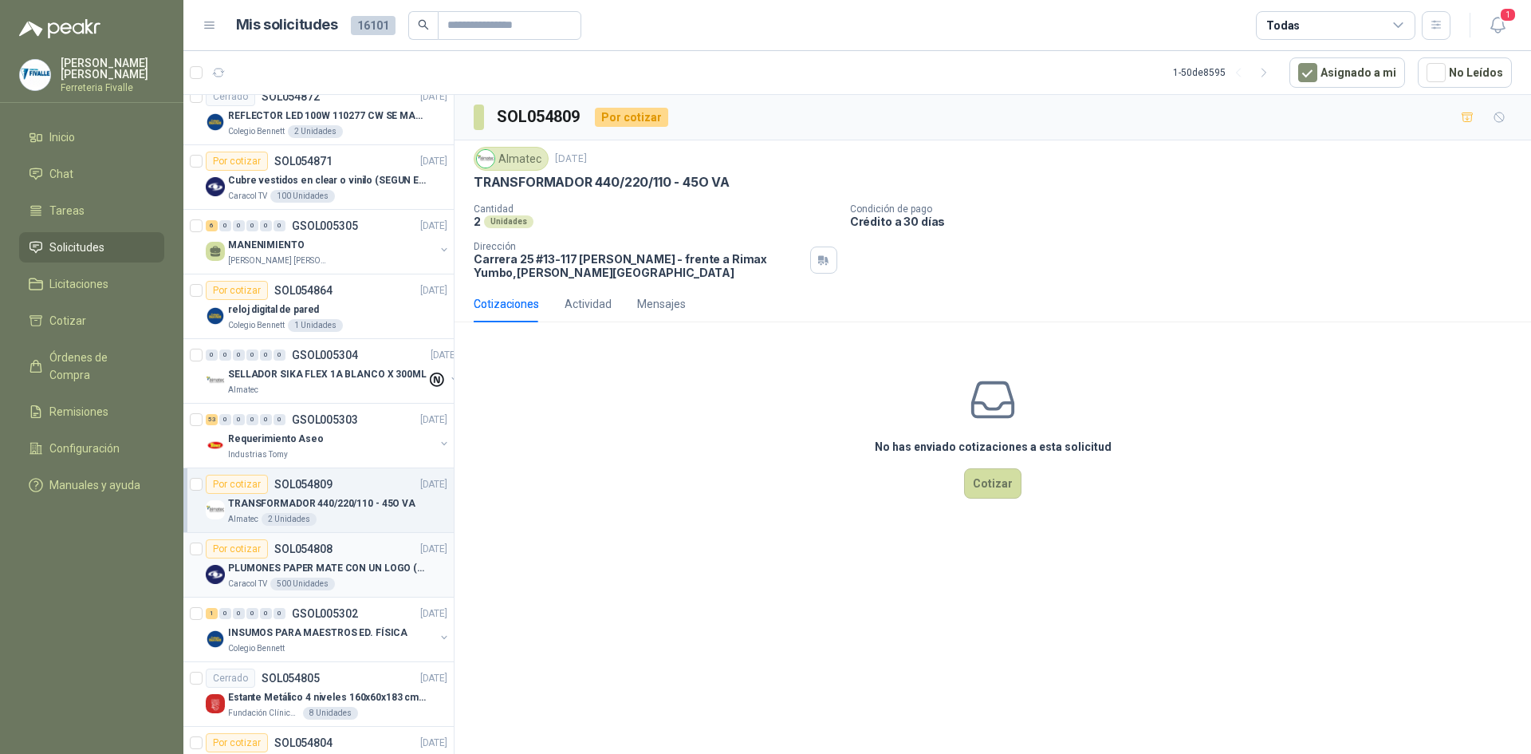
click at [316, 570] on p "PLUMONES PAPER MATE CON UN LOGO (SEGUN REF.ADJUNTA)" at bounding box center [327, 568] width 199 height 15
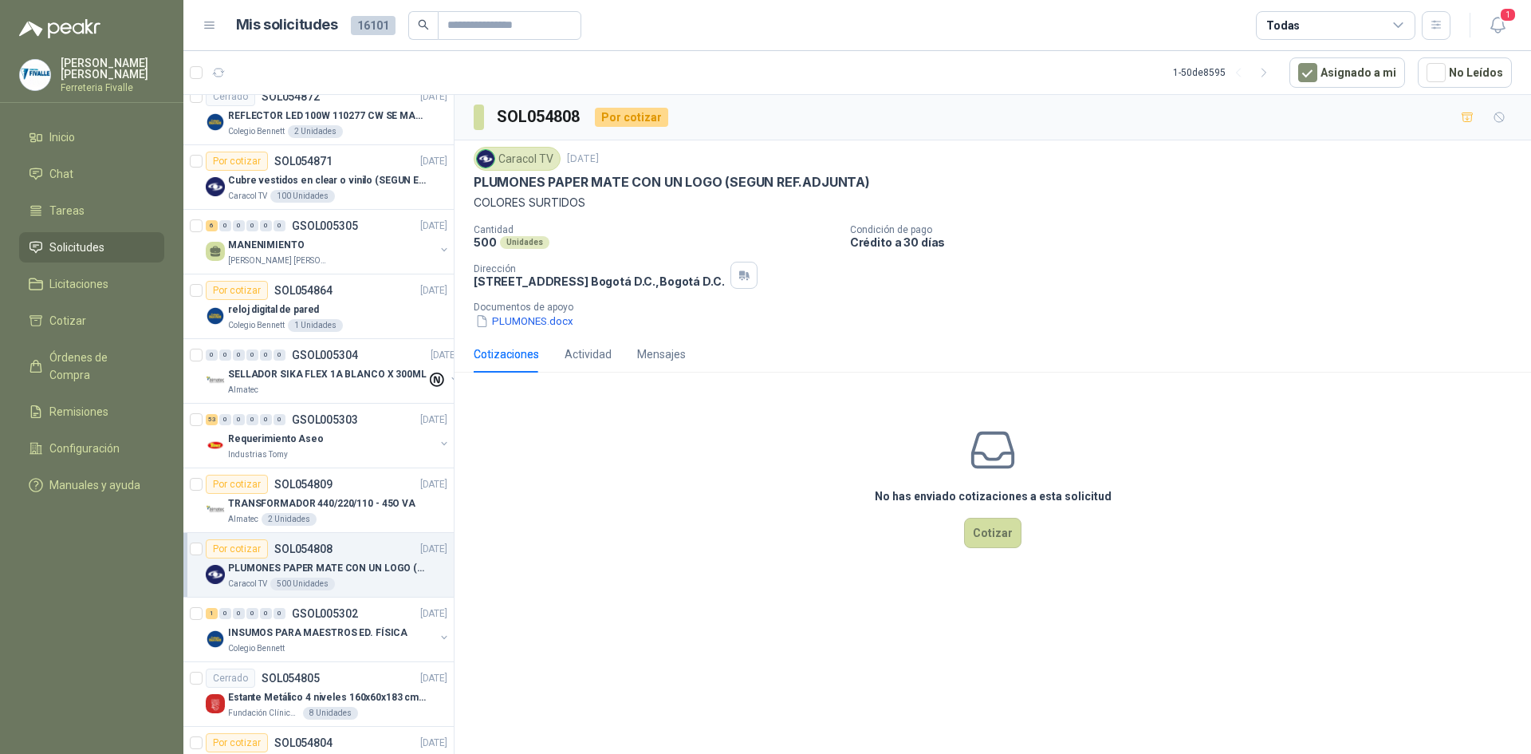
scroll to position [1515, 0]
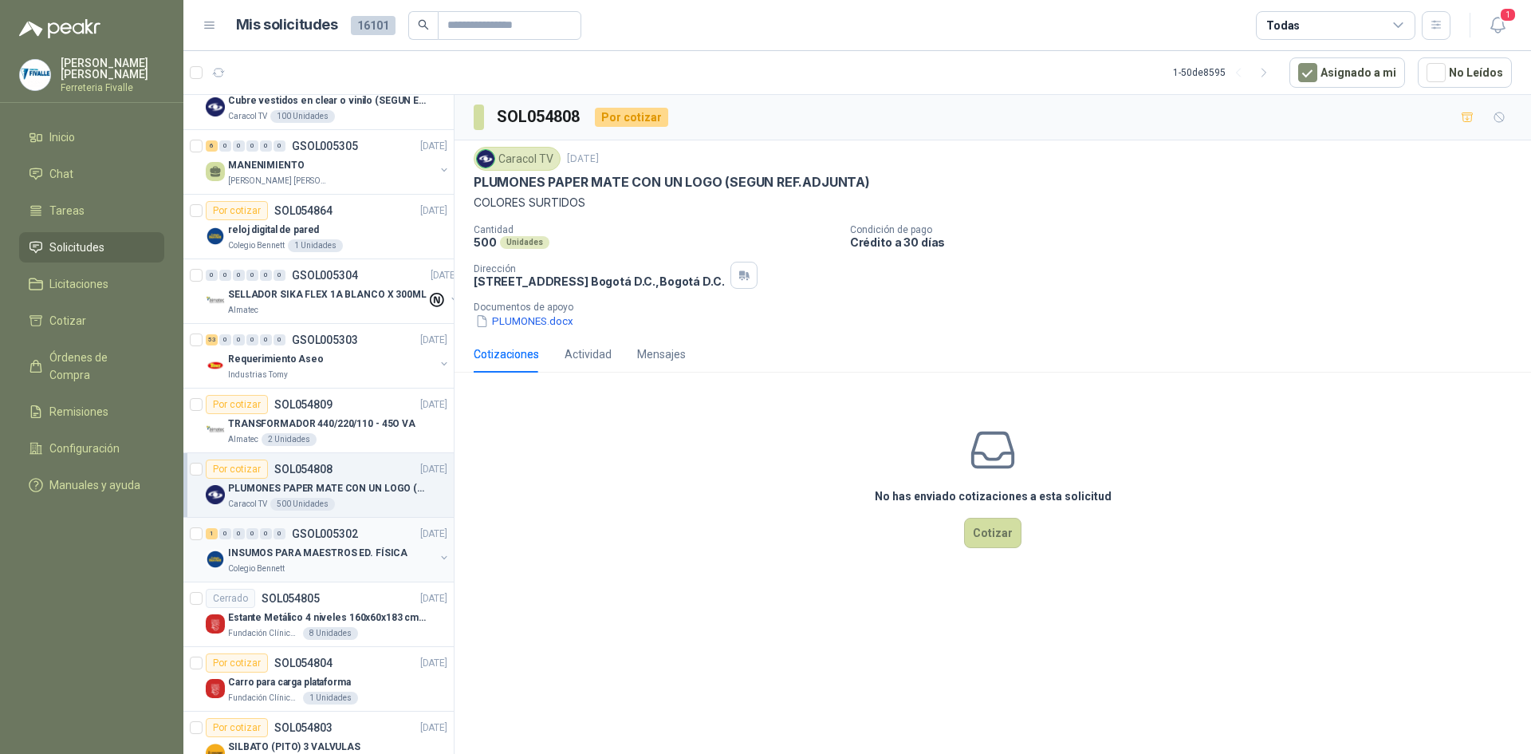
click at [321, 554] on p "INSUMOS PARA MAESTROS ED. FÍSICA" at bounding box center [317, 553] width 179 height 15
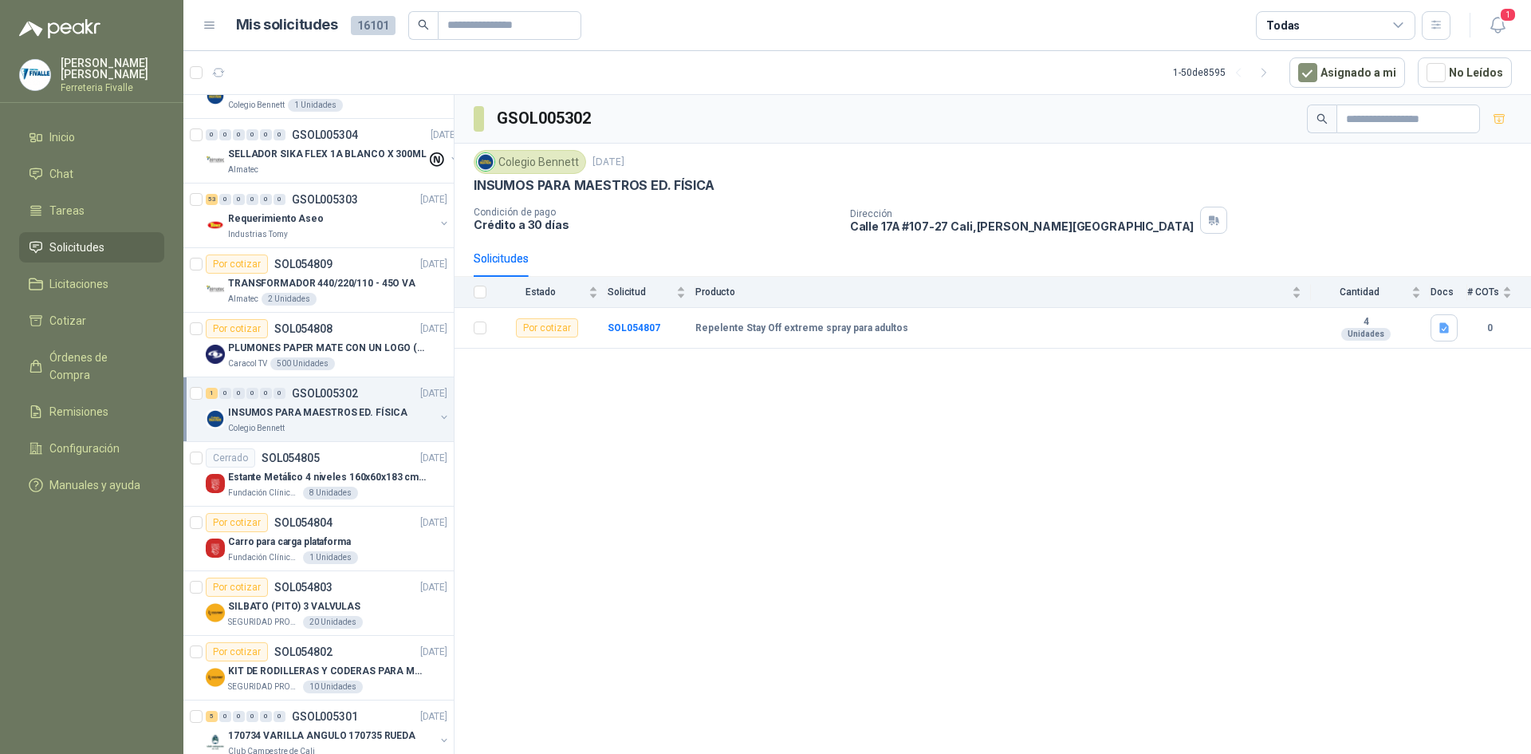
scroll to position [1675, 0]
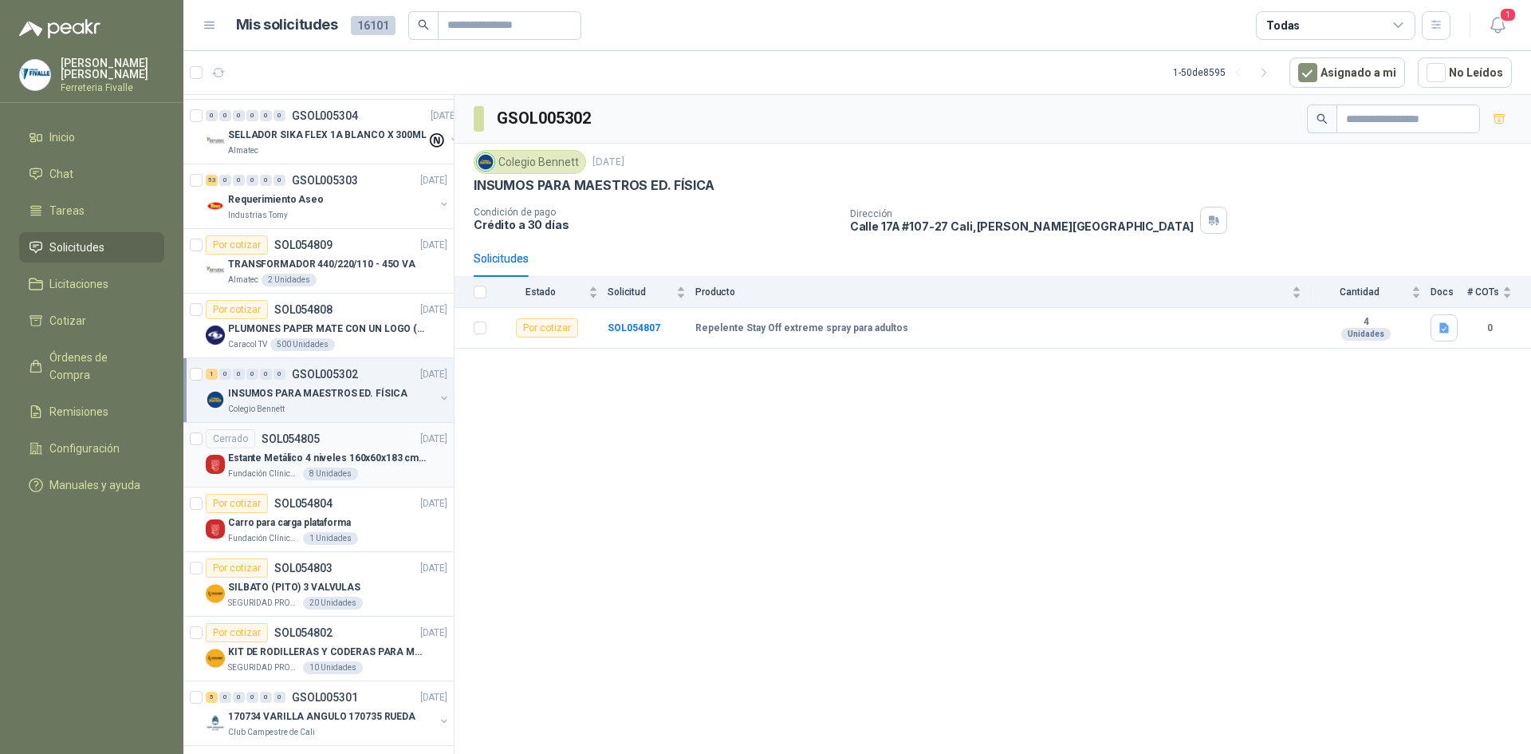
click at [348, 463] on p "Estante Metálico 4 niveles 160x60x183 cm Fixser" at bounding box center [327, 458] width 199 height 15
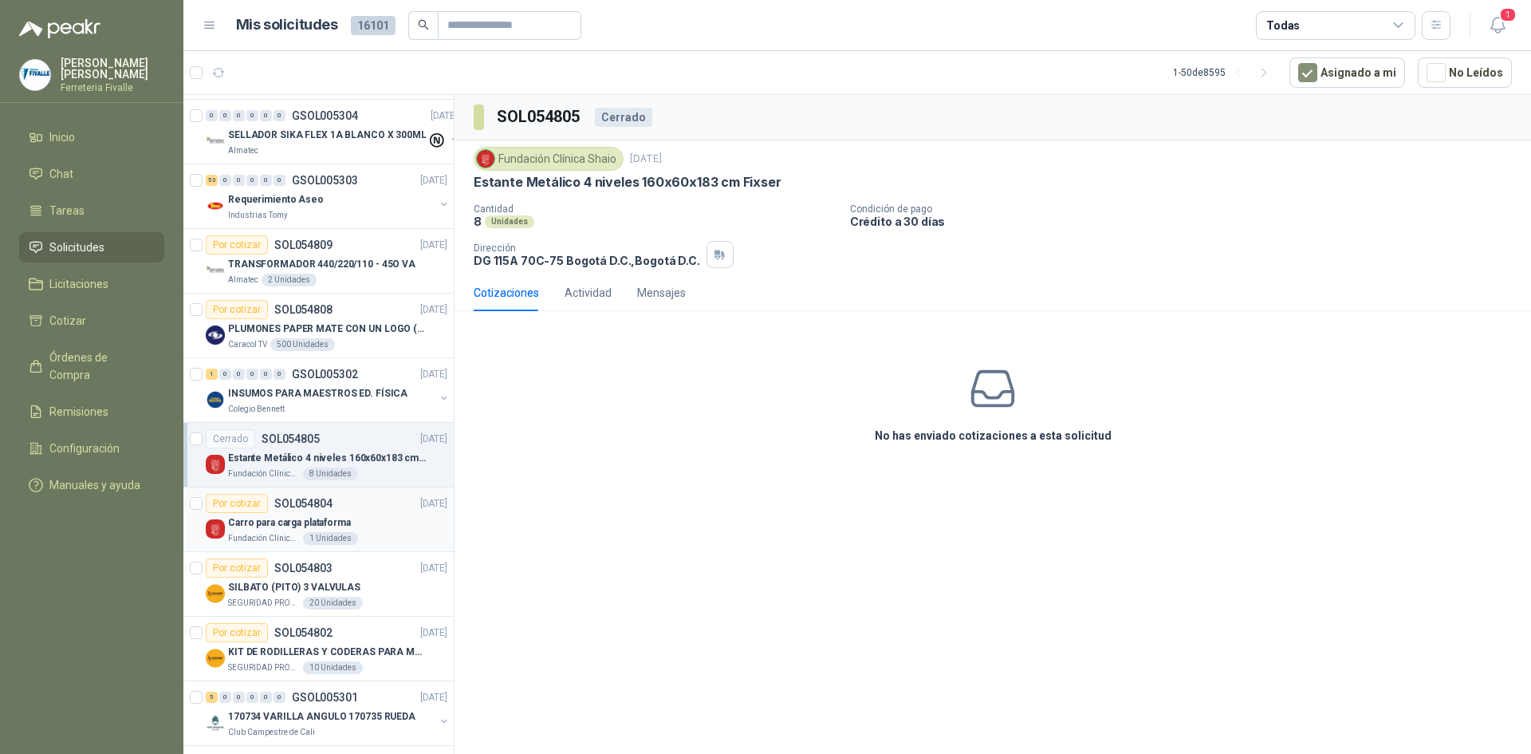
click at [331, 506] on div "Por cotizar SOL054804 [DATE]" at bounding box center [327, 503] width 242 height 19
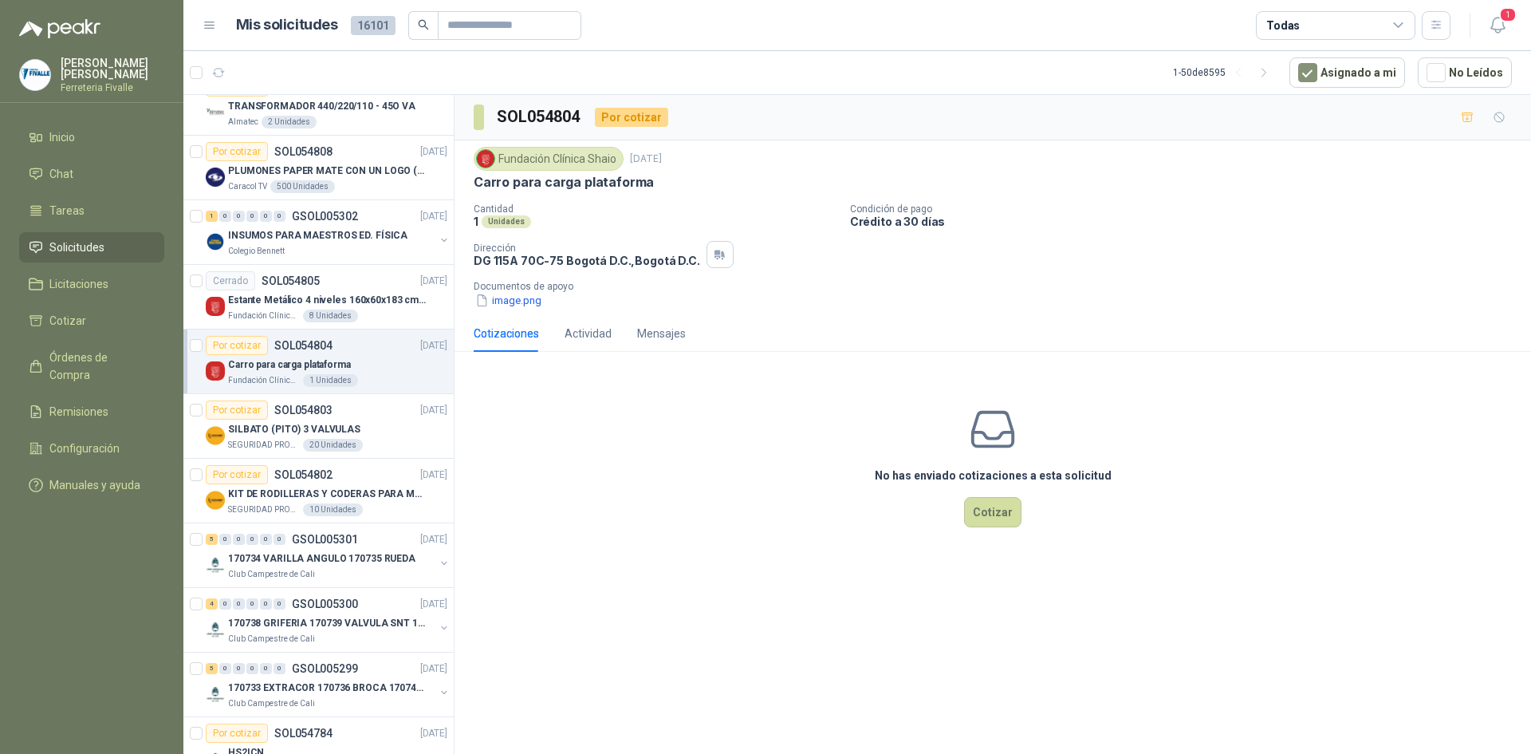
scroll to position [1835, 0]
click at [365, 429] on div "SILBATO (PITO) 3 VALVULAS" at bounding box center [337, 427] width 219 height 19
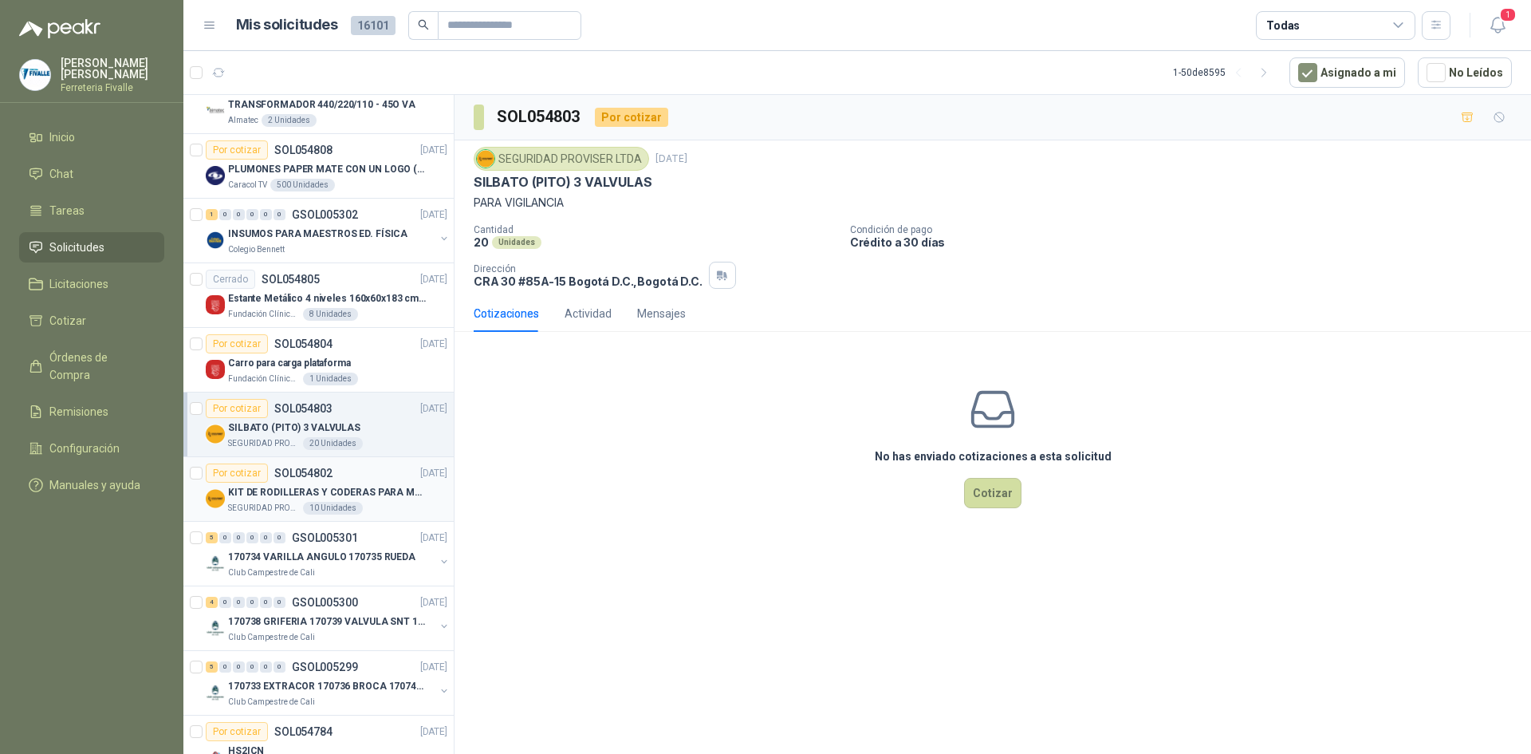
click at [345, 485] on p "KIT DE RODILLERAS Y CODERAS PARA MOTORIZADO" at bounding box center [327, 492] width 199 height 15
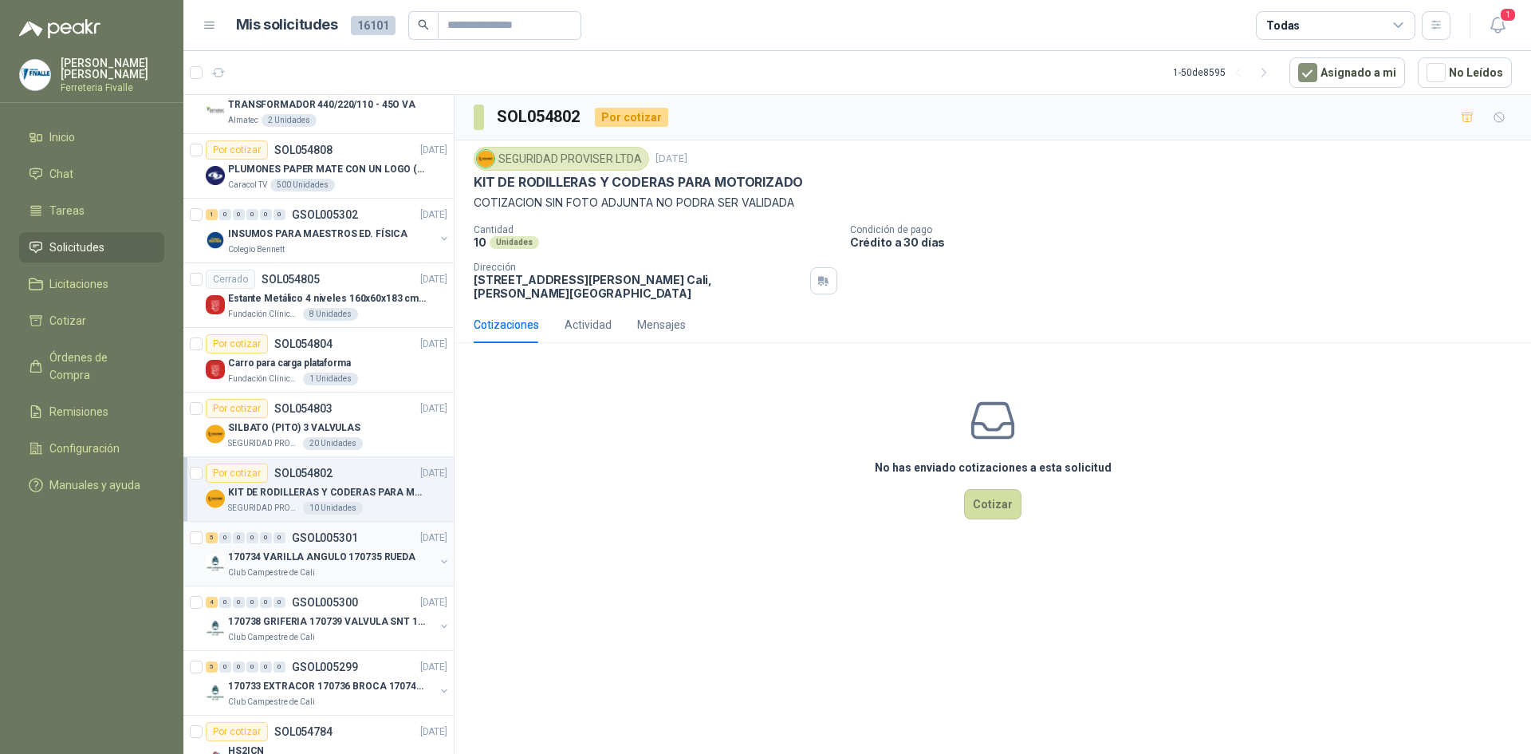
click at [325, 543] on p "GSOL005301" at bounding box center [325, 537] width 66 height 11
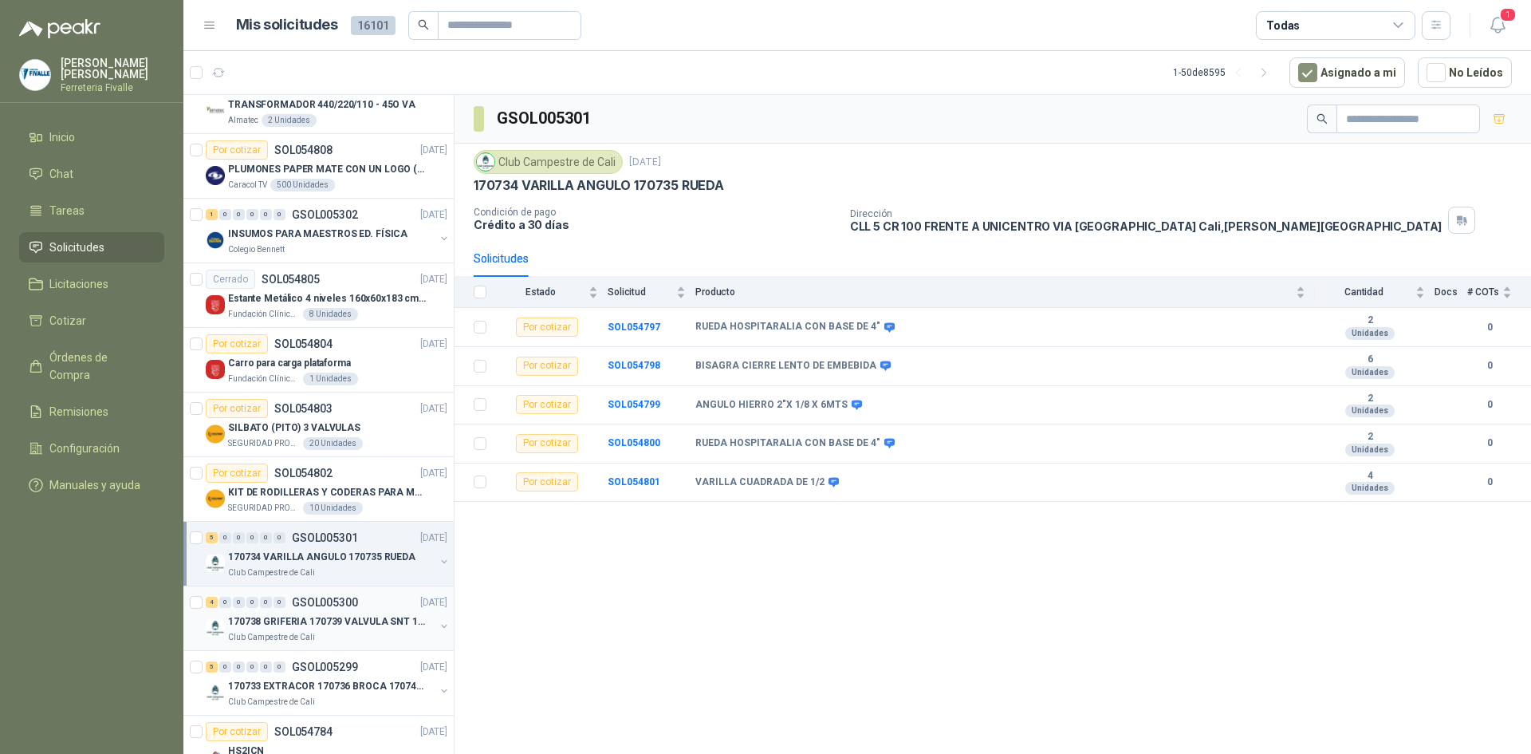
click at [314, 612] on div "170738 GRIFERIA 170739 VALVULA SNT 170742 VALVULA" at bounding box center [331, 621] width 207 height 19
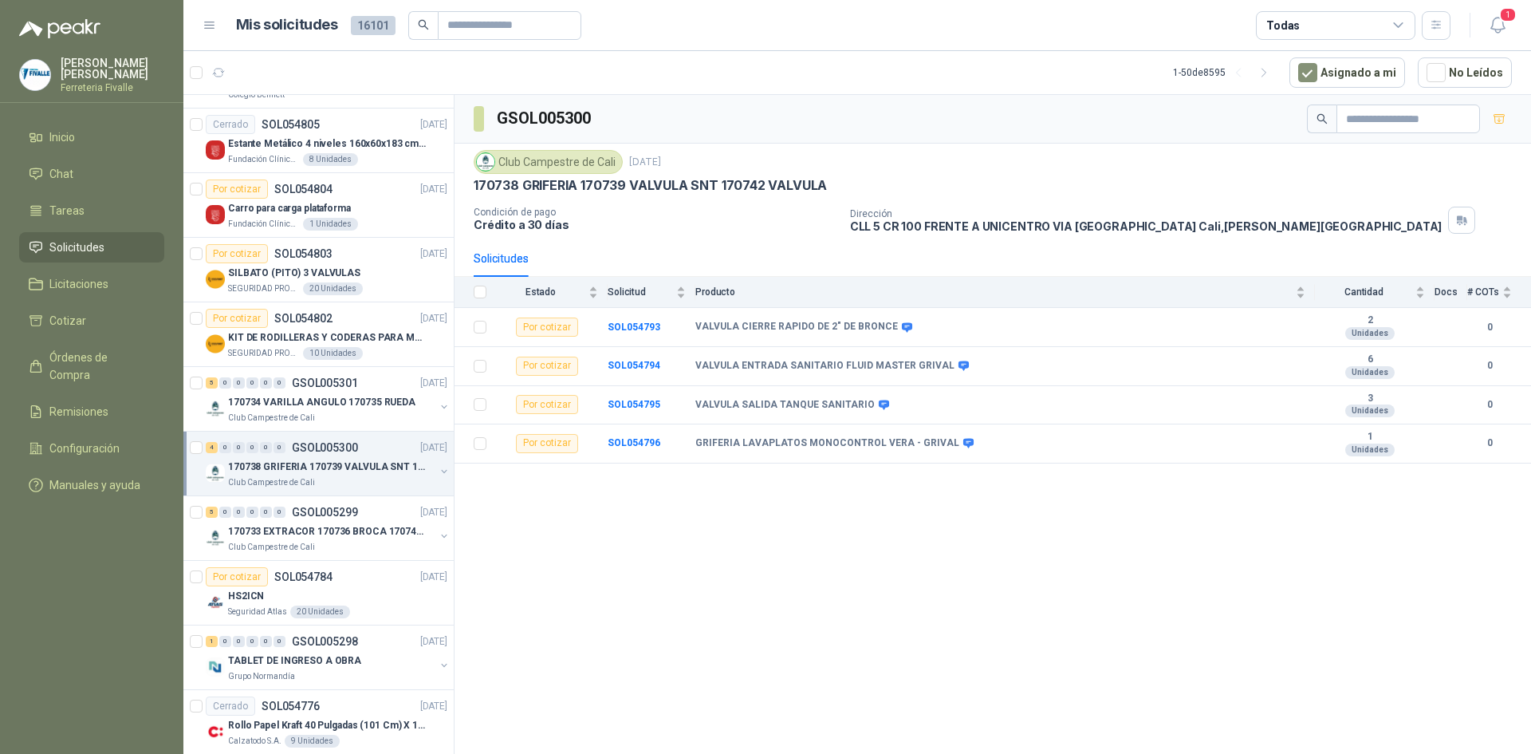
scroll to position [1994, 0]
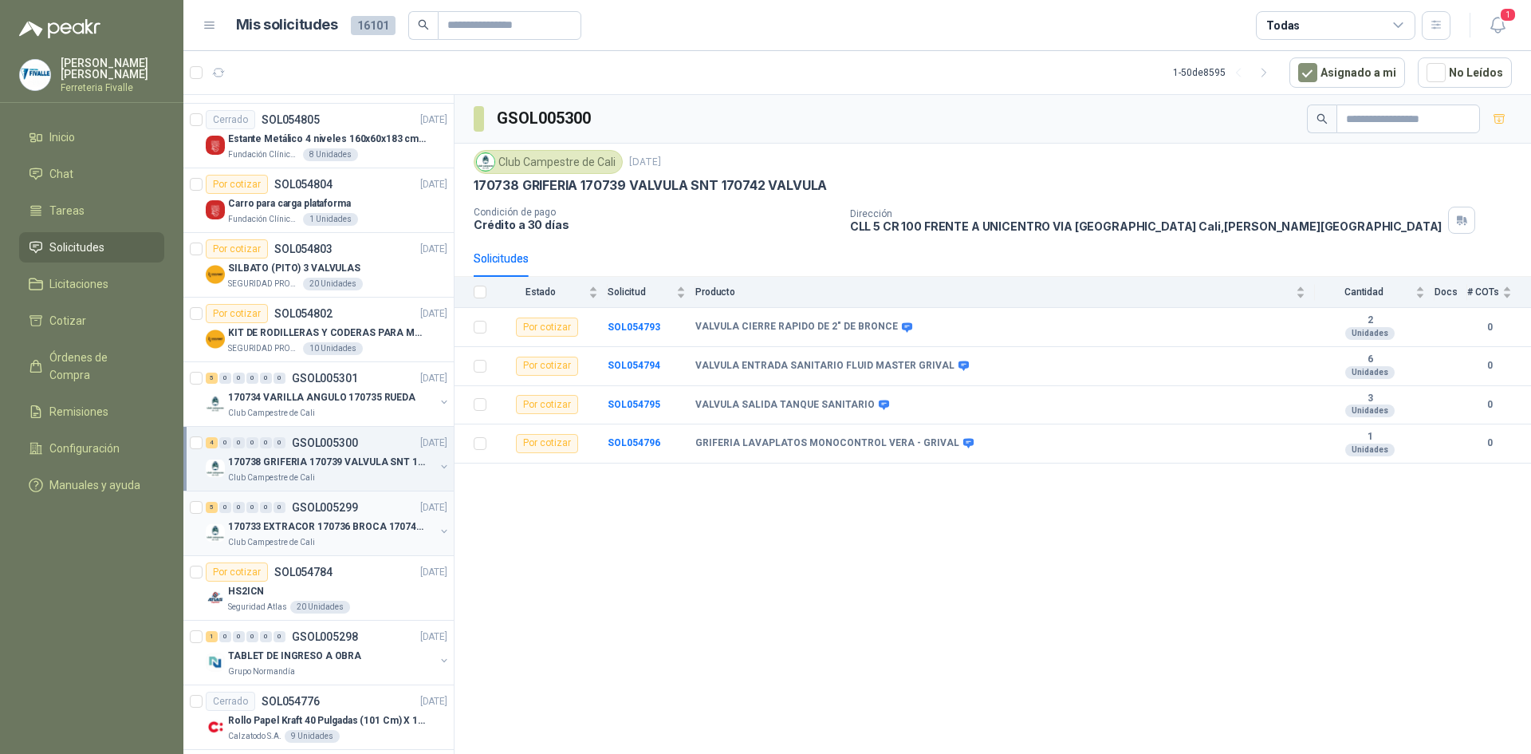
click at [293, 521] on p "170733 EXTRACOR 170736 BROCA 170743 PORTACAND" at bounding box center [327, 526] width 199 height 15
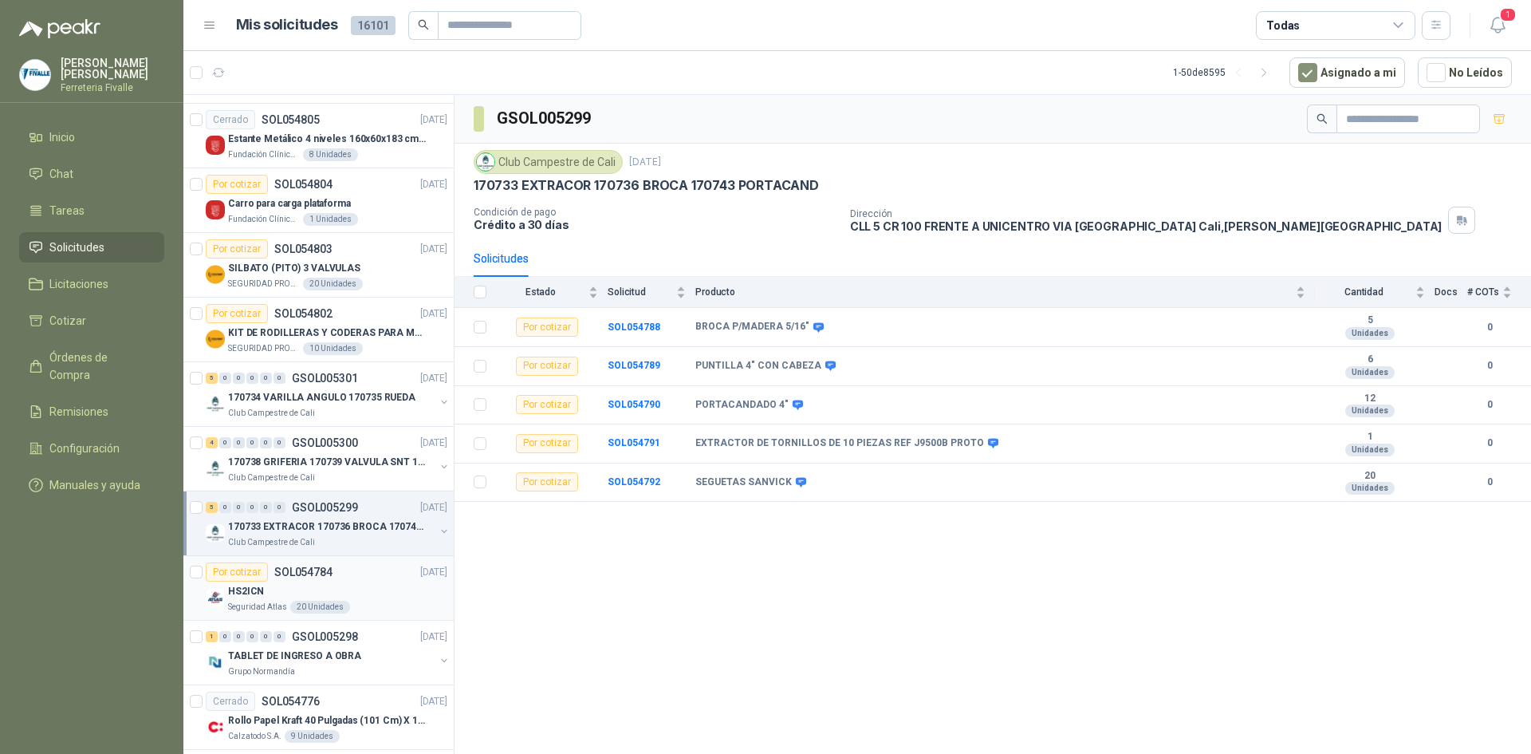
click at [313, 564] on div "Por cotizar SOL054784" at bounding box center [269, 571] width 127 height 19
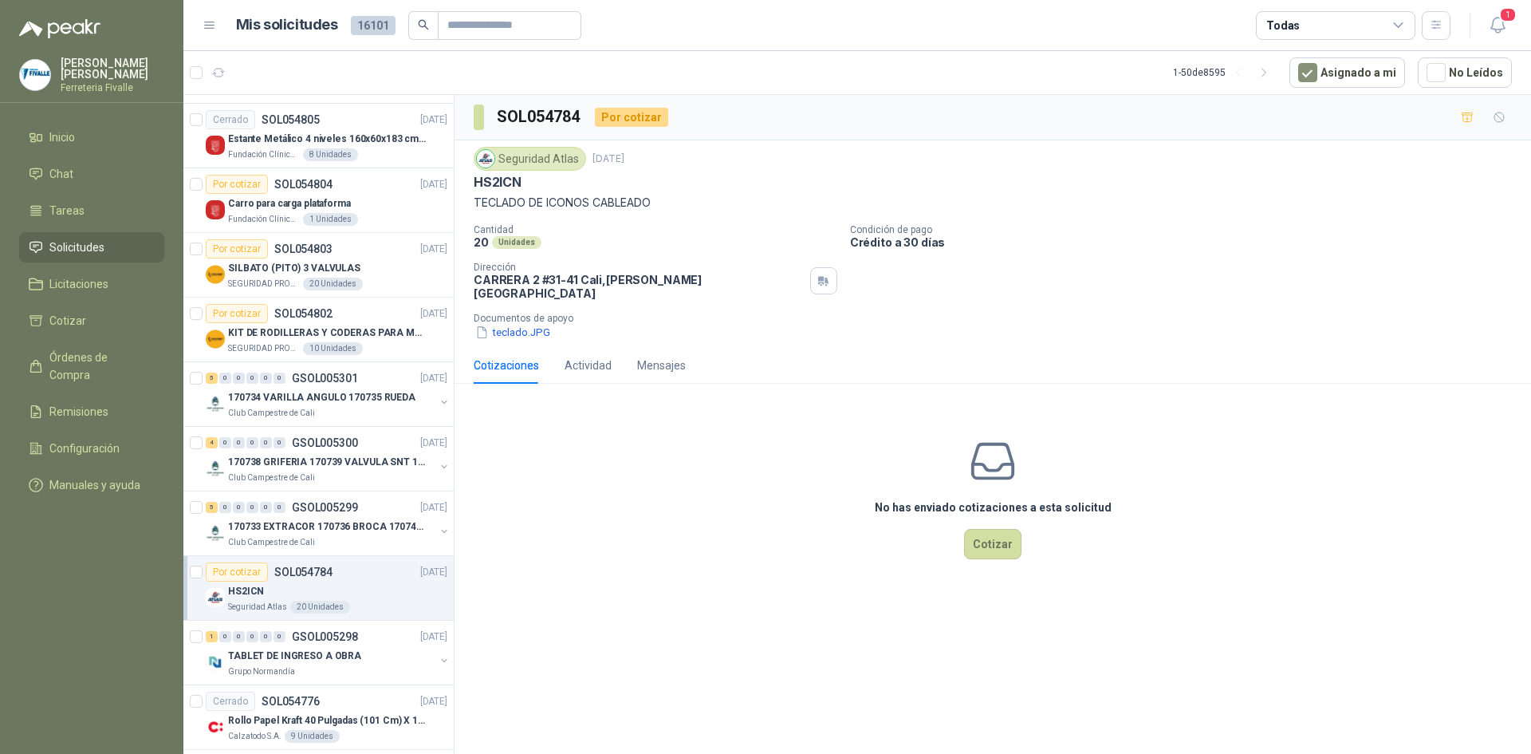
scroll to position [2074, 0]
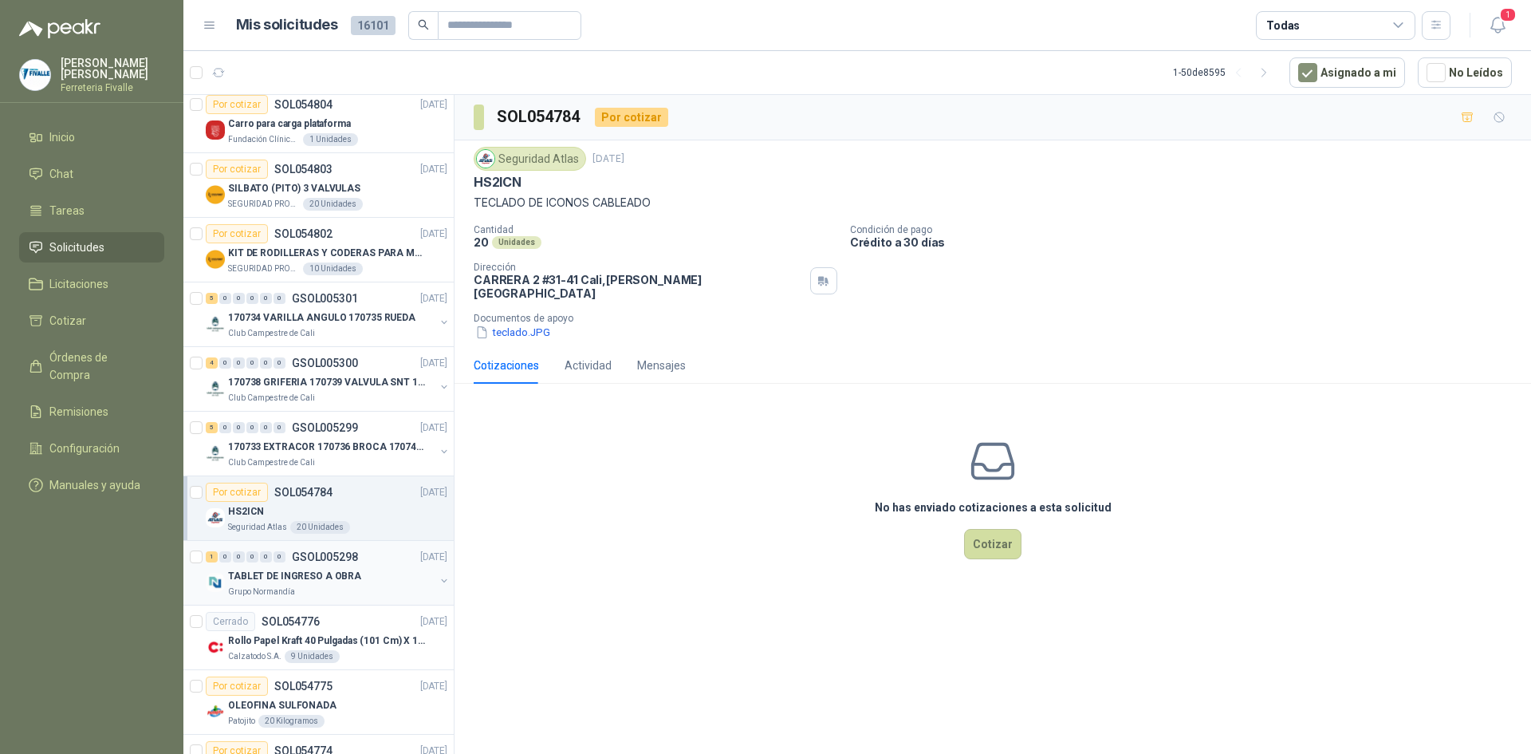
click at [281, 581] on p "TABLET DE INGRESO A OBRA" at bounding box center [294, 576] width 133 height 15
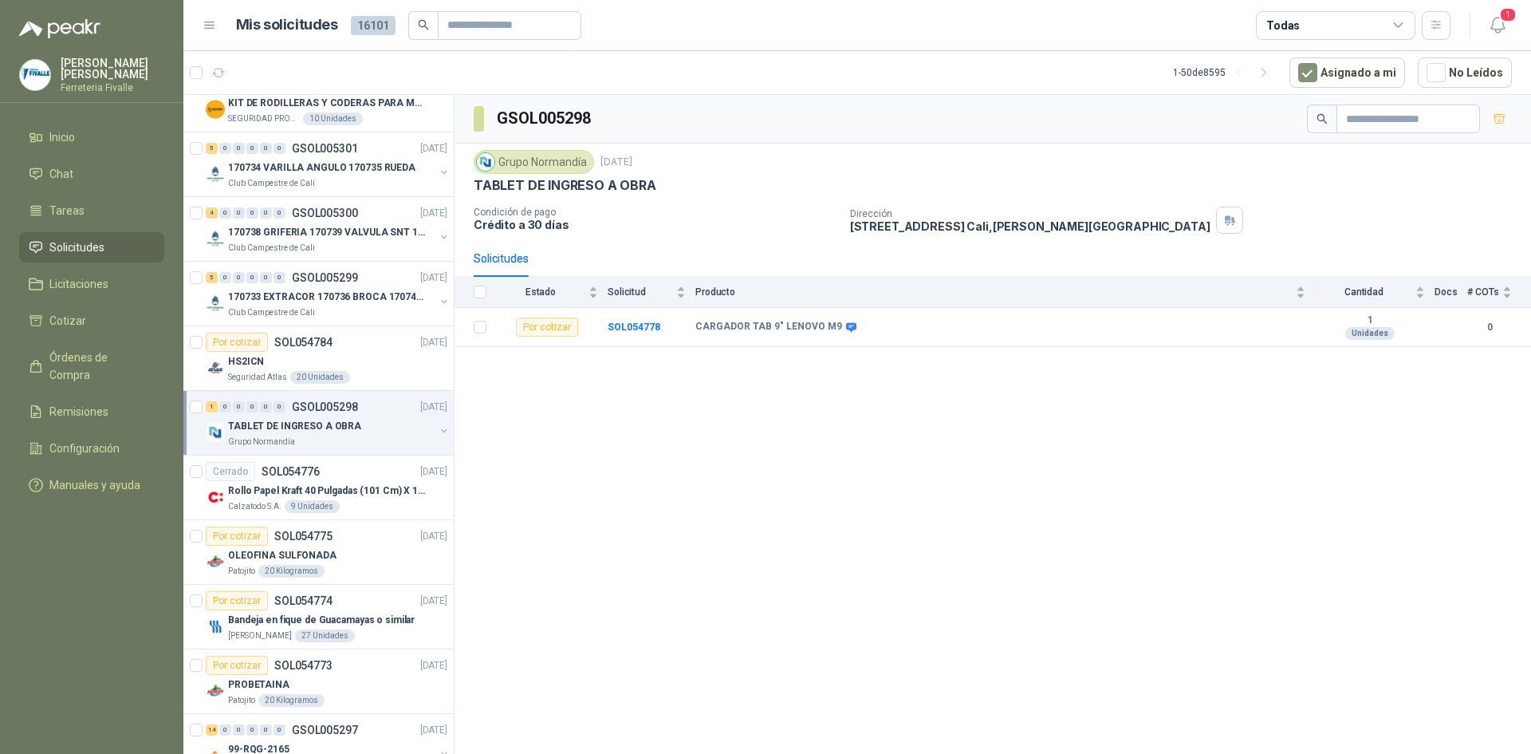
scroll to position [2233, 0]
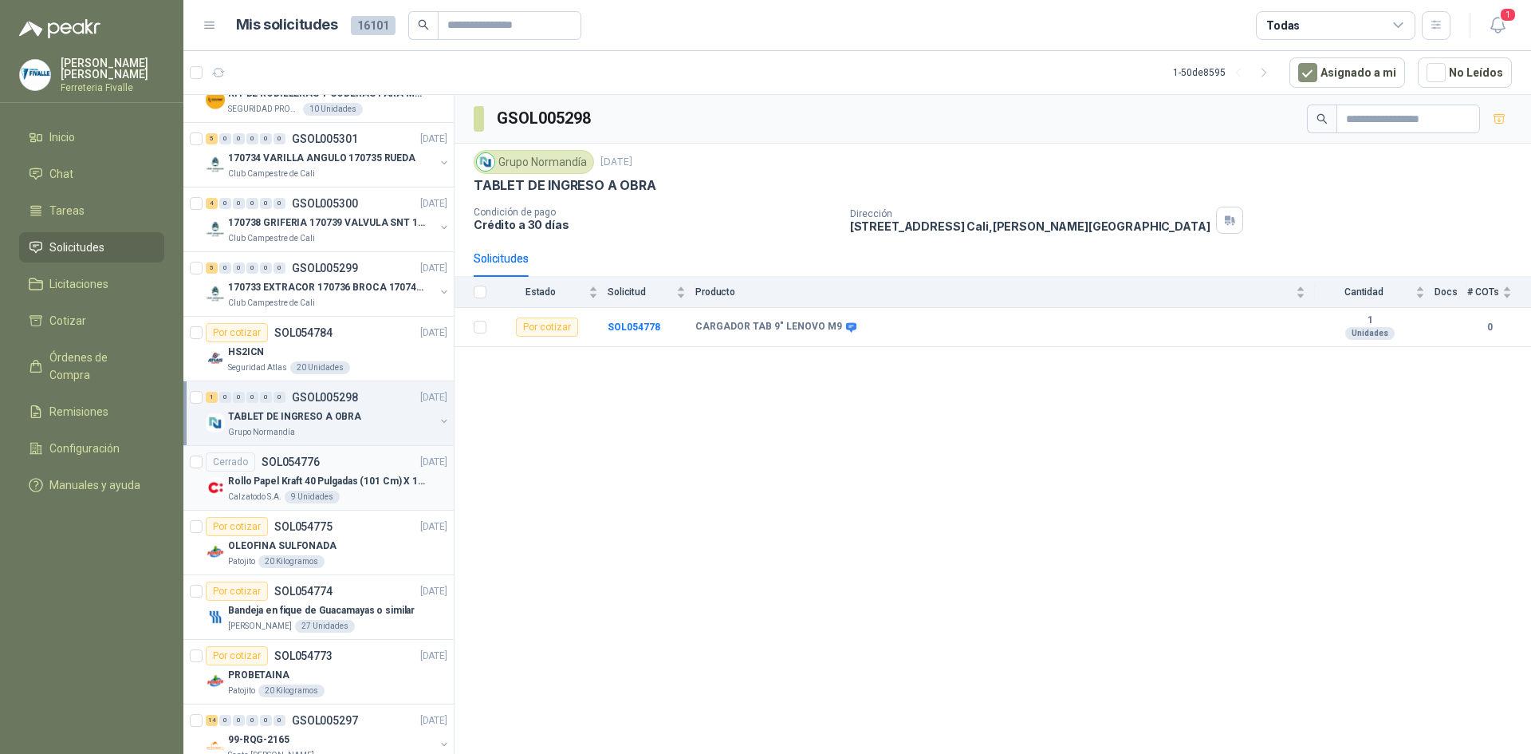
click at [328, 469] on div "Cerrado SOL054776 [DATE]" at bounding box center [327, 461] width 242 height 19
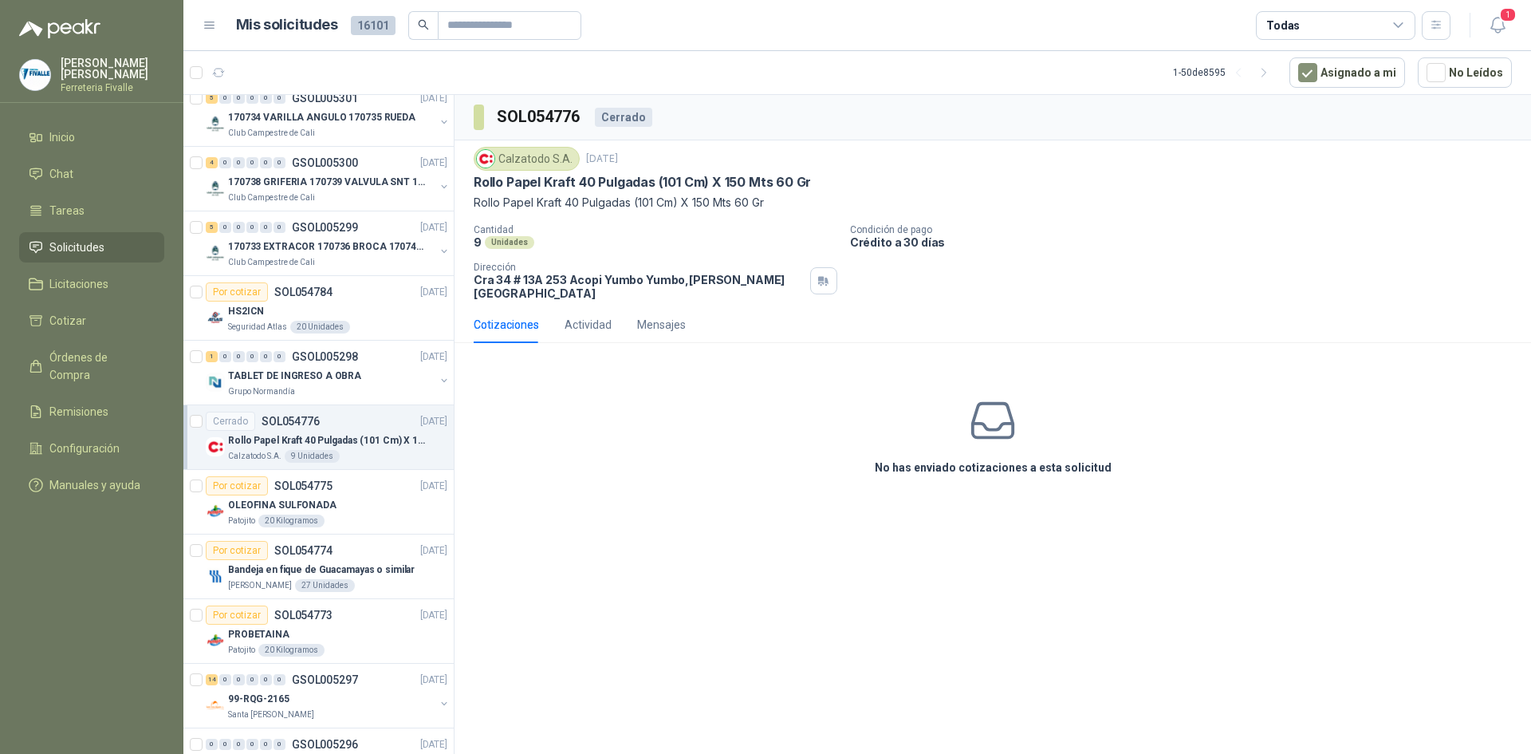
scroll to position [2313, 0]
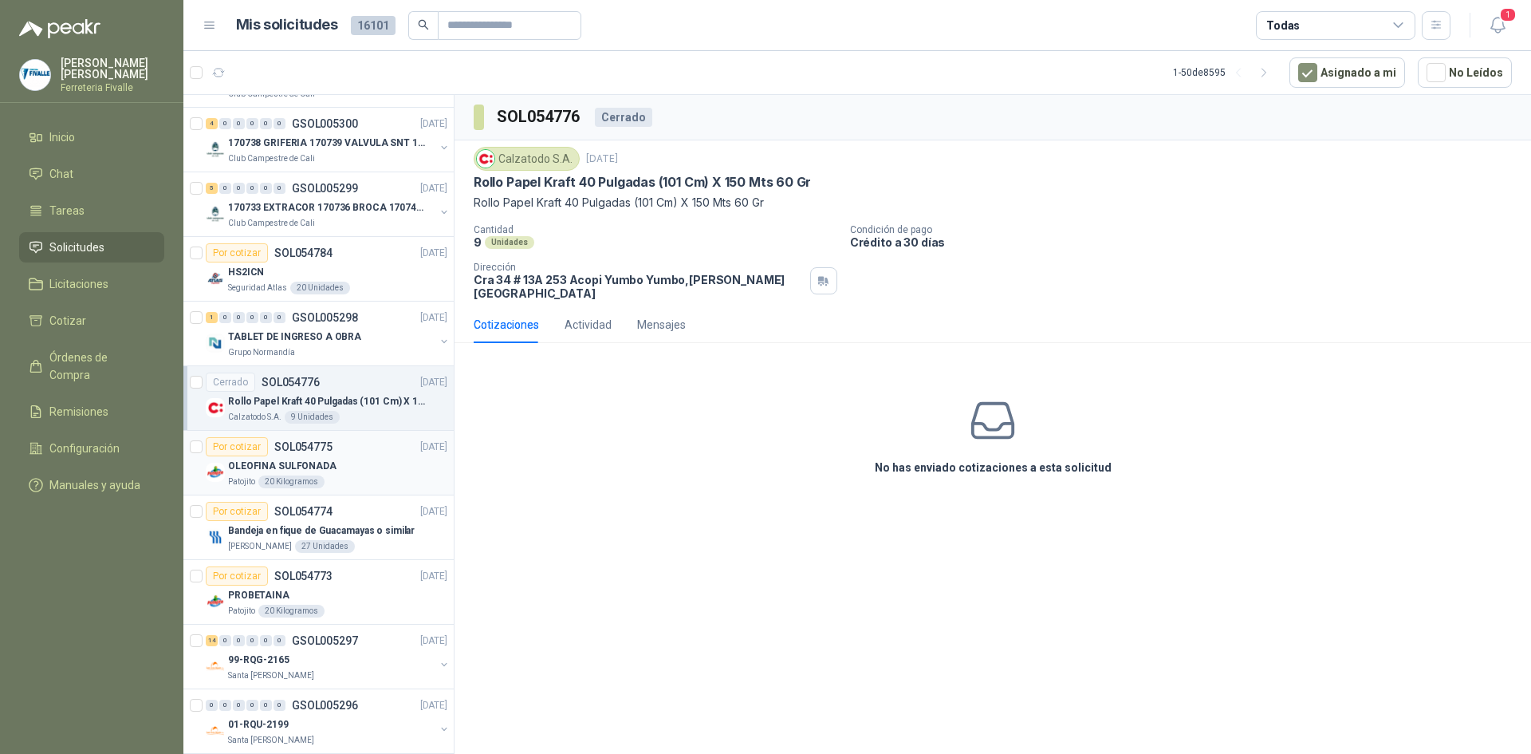
click at [329, 467] on div "OLEOFINA SULFONADA" at bounding box center [337, 465] width 219 height 19
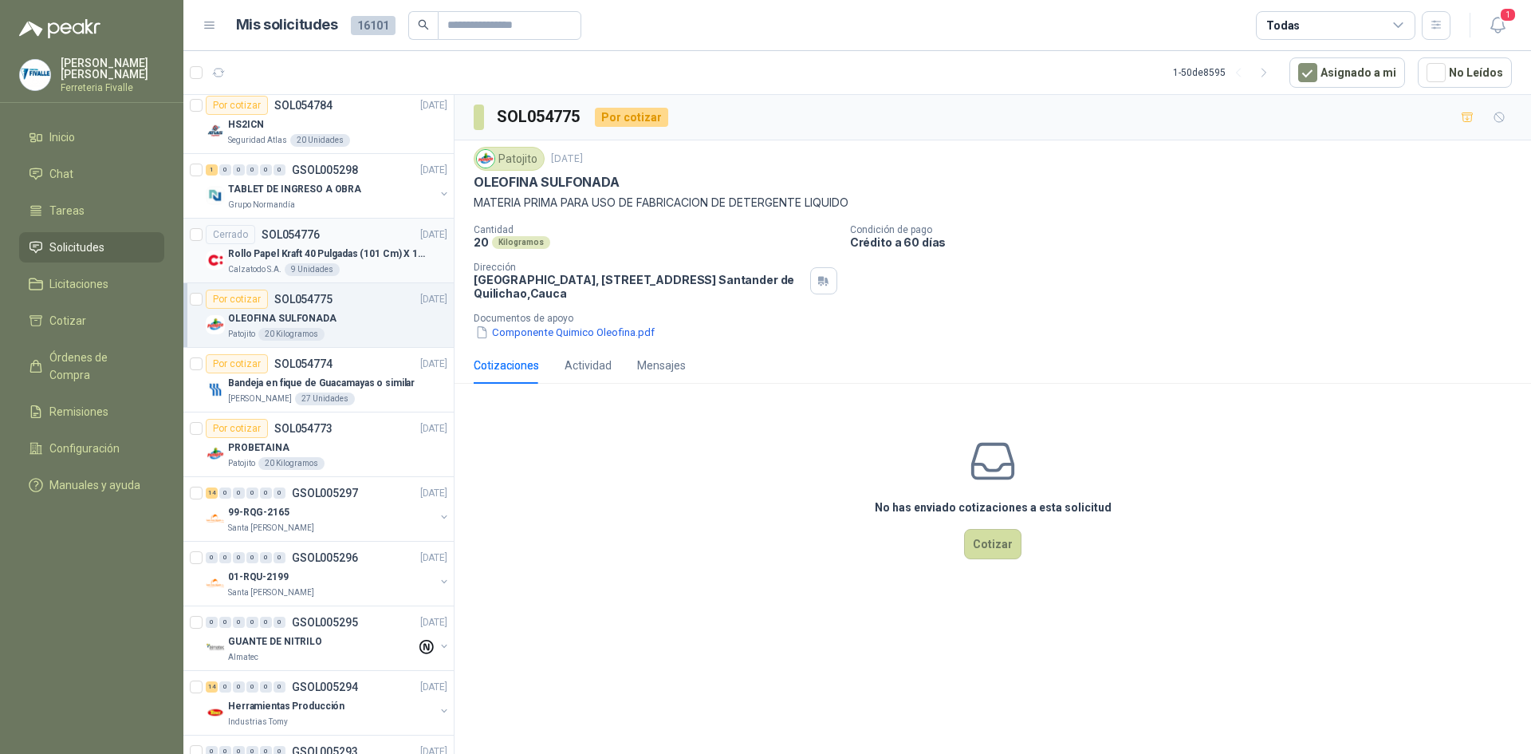
scroll to position [2473, 0]
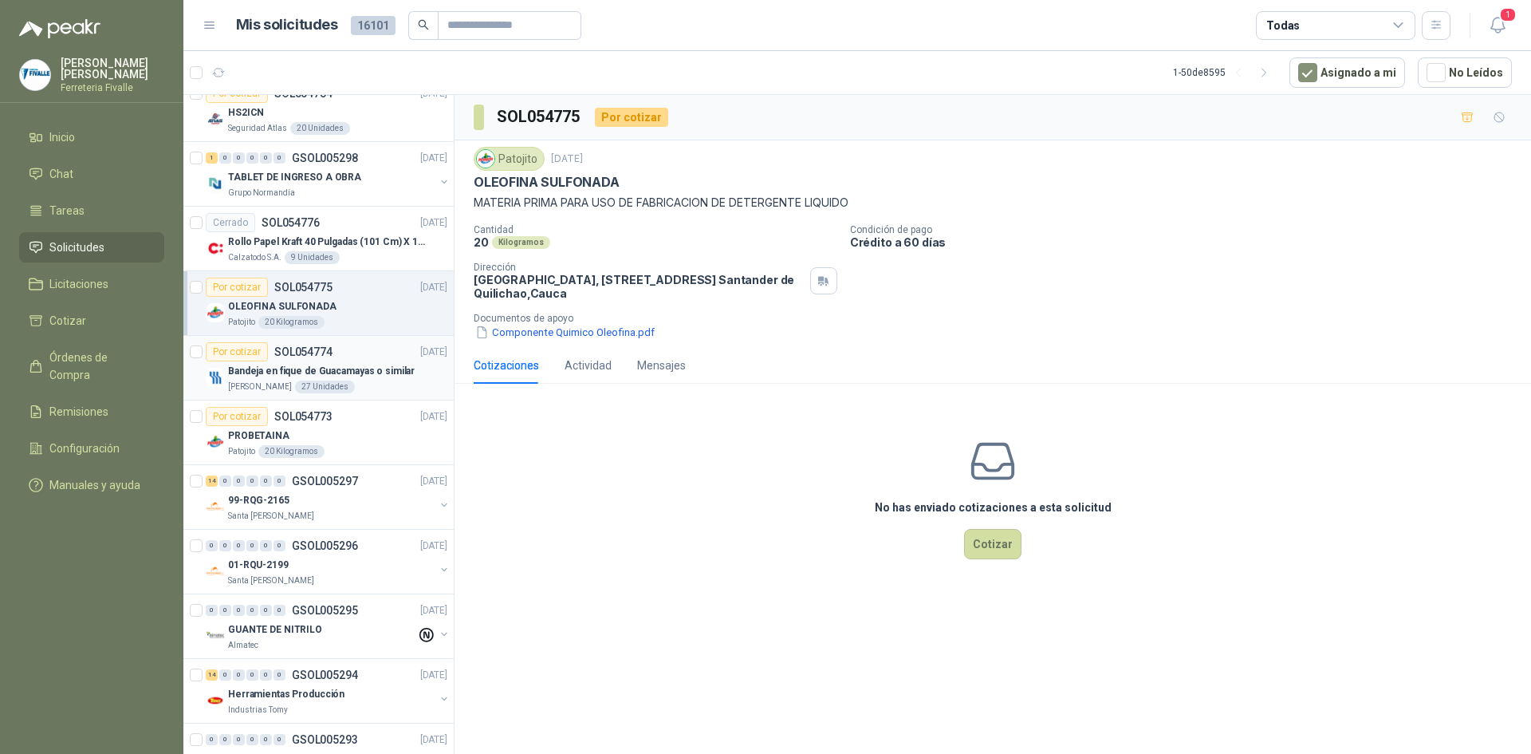
click at [362, 355] on div "Por cotizar SOL054774 [DATE]" at bounding box center [327, 351] width 242 height 19
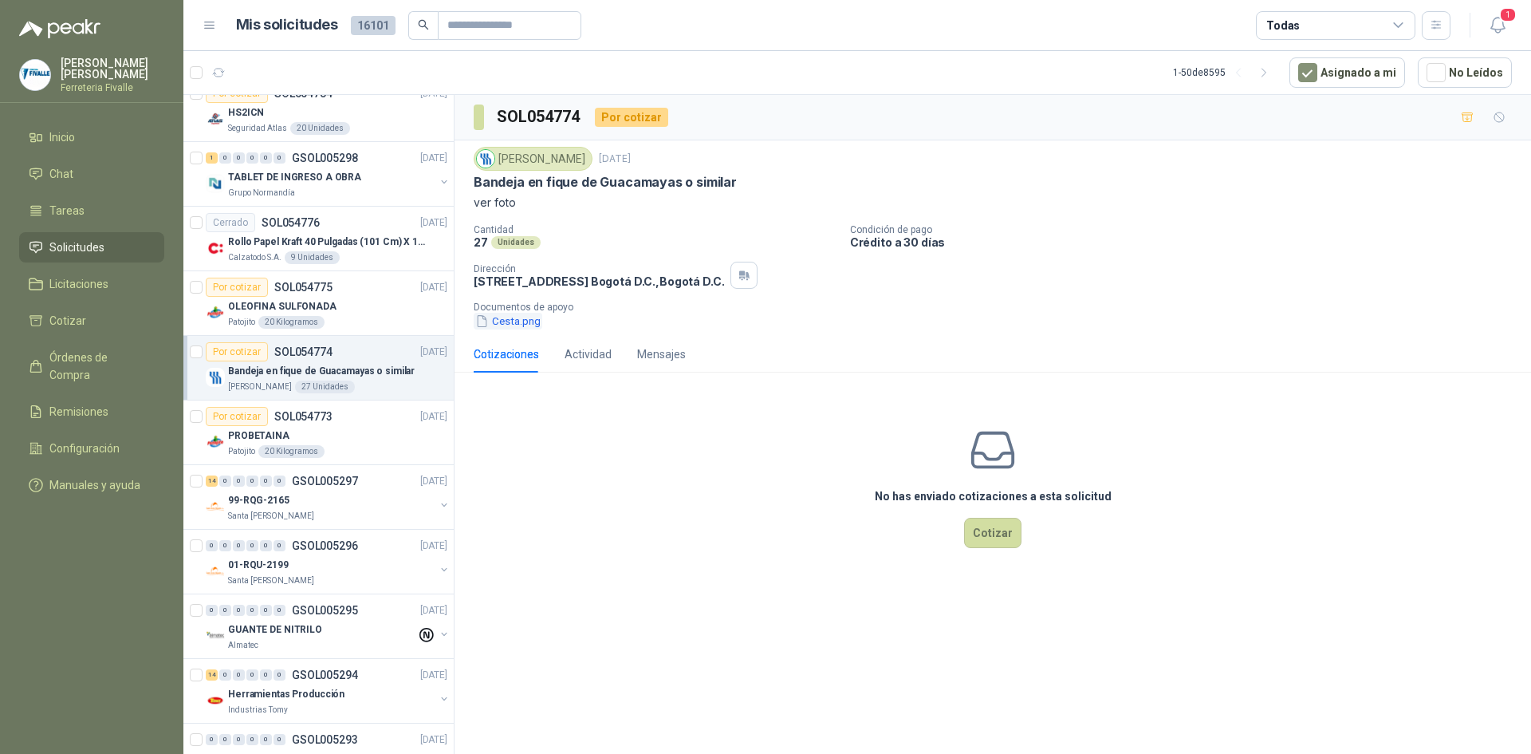
click at [514, 324] on button "Cesta.png" at bounding box center [508, 321] width 69 height 17
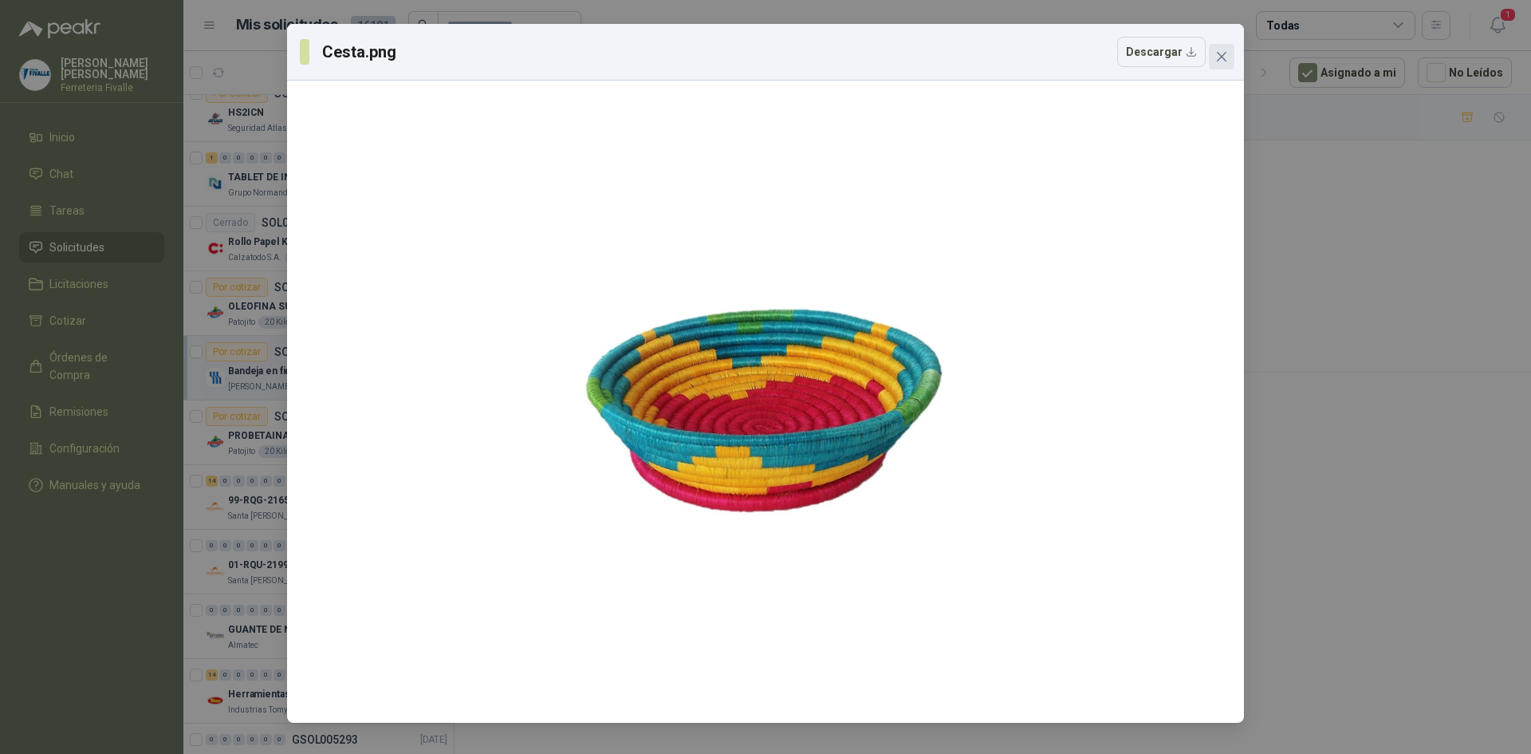
click at [1220, 54] on icon "close" at bounding box center [1222, 57] width 10 height 10
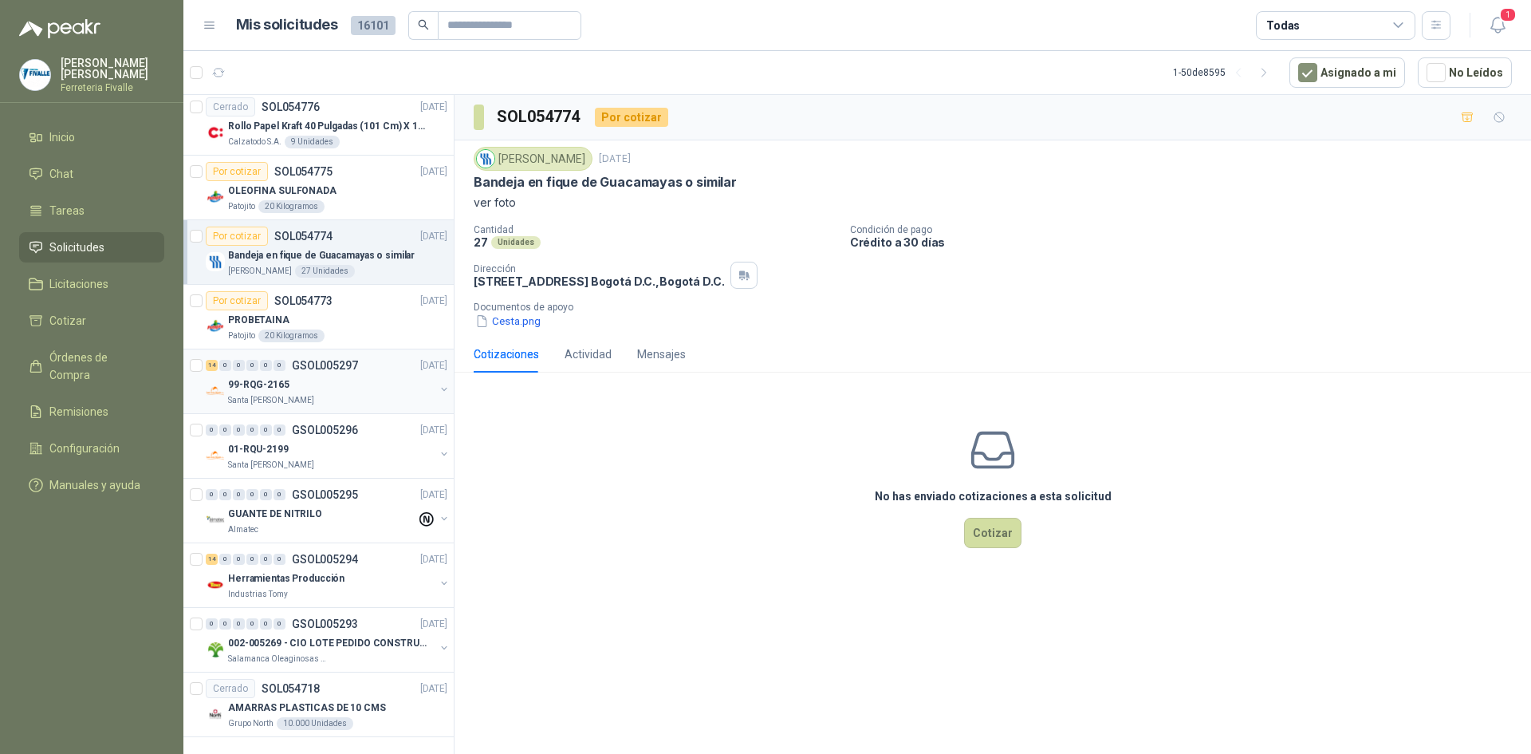
scroll to position [2601, 0]
click at [334, 310] on div "PROBETAINA" at bounding box center [337, 319] width 219 height 19
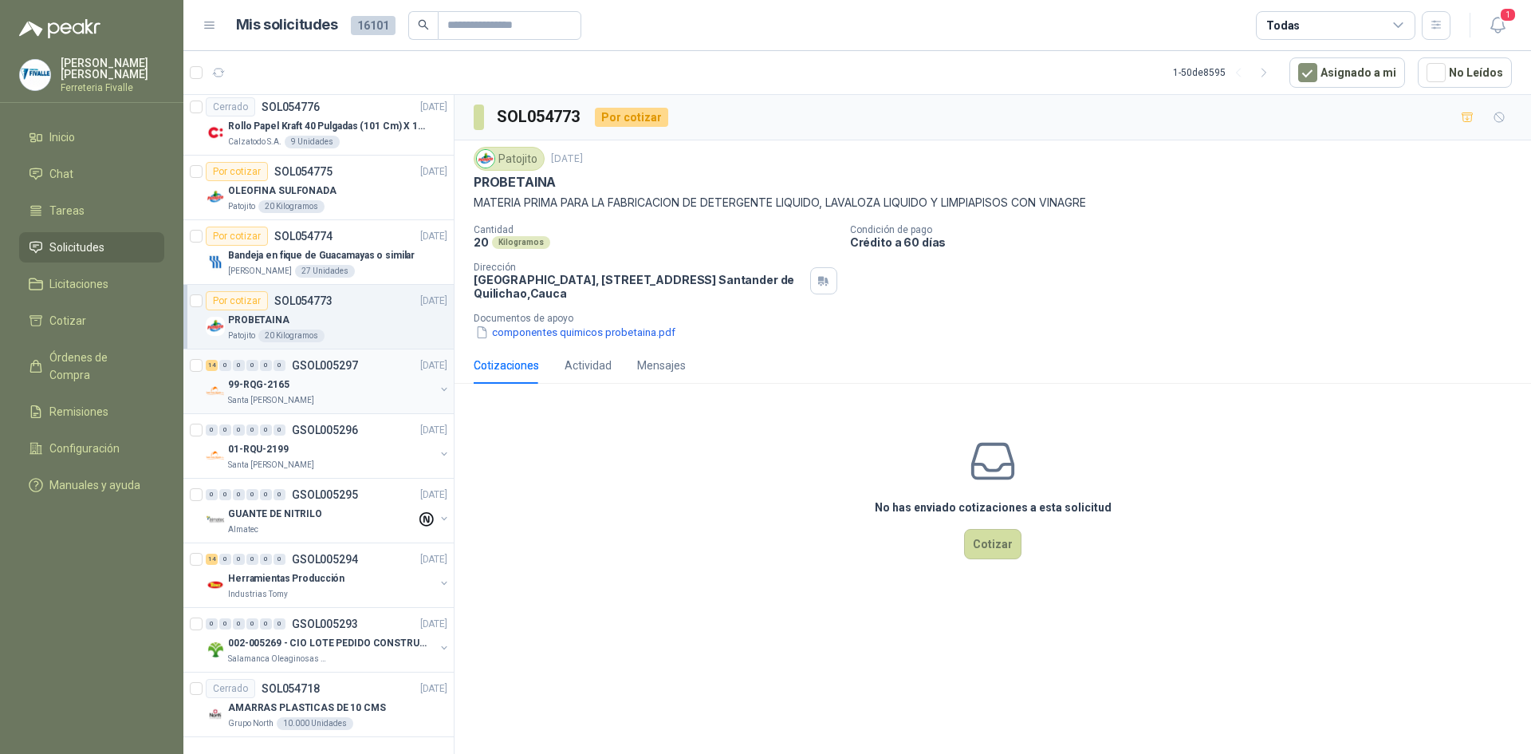
click at [302, 375] on div "99-RQG-2165" at bounding box center [331, 384] width 207 height 19
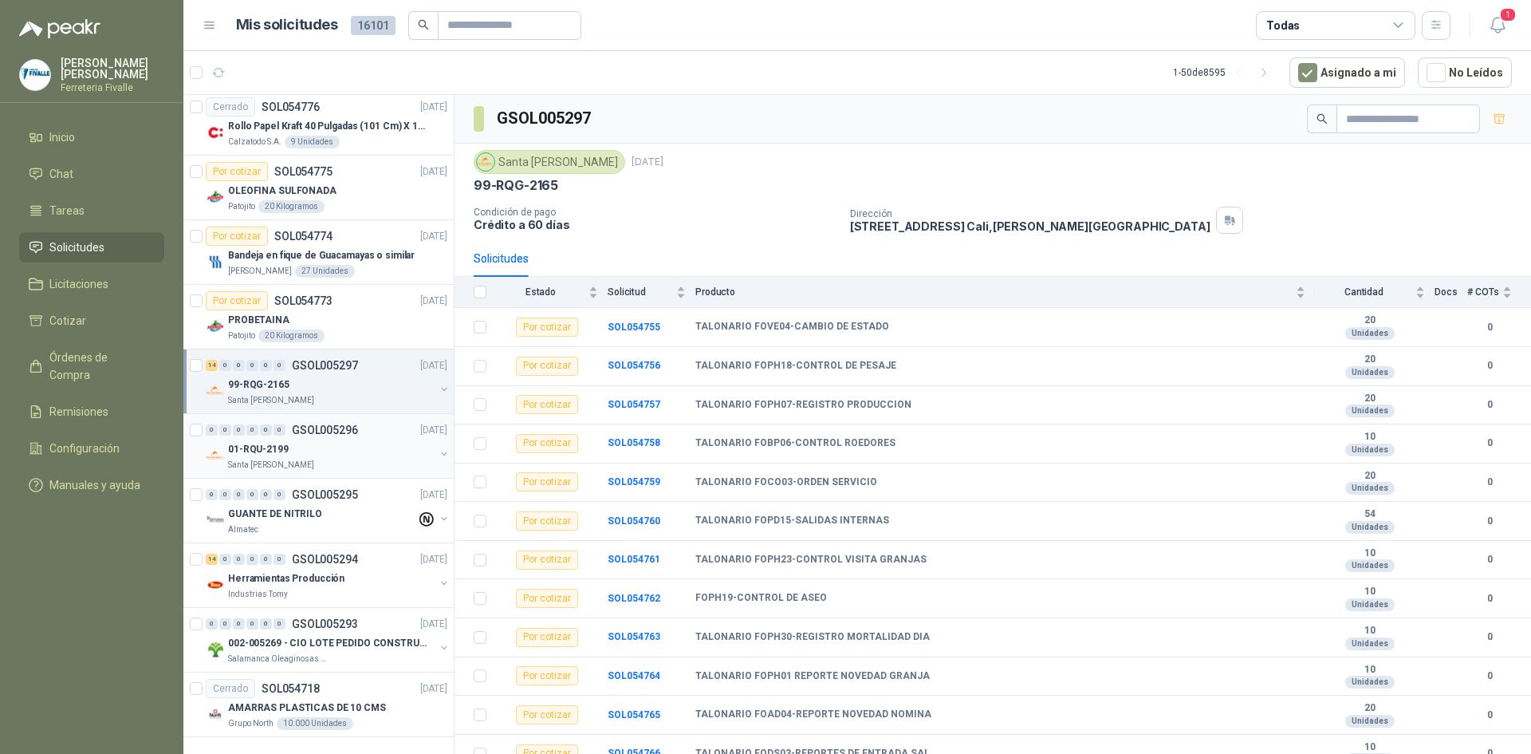
click at [304, 439] on div "01-RQU-2199" at bounding box center [331, 448] width 207 height 19
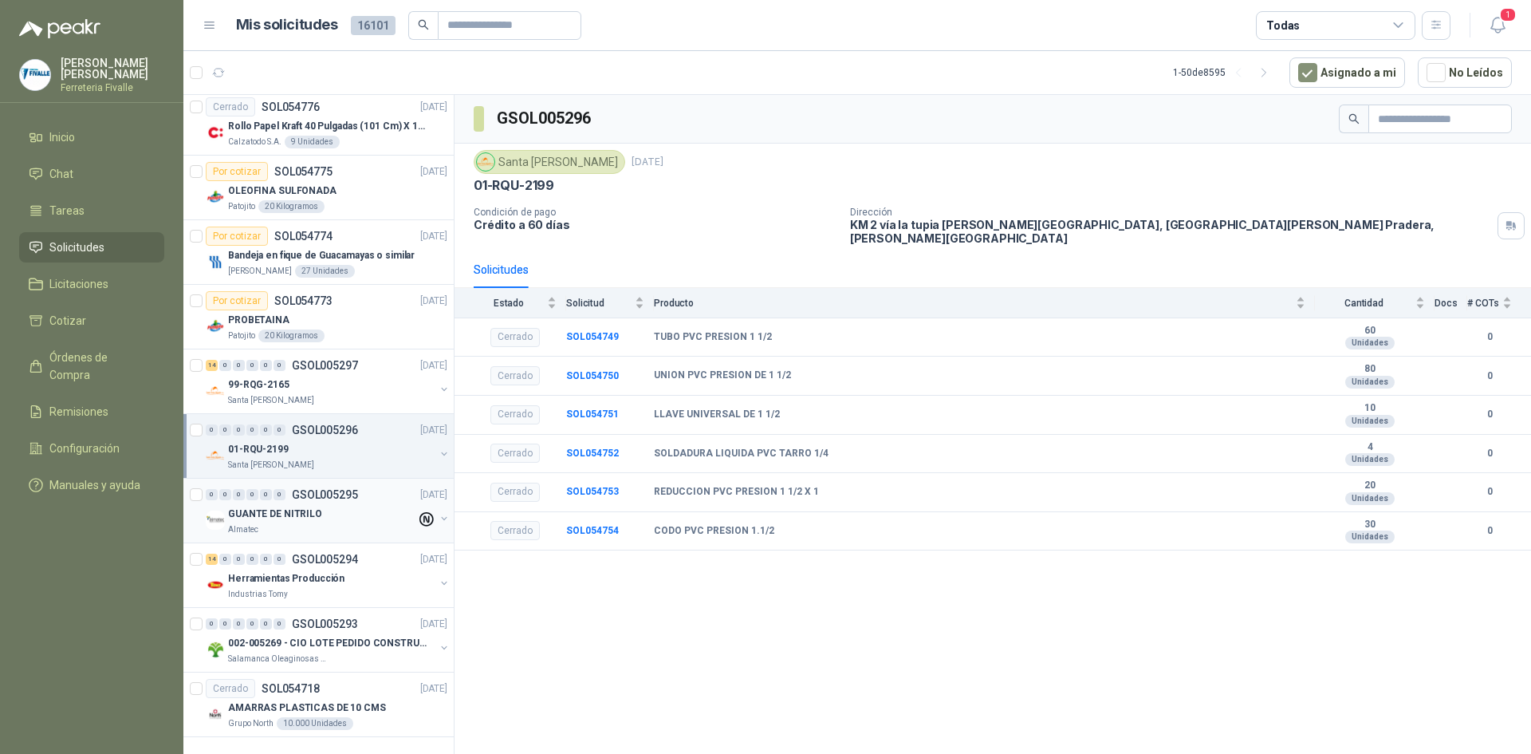
click at [313, 506] on p "GUANTE DE NITRILO" at bounding box center [275, 513] width 94 height 15
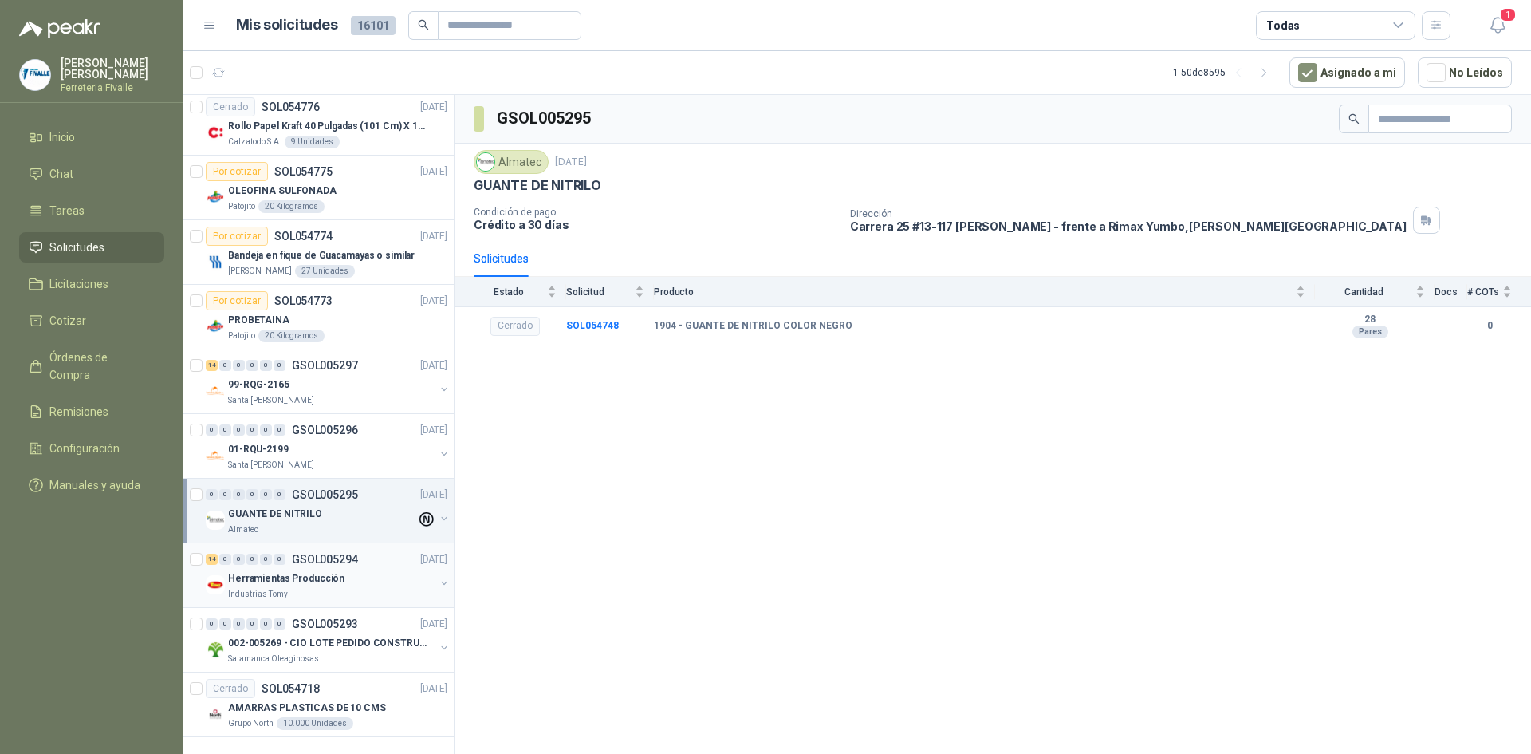
click at [288, 571] on p "Herramientas Producción" at bounding box center [286, 578] width 116 height 15
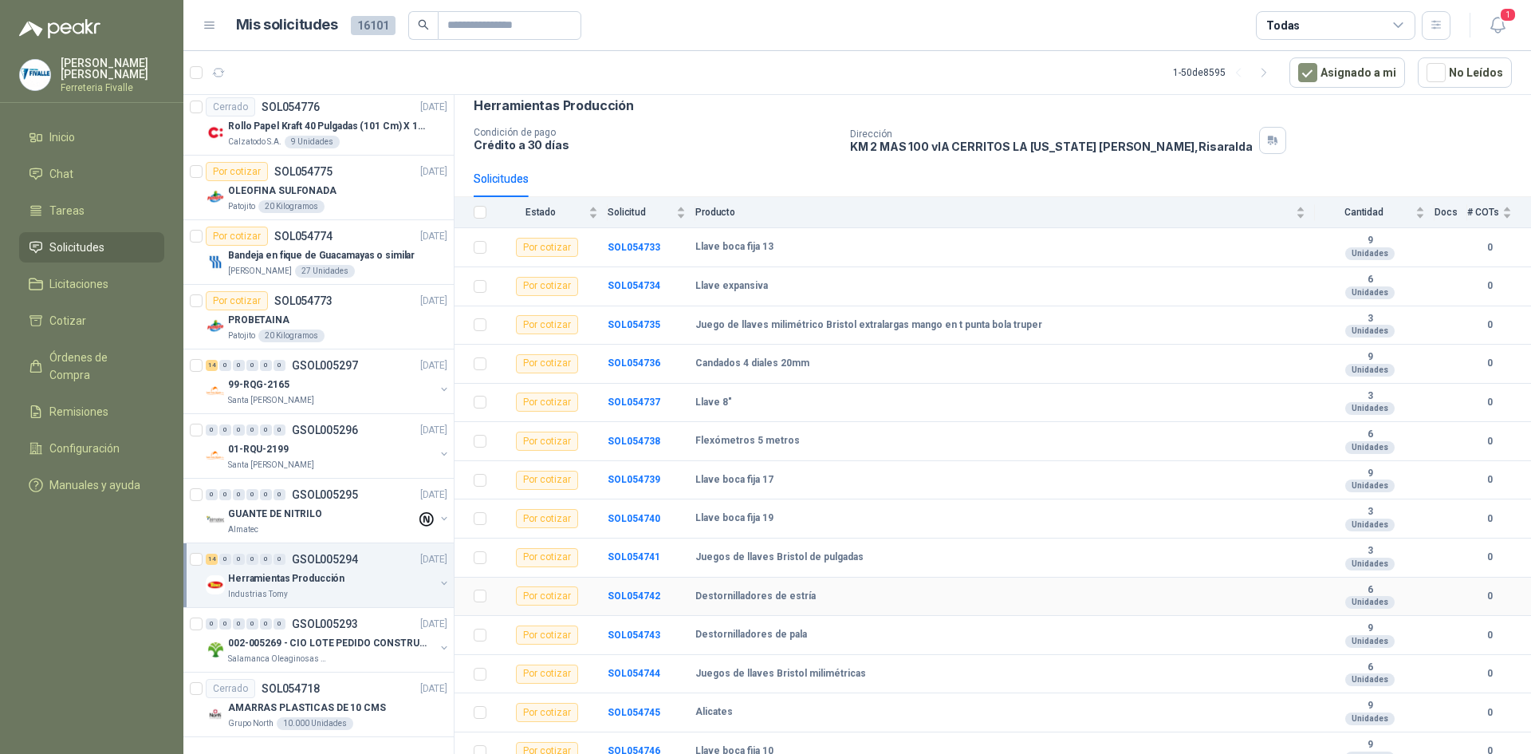
scroll to position [92, 0]
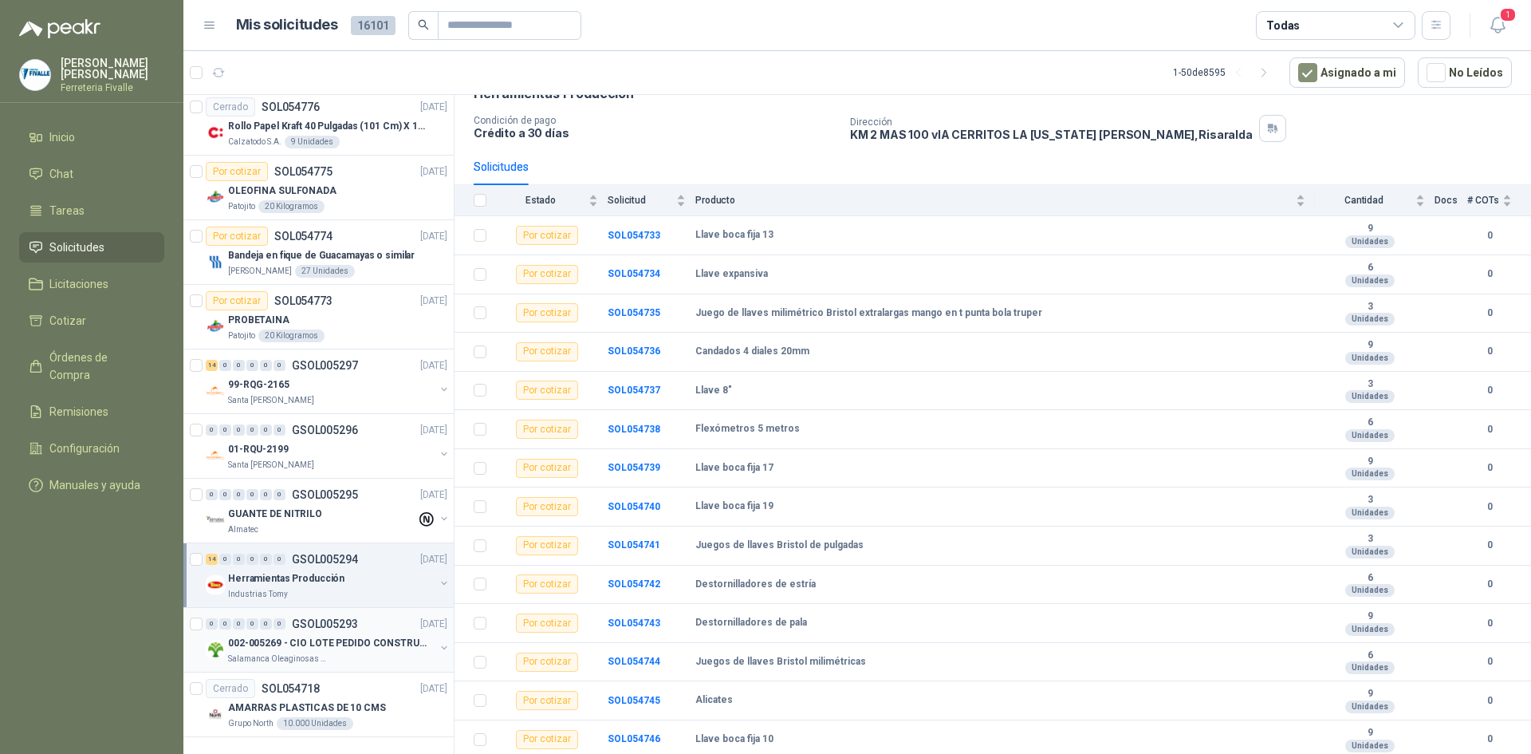
click at [312, 636] on p "002-005269 - CIO LOTE PEDIDO CONSTRUCCION" at bounding box center [327, 643] width 199 height 15
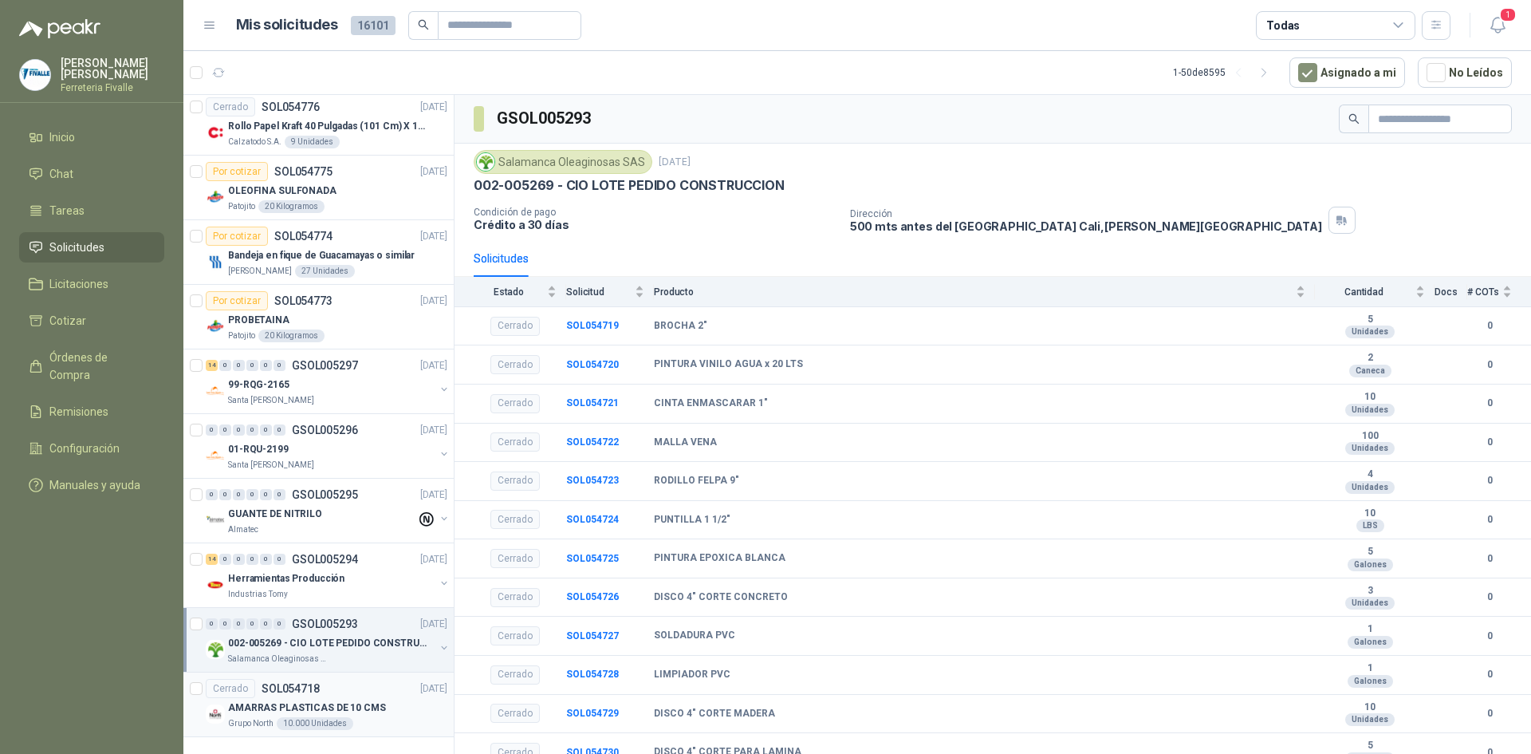
click at [310, 683] on p "SOL054718" at bounding box center [291, 688] width 58 height 11
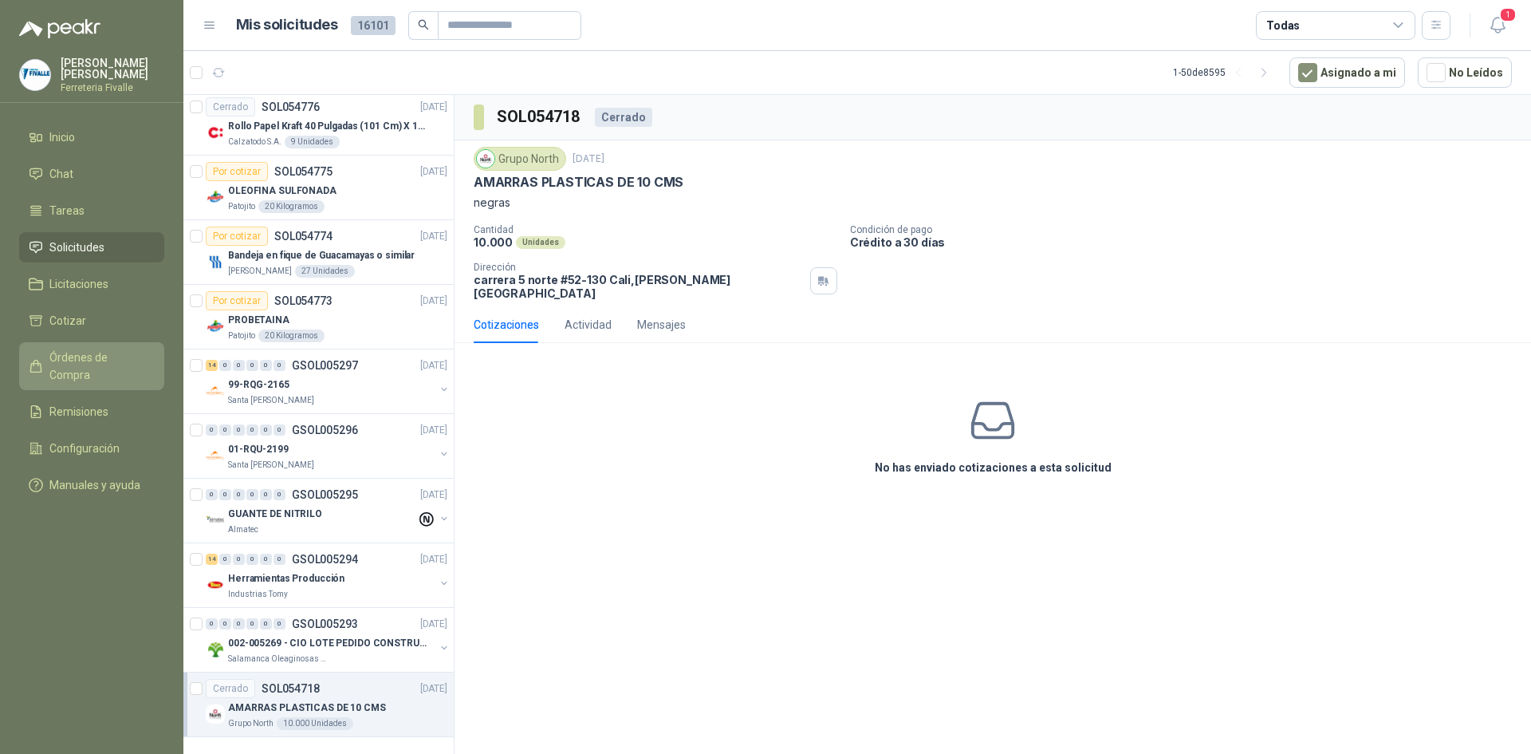
click at [112, 369] on span "Órdenes de Compra" at bounding box center [99, 366] width 100 height 35
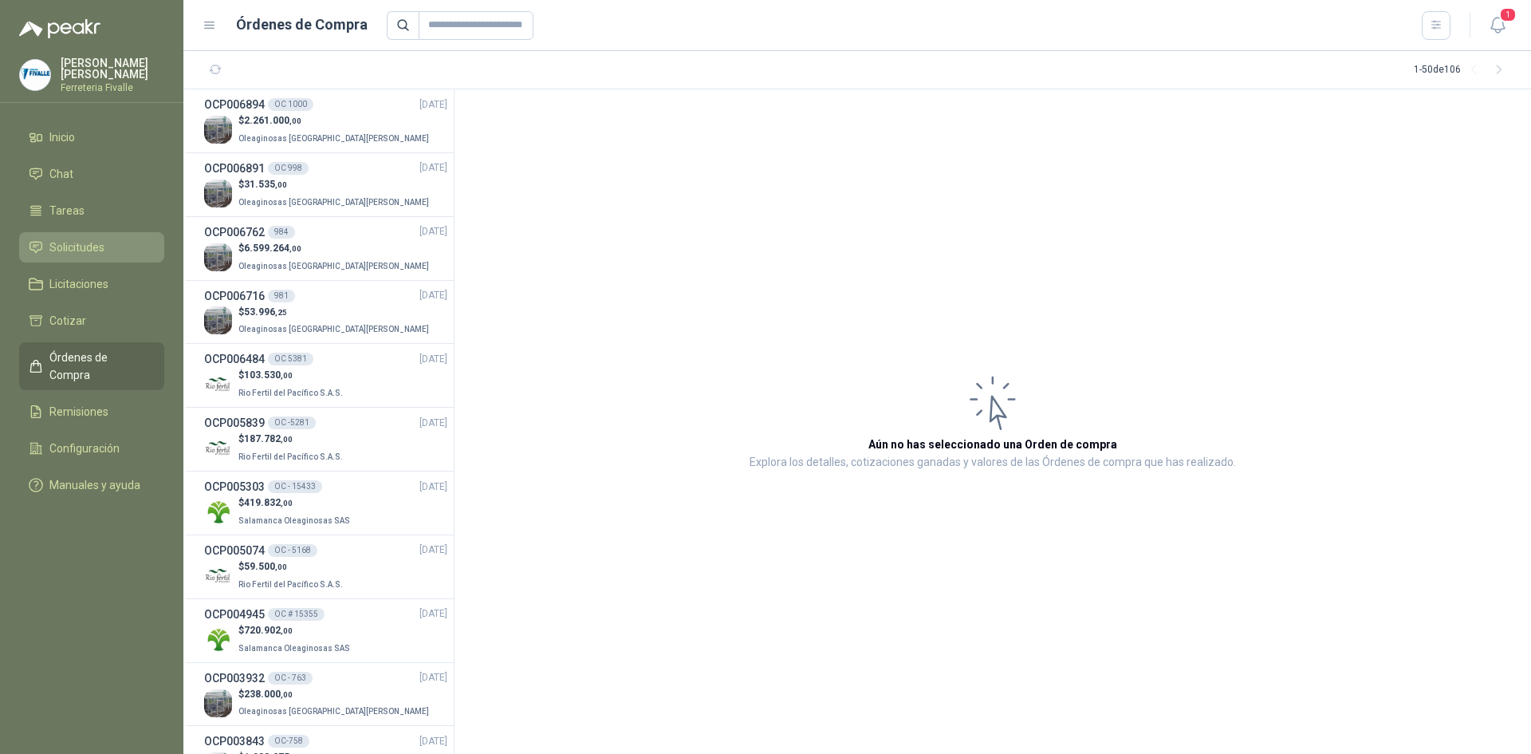
click at [65, 256] on span "Solicitudes" at bounding box center [76, 247] width 55 height 18
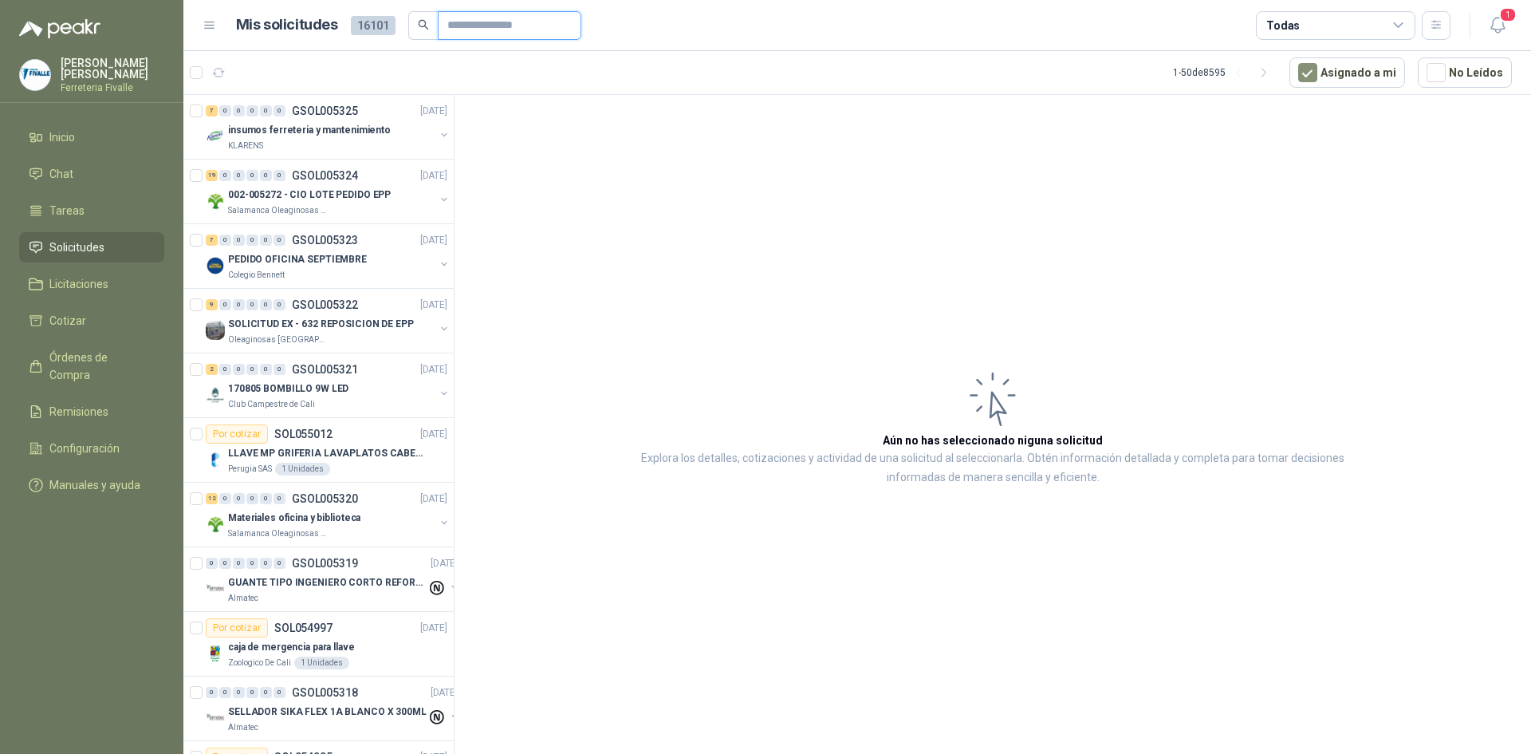
click at [500, 26] on input "text" at bounding box center [503, 25] width 112 height 27
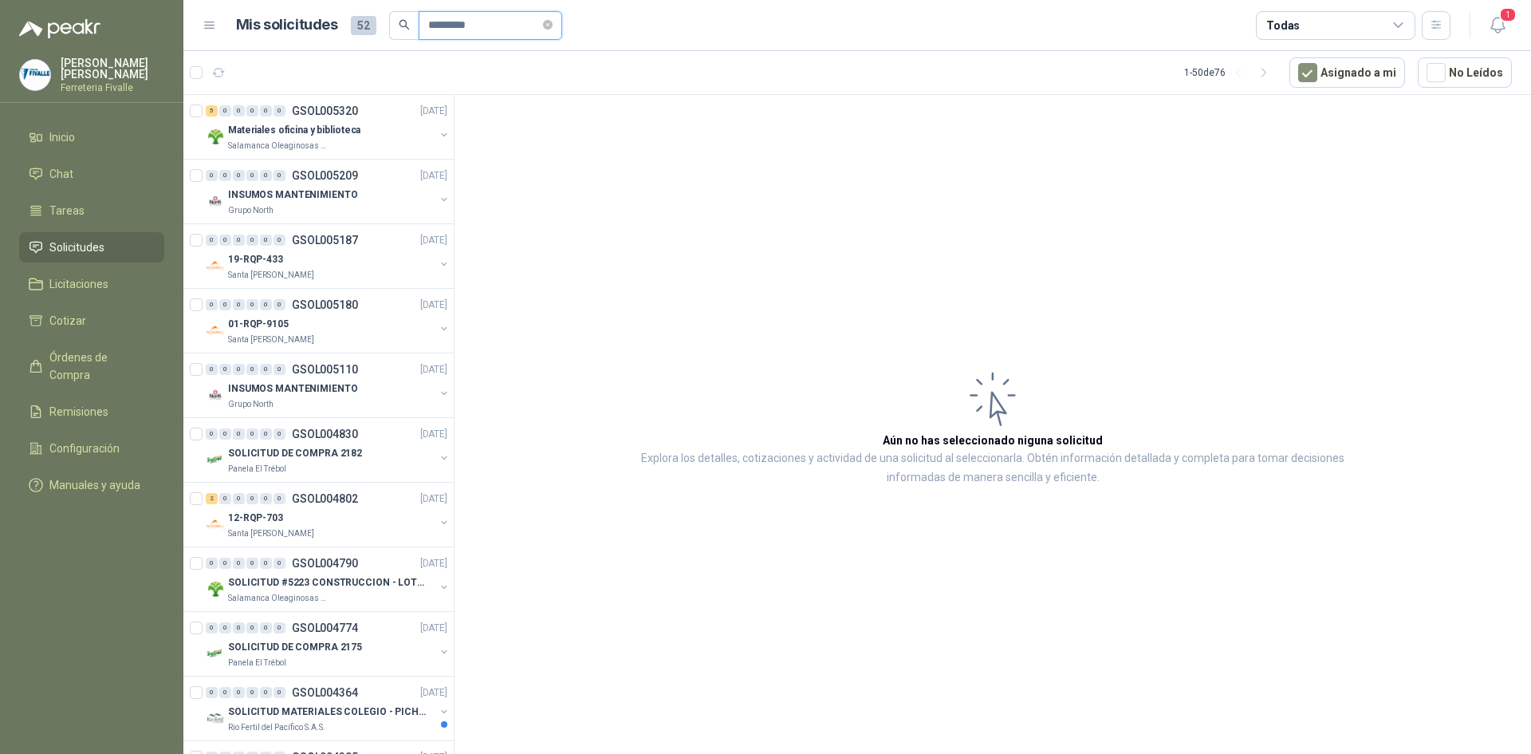
type input "*********"
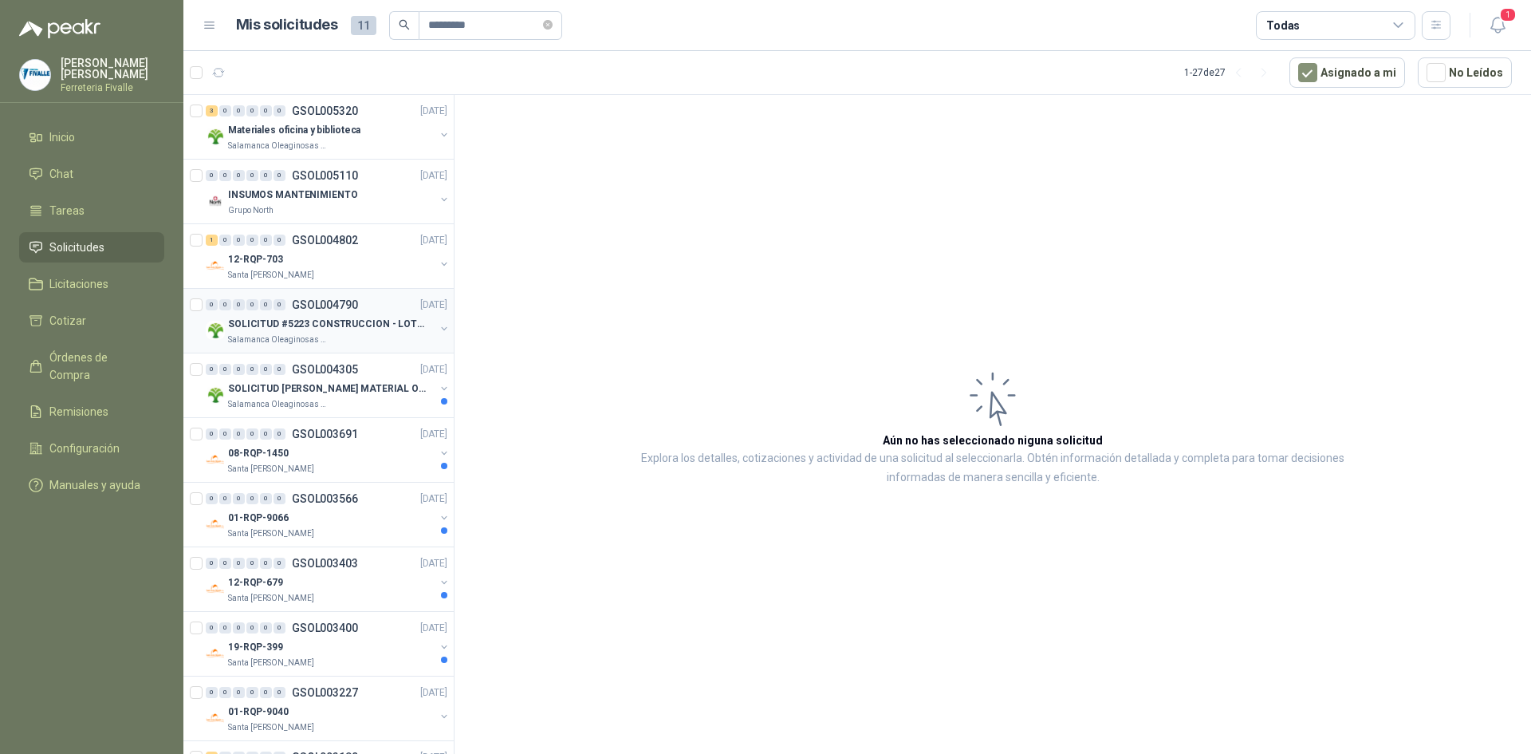
click at [313, 329] on p "SOLICITUD #5223 CONSTRUCCION - LOTE CIO" at bounding box center [327, 324] width 199 height 15
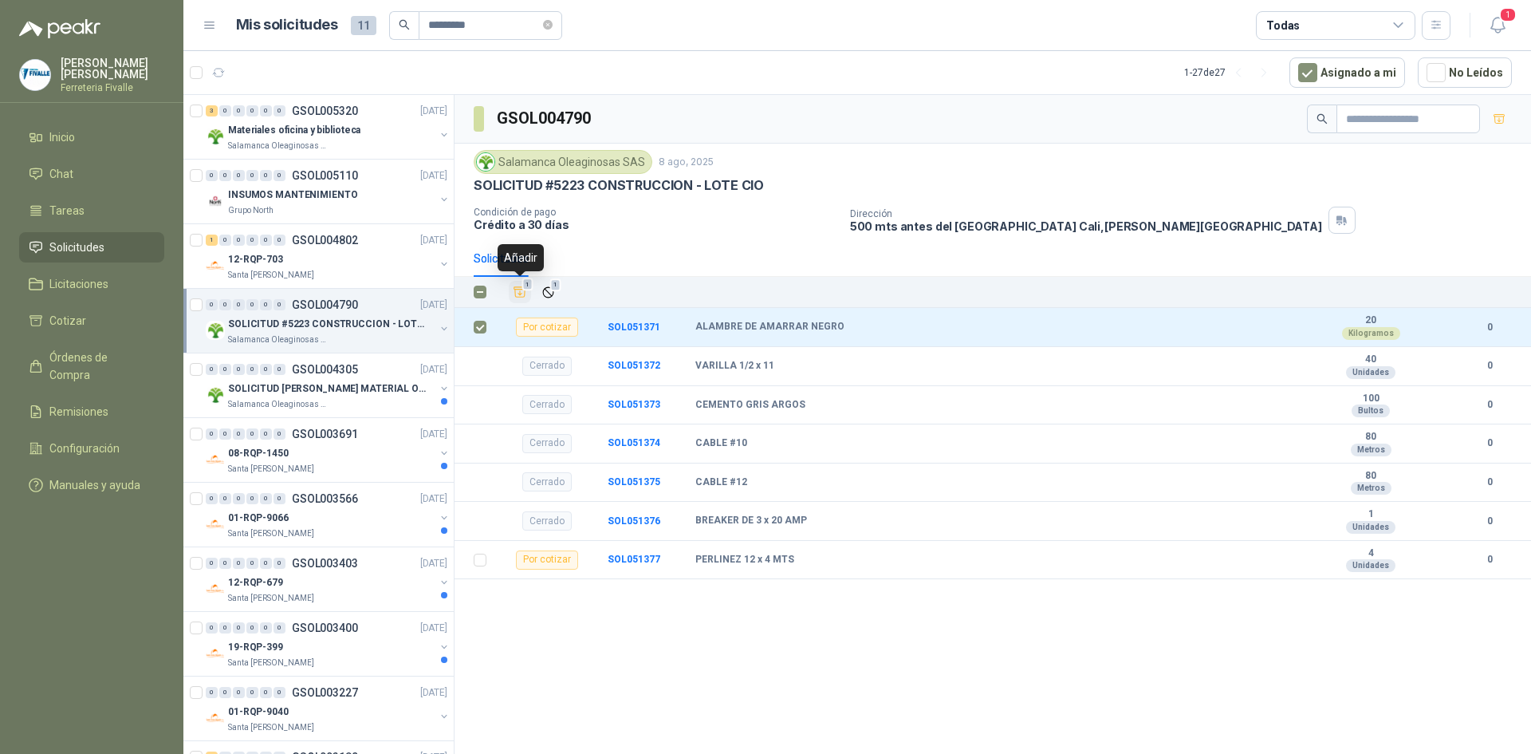
click at [518, 292] on icon "Añadir" at bounding box center [520, 292] width 14 height 14
click at [79, 325] on span "Cotizar" at bounding box center [67, 321] width 37 height 18
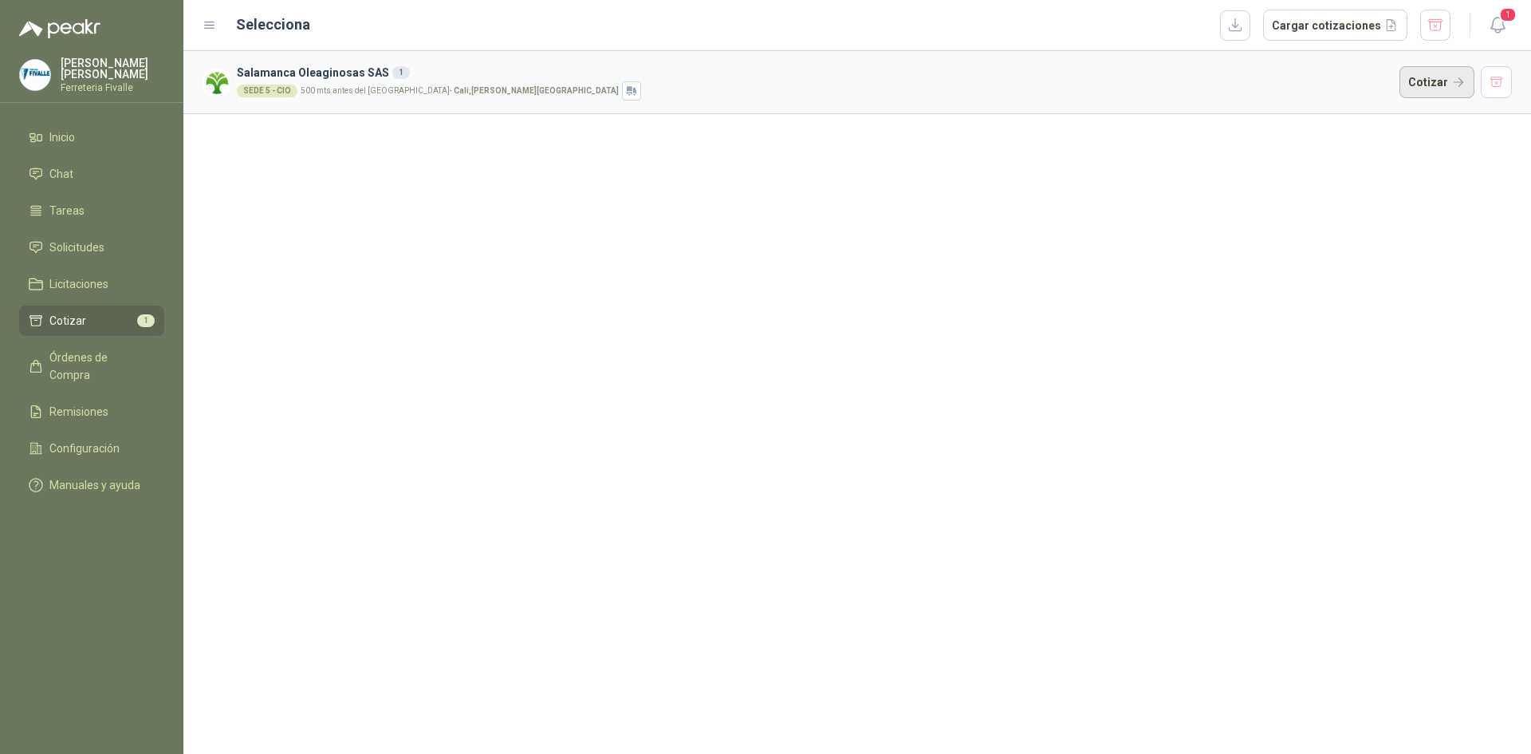
click at [1436, 81] on button "Cotizar" at bounding box center [1437, 82] width 75 height 32
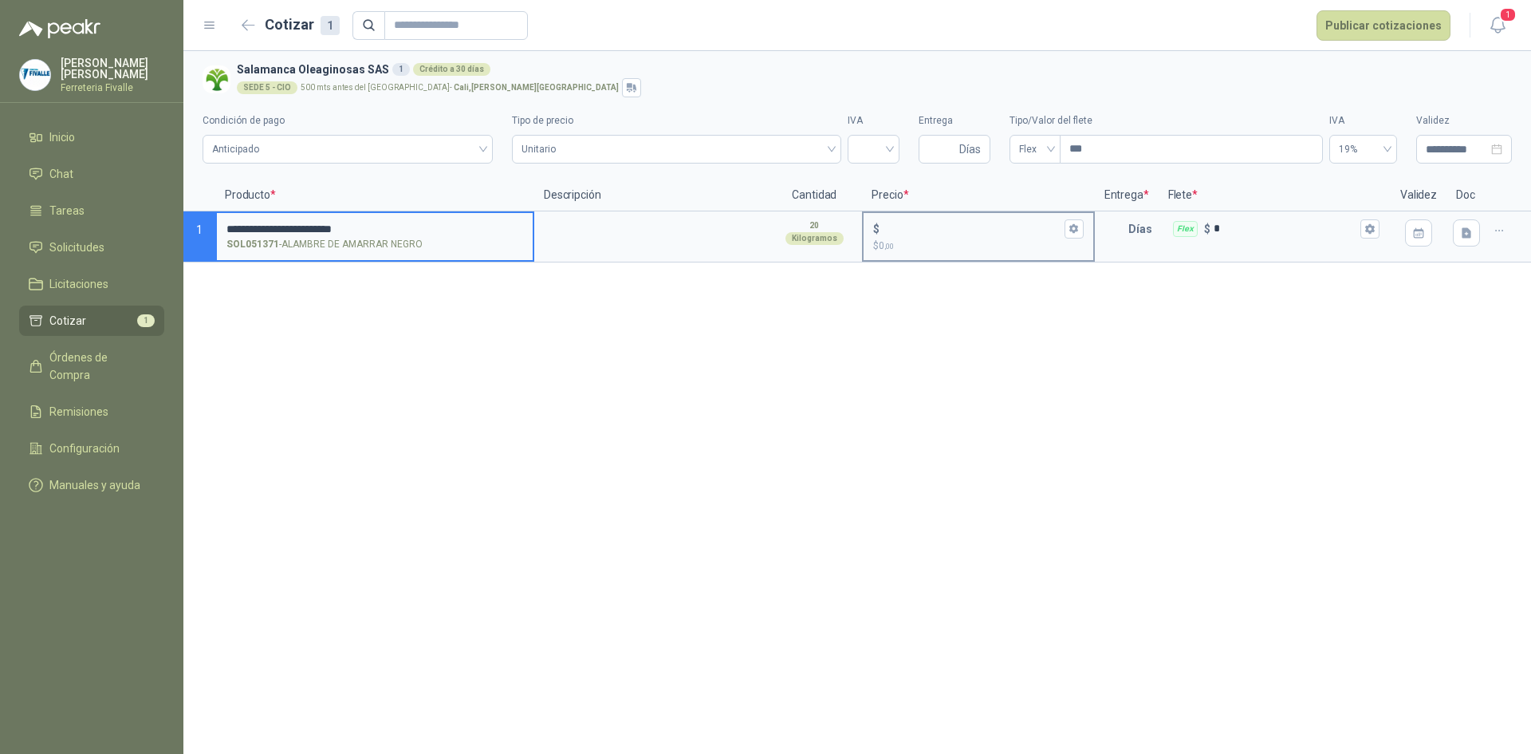
type input "**********"
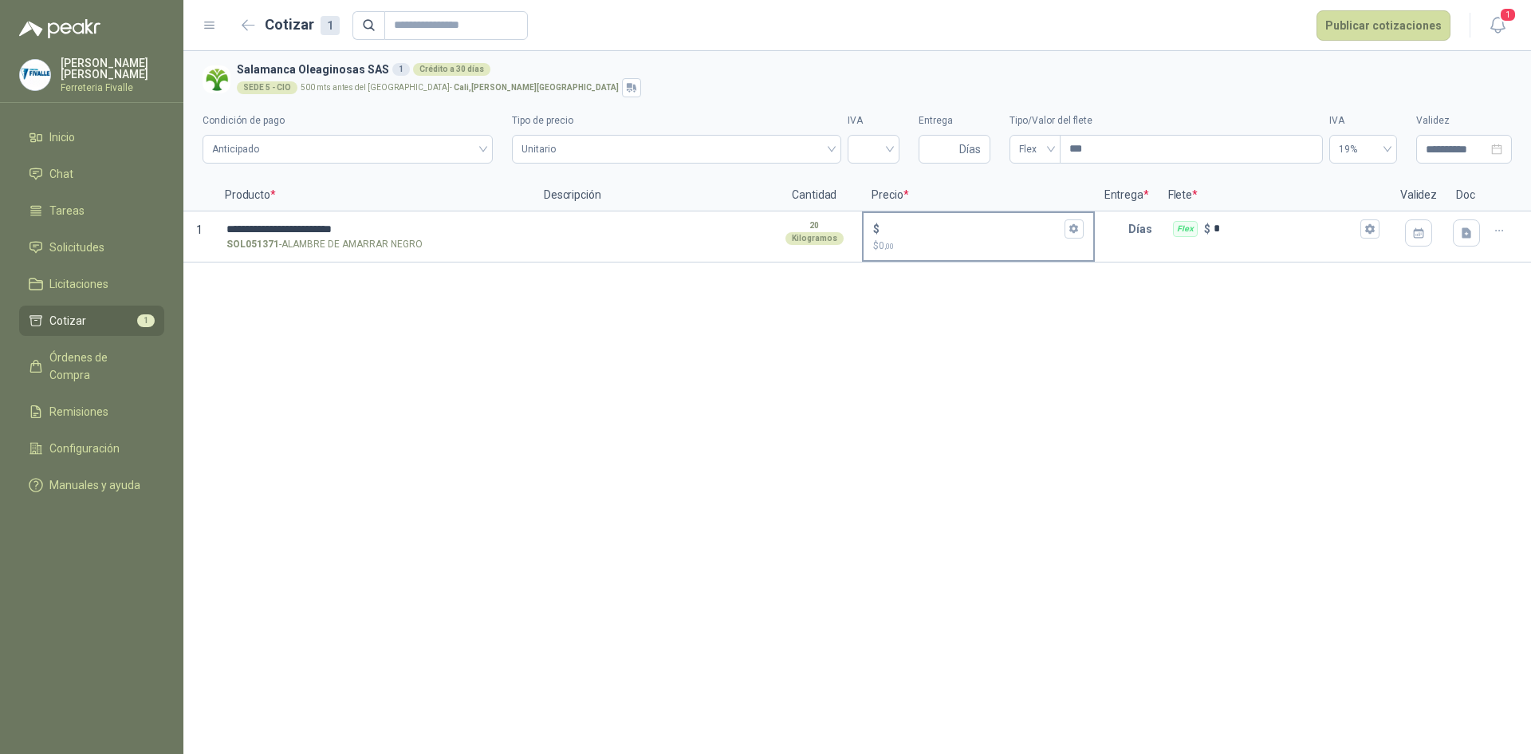
click at [934, 248] on p "$ 0 ,00" at bounding box center [978, 245] width 210 height 15
click at [934, 235] on input "$ $ 0 ,00" at bounding box center [972, 229] width 178 height 12
type input "*****"
click at [963, 150] on span "Días" at bounding box center [971, 149] width 22 height 27
click at [889, 145] on input "search" at bounding box center [873, 148] width 33 height 24
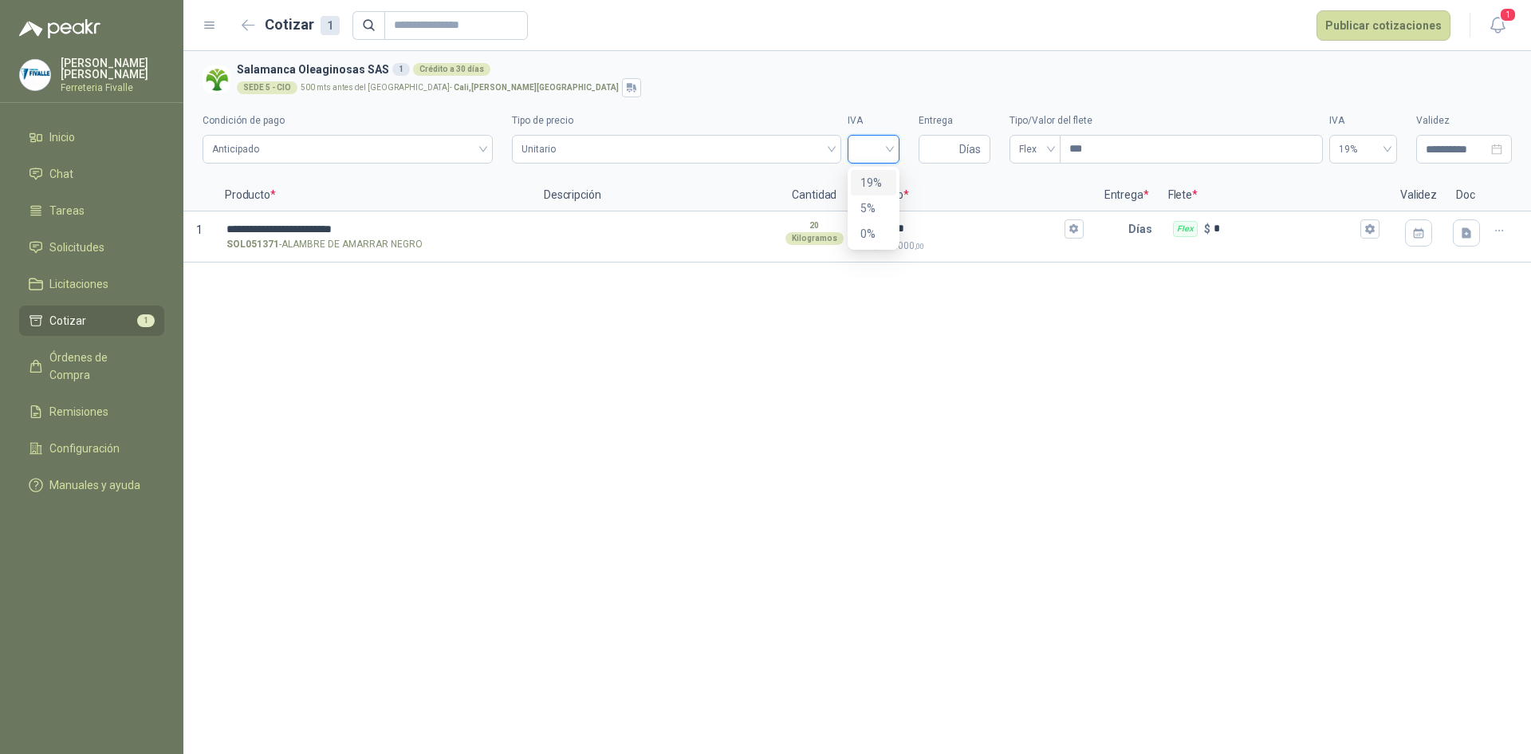
click at [869, 179] on div "19%" at bounding box center [874, 183] width 26 height 18
click at [955, 148] on input "Entrega" at bounding box center [942, 149] width 28 height 27
type input "*"
click at [1380, 20] on button "Publicar cotizaciones" at bounding box center [1384, 25] width 134 height 30
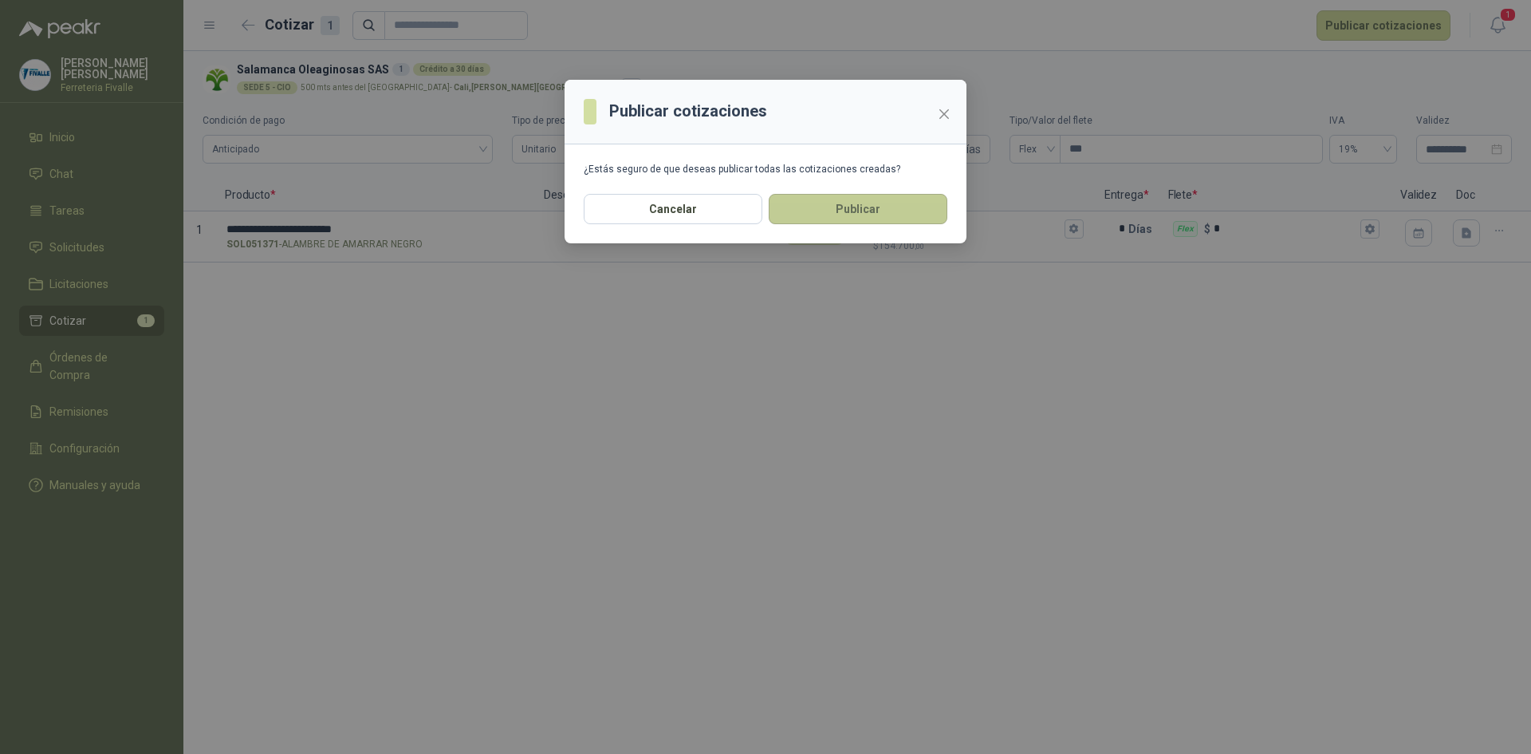
click at [853, 218] on button "Publicar" at bounding box center [858, 209] width 179 height 30
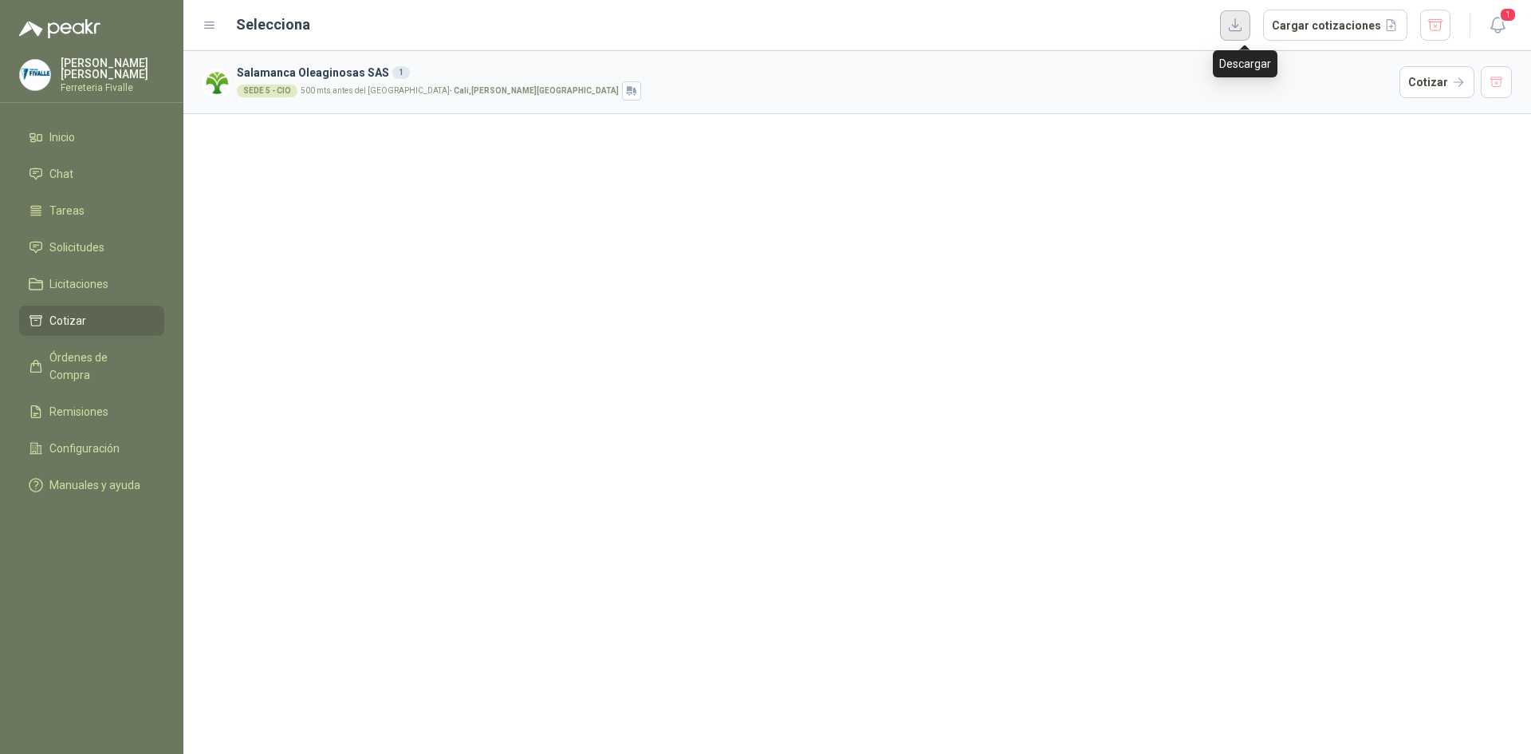
click at [1248, 22] on button "button" at bounding box center [1235, 25] width 30 height 30
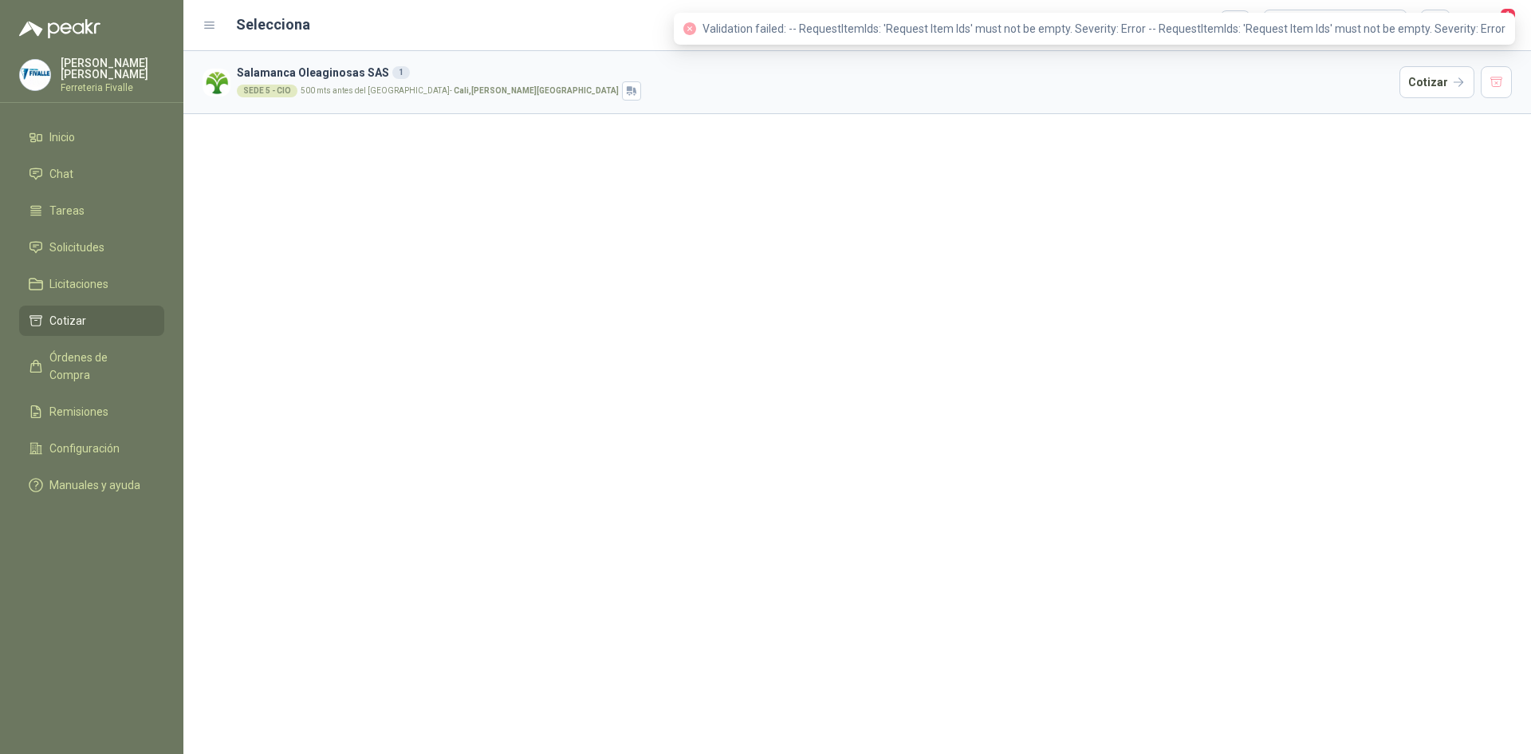
click at [1371, 85] on div "SEDE 5 - CIO 500 mts antes del [GEOGRAPHIC_DATA] , [PERSON_NAME][GEOGRAPHIC_DAT…" at bounding box center [815, 90] width 1157 height 19
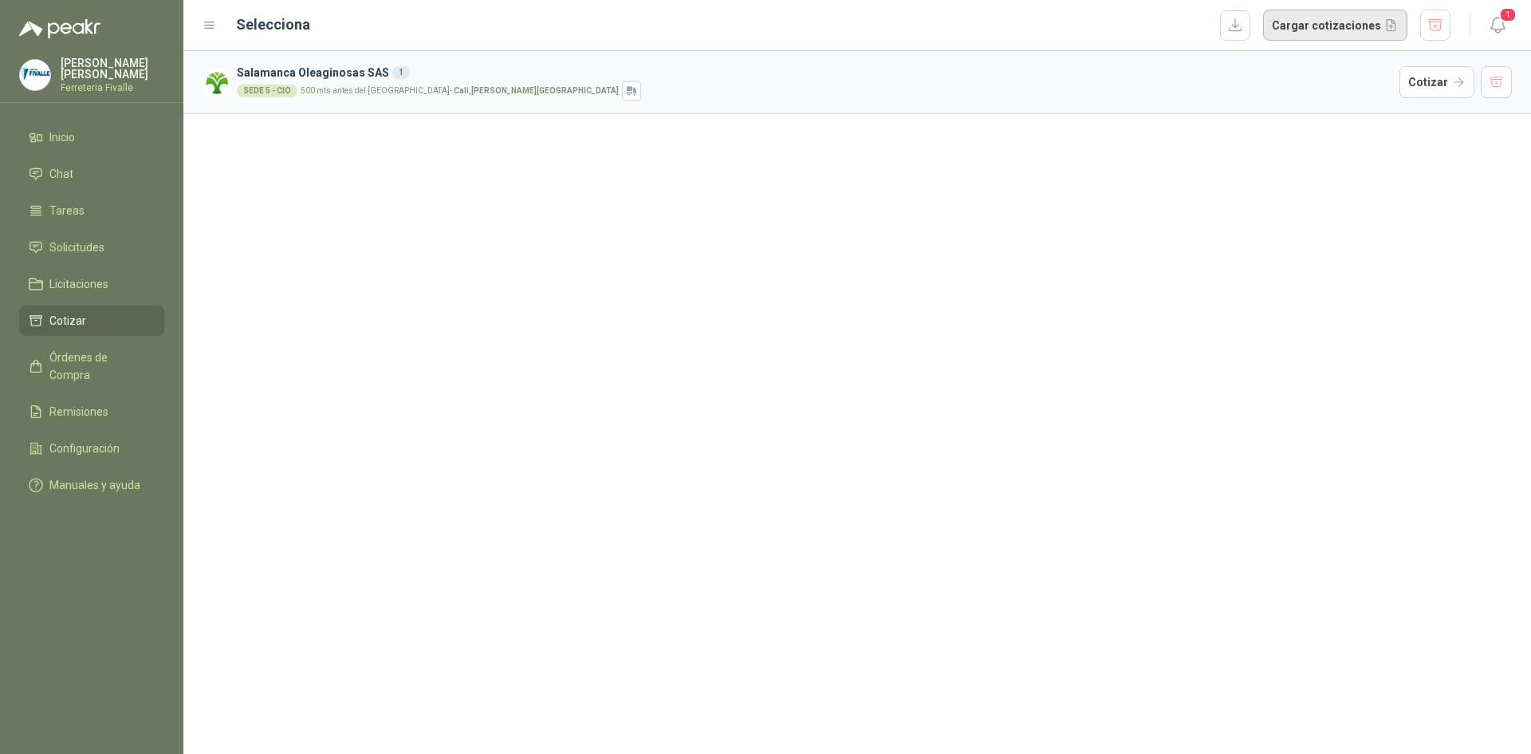
click at [1314, 25] on button "Cargar cotizaciones" at bounding box center [1335, 26] width 144 height 32
click at [1247, 27] on button "button" at bounding box center [1235, 25] width 30 height 30
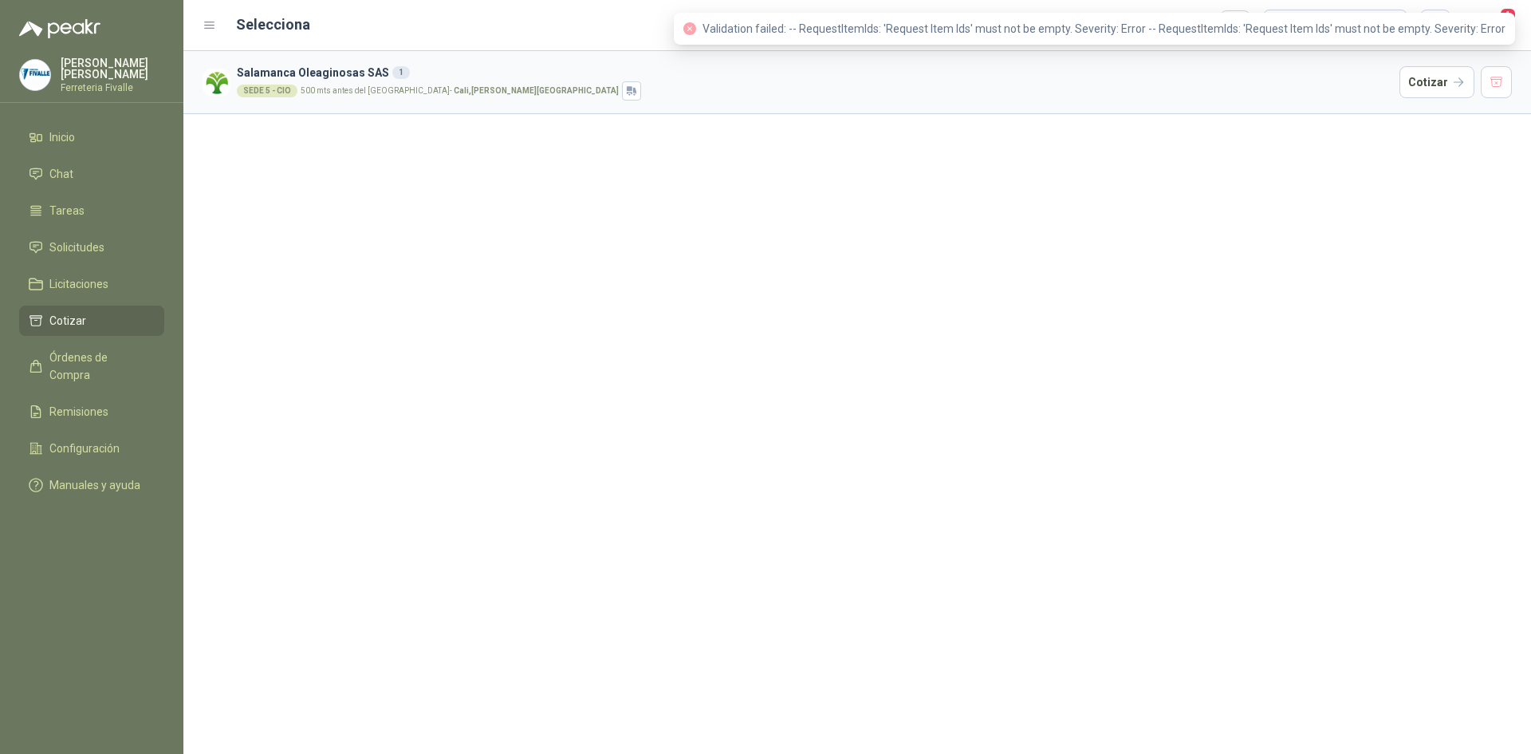
click at [1129, 245] on div "Salamanca Oleaginosas SAS 1 SEDE 5 - CIO 500 mts antes del [GEOGRAPHIC_DATA] , …" at bounding box center [857, 402] width 1348 height 703
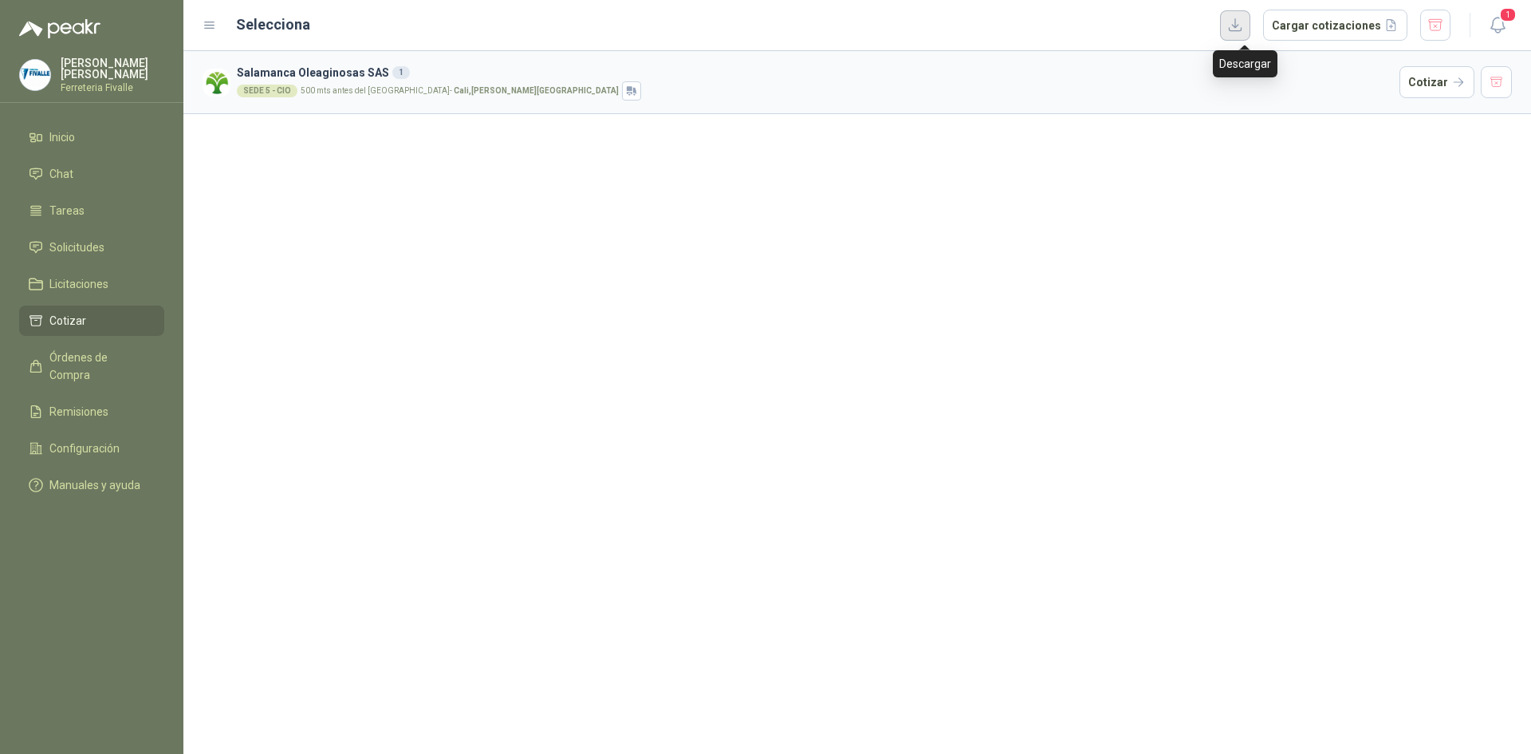
click at [1244, 21] on button "button" at bounding box center [1235, 25] width 30 height 30
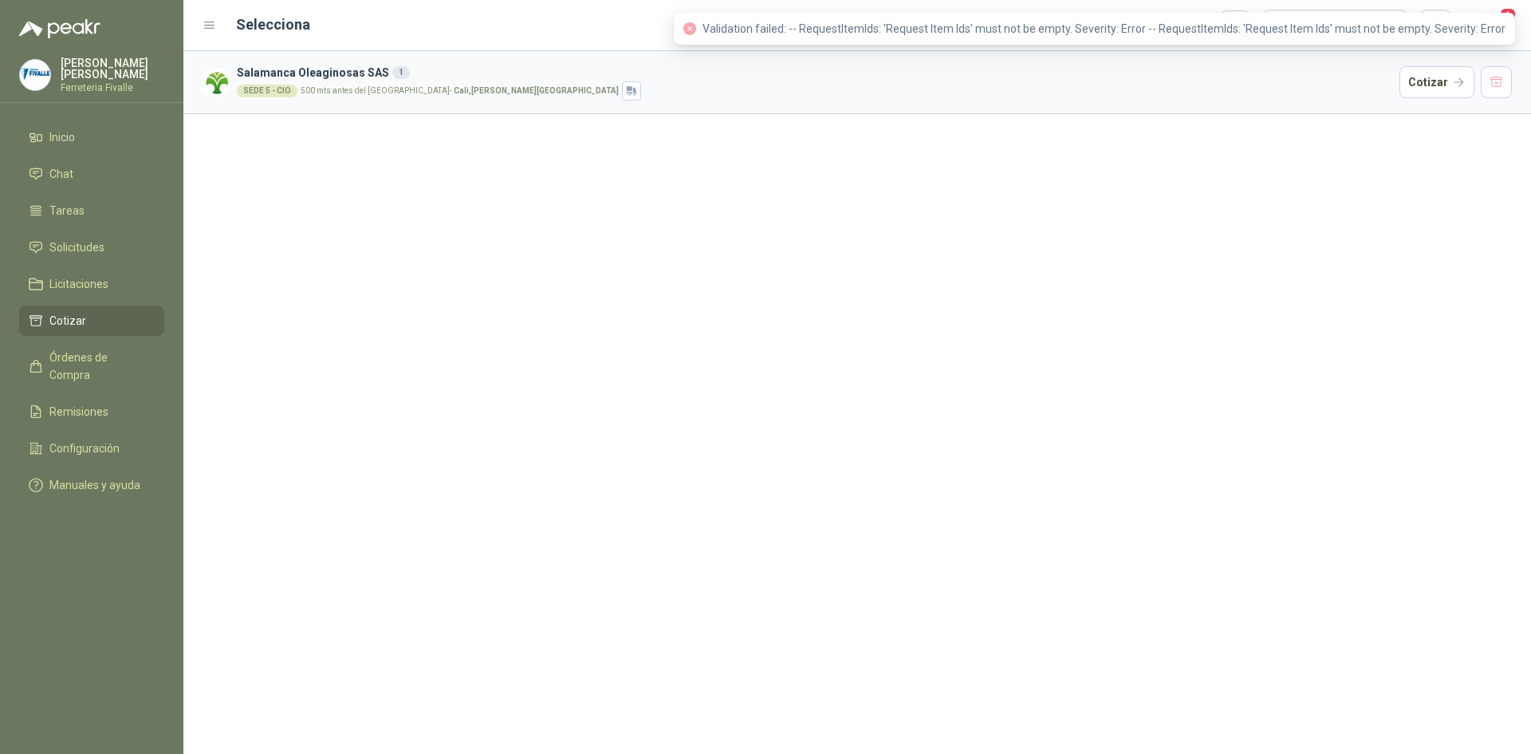
click at [1195, 117] on div "Salamanca Oleaginosas SAS 1 SEDE 5 - CIO 500 mts antes del [GEOGRAPHIC_DATA] , …" at bounding box center [857, 402] width 1348 height 703
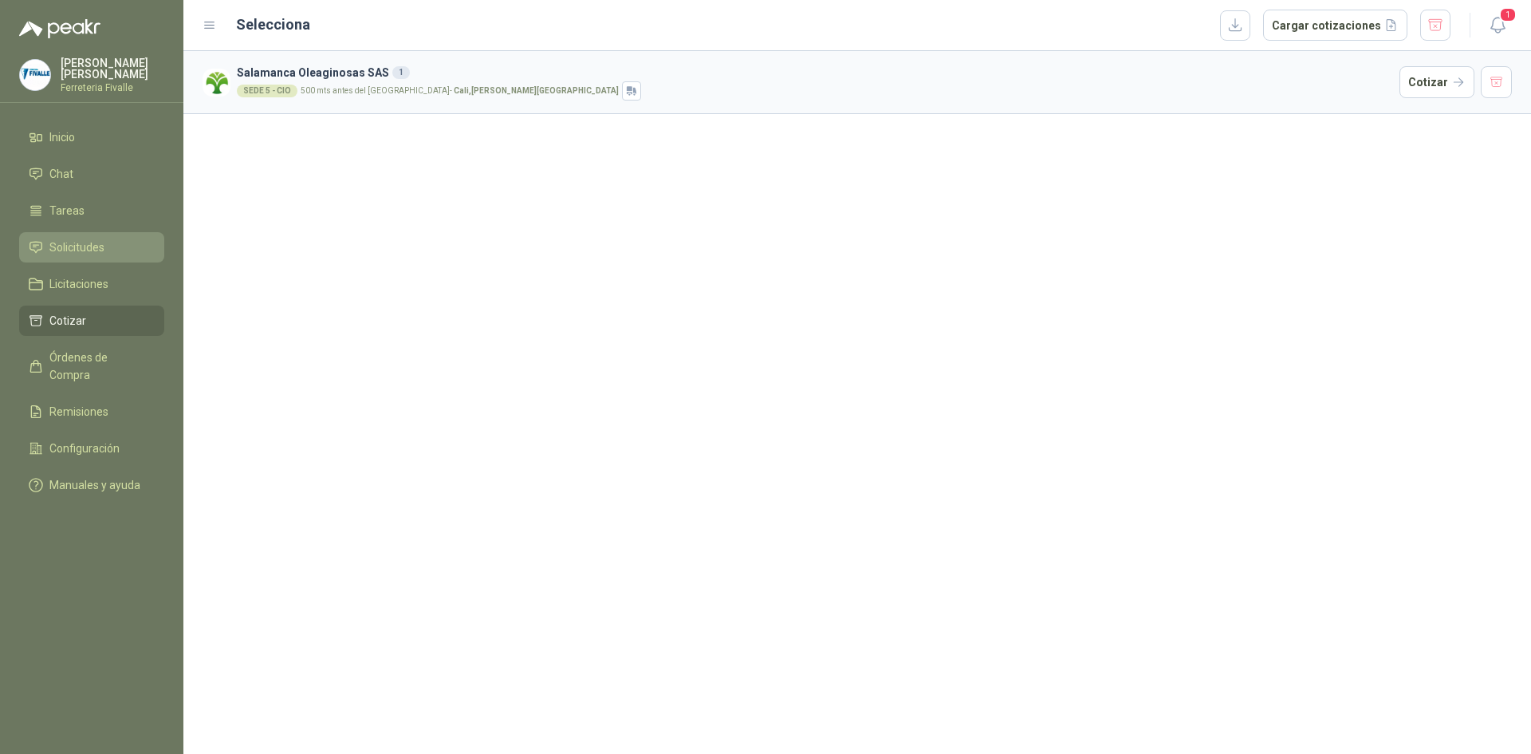
click at [84, 256] on span "Solicitudes" at bounding box center [76, 247] width 55 height 18
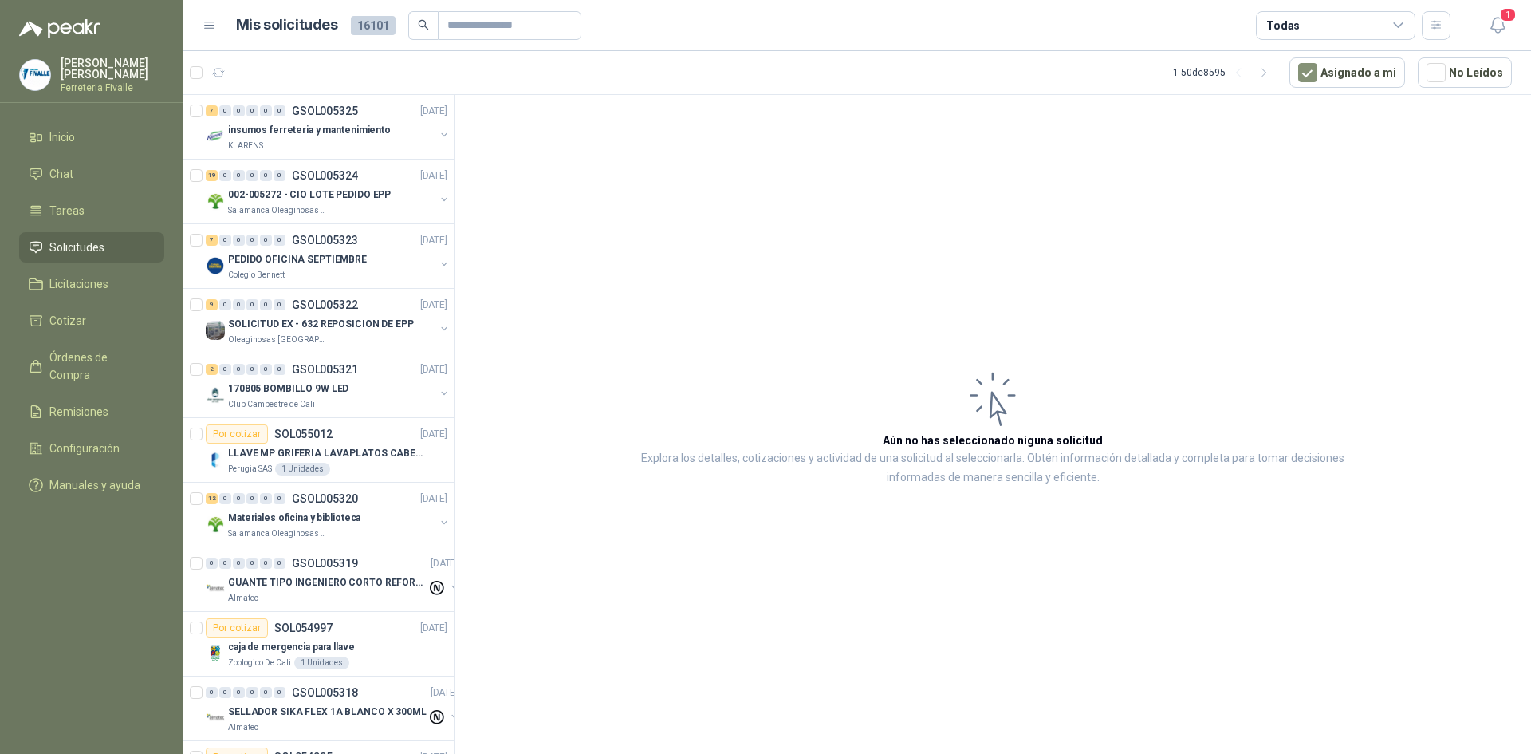
click at [467, 8] on header "Mis solicitudes 16101 Todas 1" at bounding box center [857, 25] width 1348 height 51
click at [463, 26] on input "text" at bounding box center [503, 25] width 112 height 27
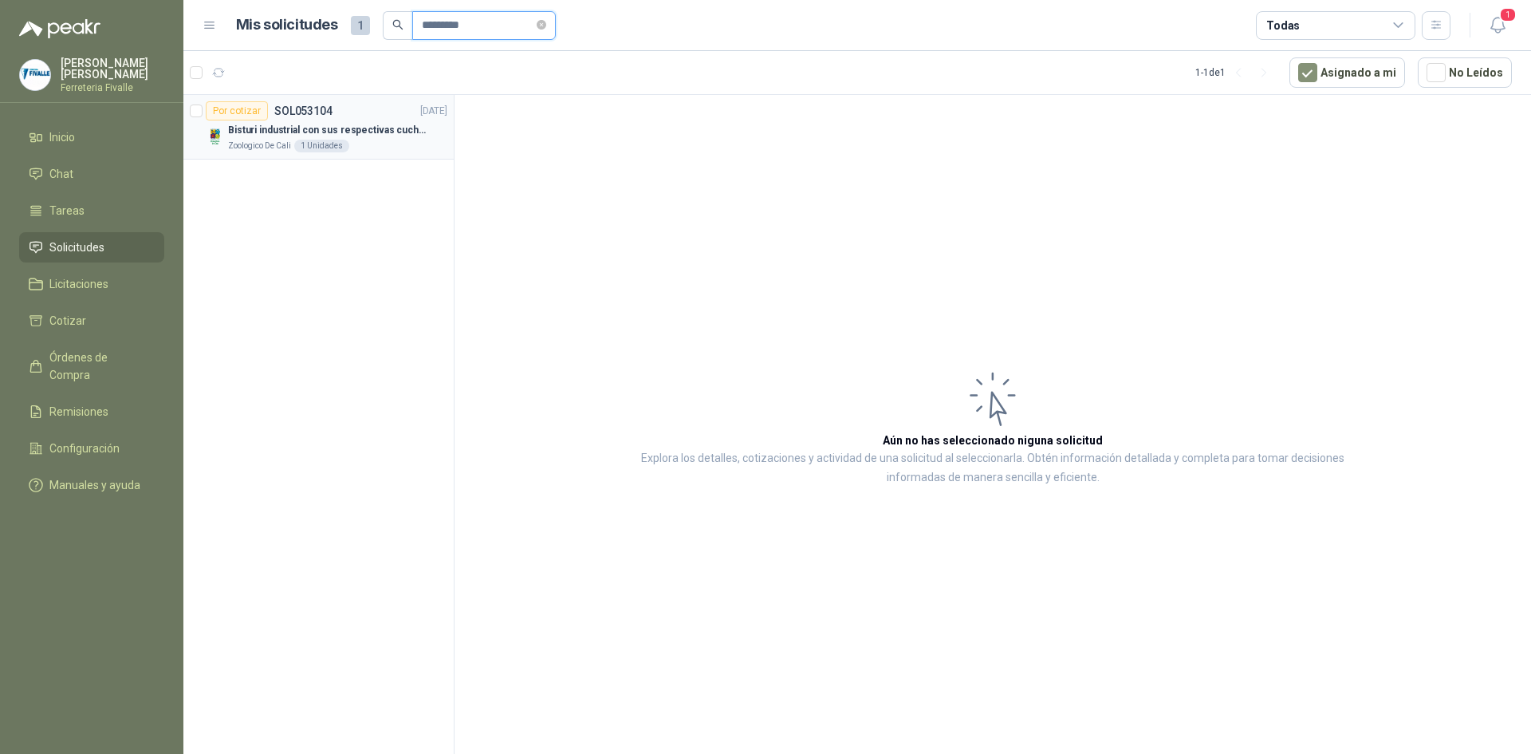
type input "*********"
click at [373, 128] on p "Bisturi industrial con sus respectivas cuchillas segun muestra" at bounding box center [327, 130] width 199 height 15
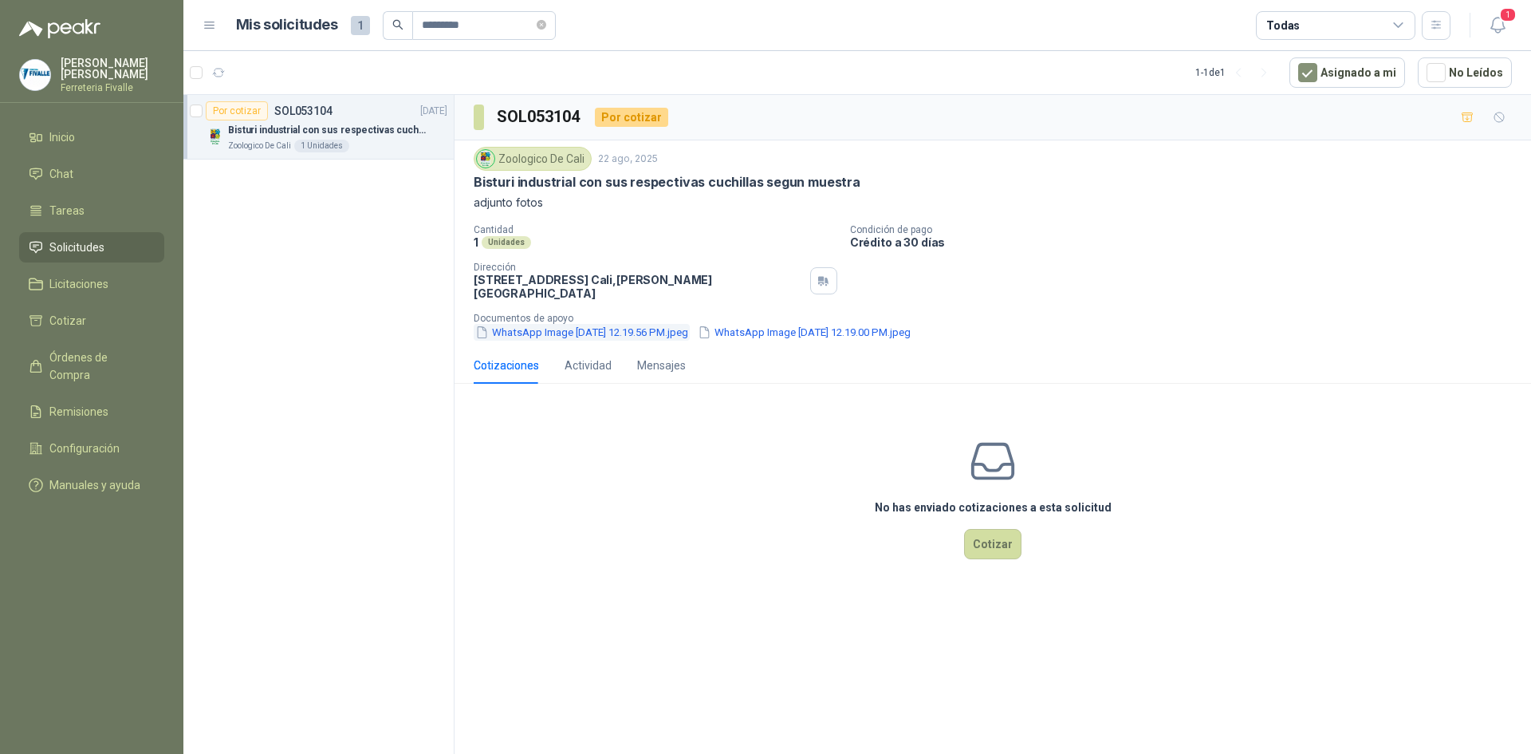
click at [506, 324] on button "WhatsApp Image [DATE] 12.19.56 PM.jpeg" at bounding box center [582, 332] width 216 height 17
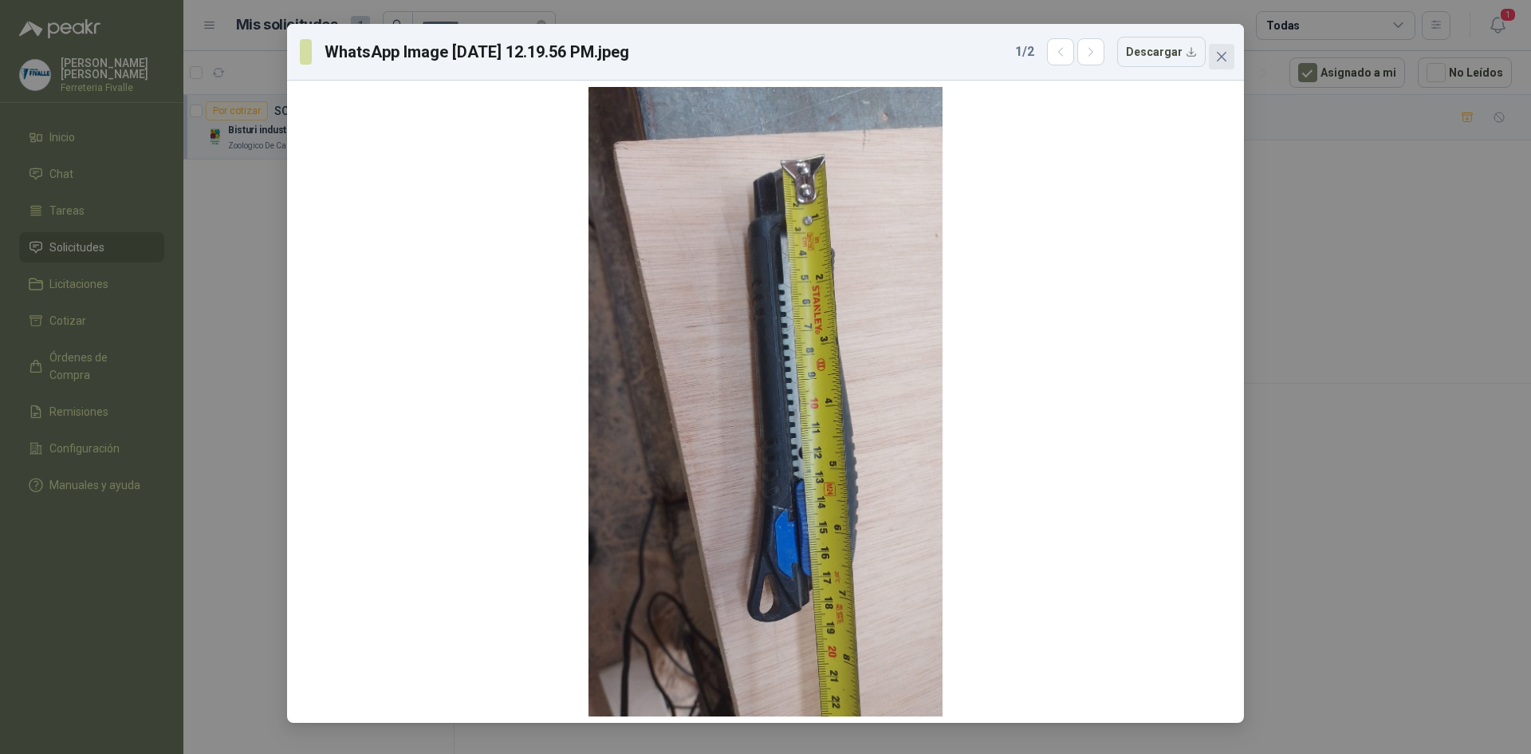
click at [1218, 55] on icon "close" at bounding box center [1222, 56] width 13 height 13
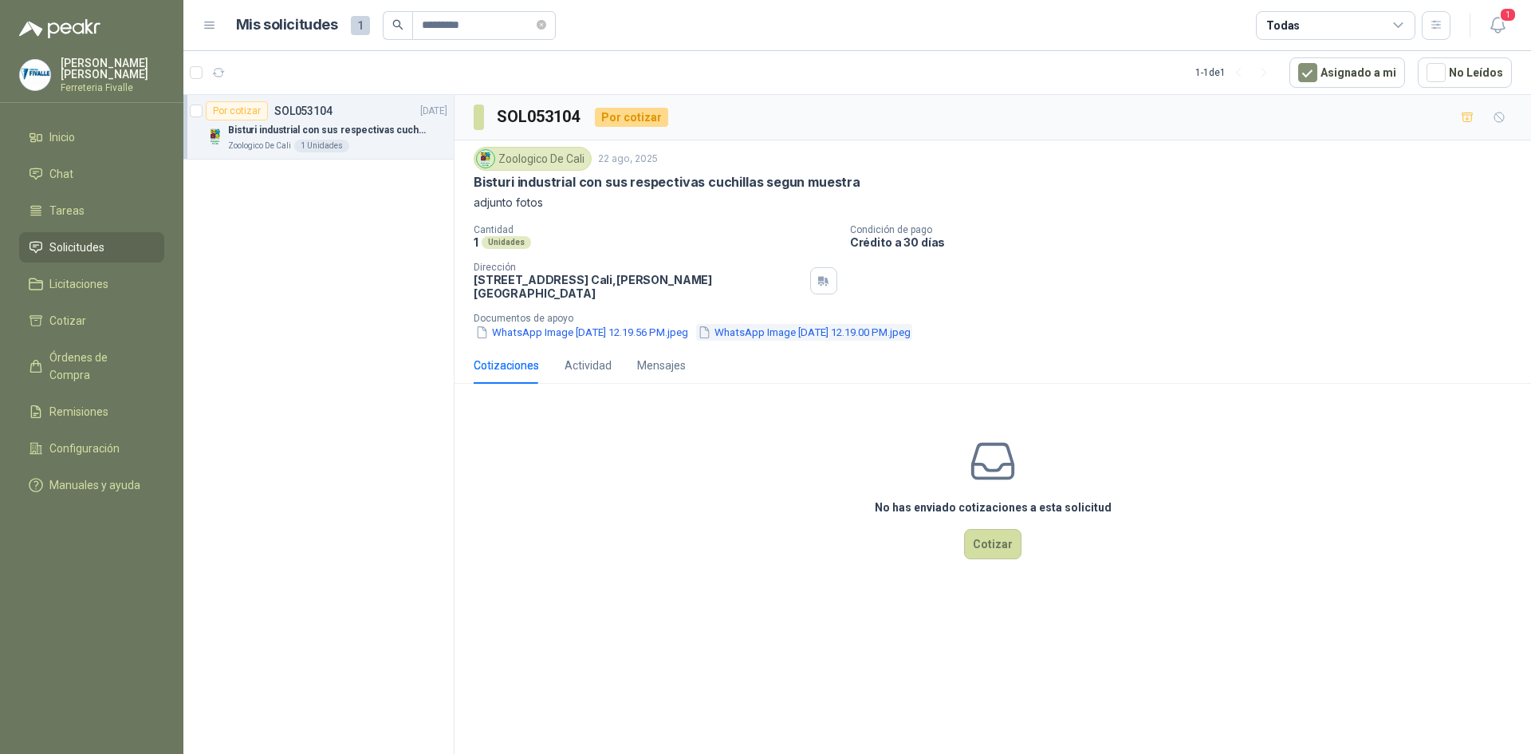
click at [778, 324] on button "WhatsApp Image [DATE] 12.19.00 PM.jpeg" at bounding box center [804, 332] width 216 height 17
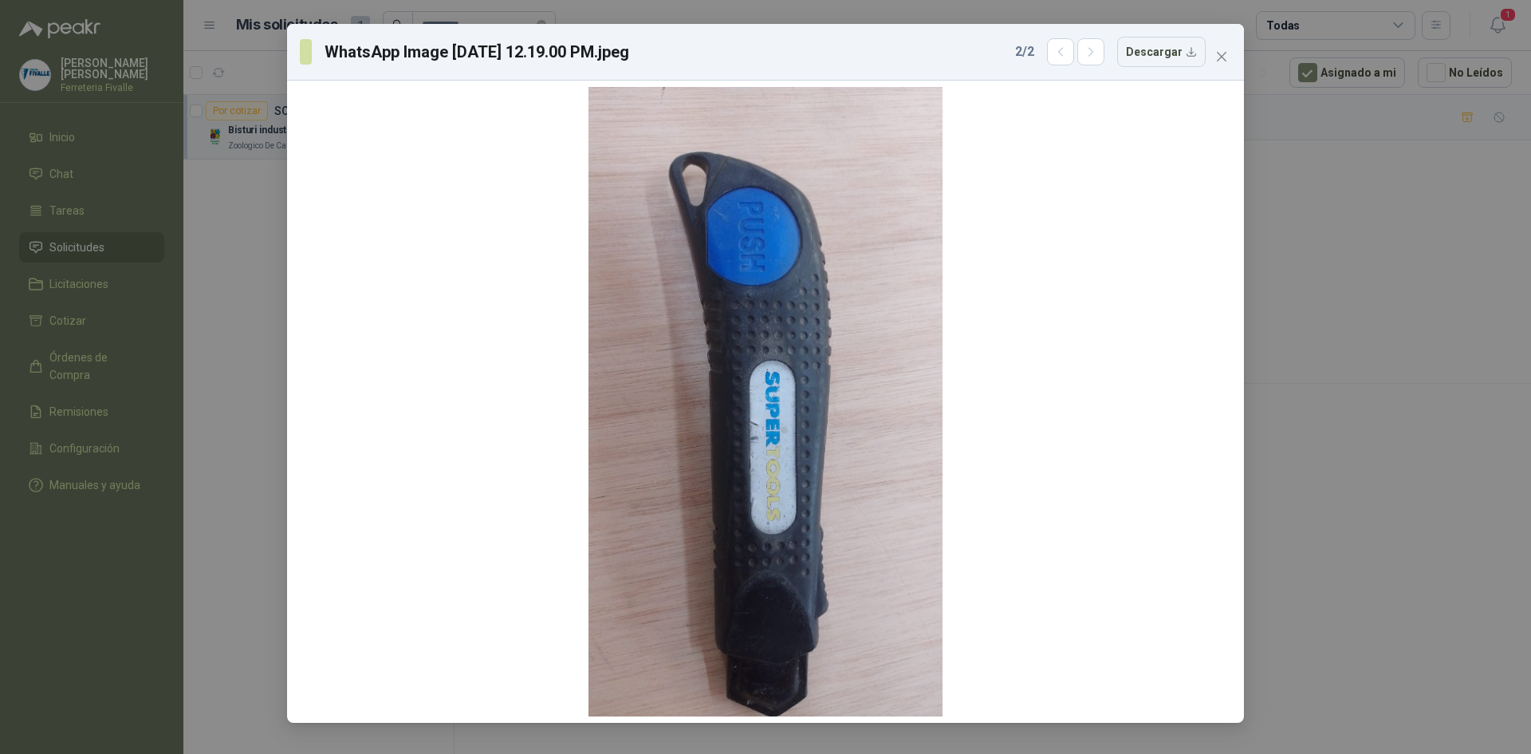
click at [1237, 61] on div "WhatsApp Image [DATE] 12.19.00 PM.jpeg 2 / 2 Descargar" at bounding box center [765, 52] width 957 height 57
click at [1217, 57] on icon "close" at bounding box center [1222, 56] width 13 height 13
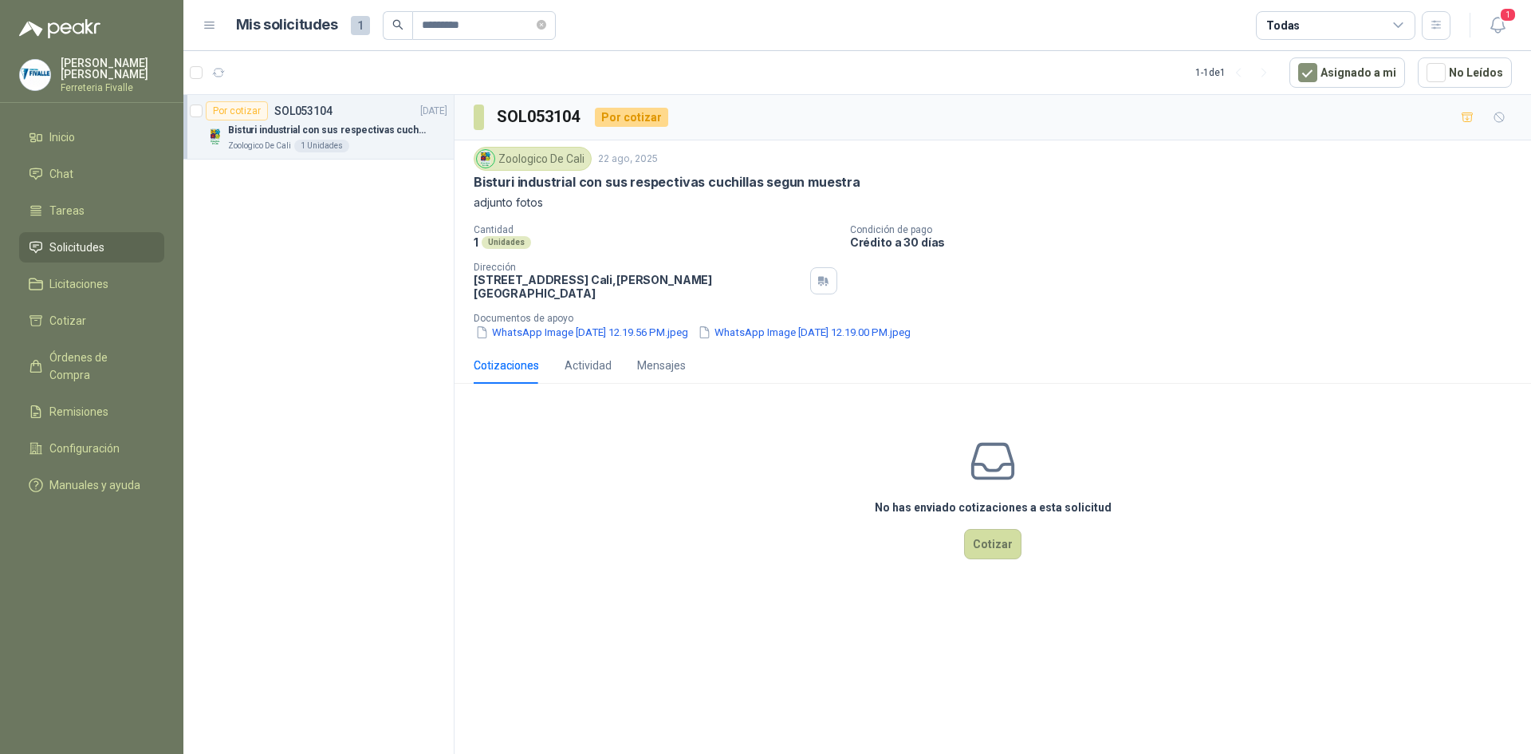
click at [100, 80] on p "[PERSON_NAME]" at bounding box center [113, 68] width 104 height 22
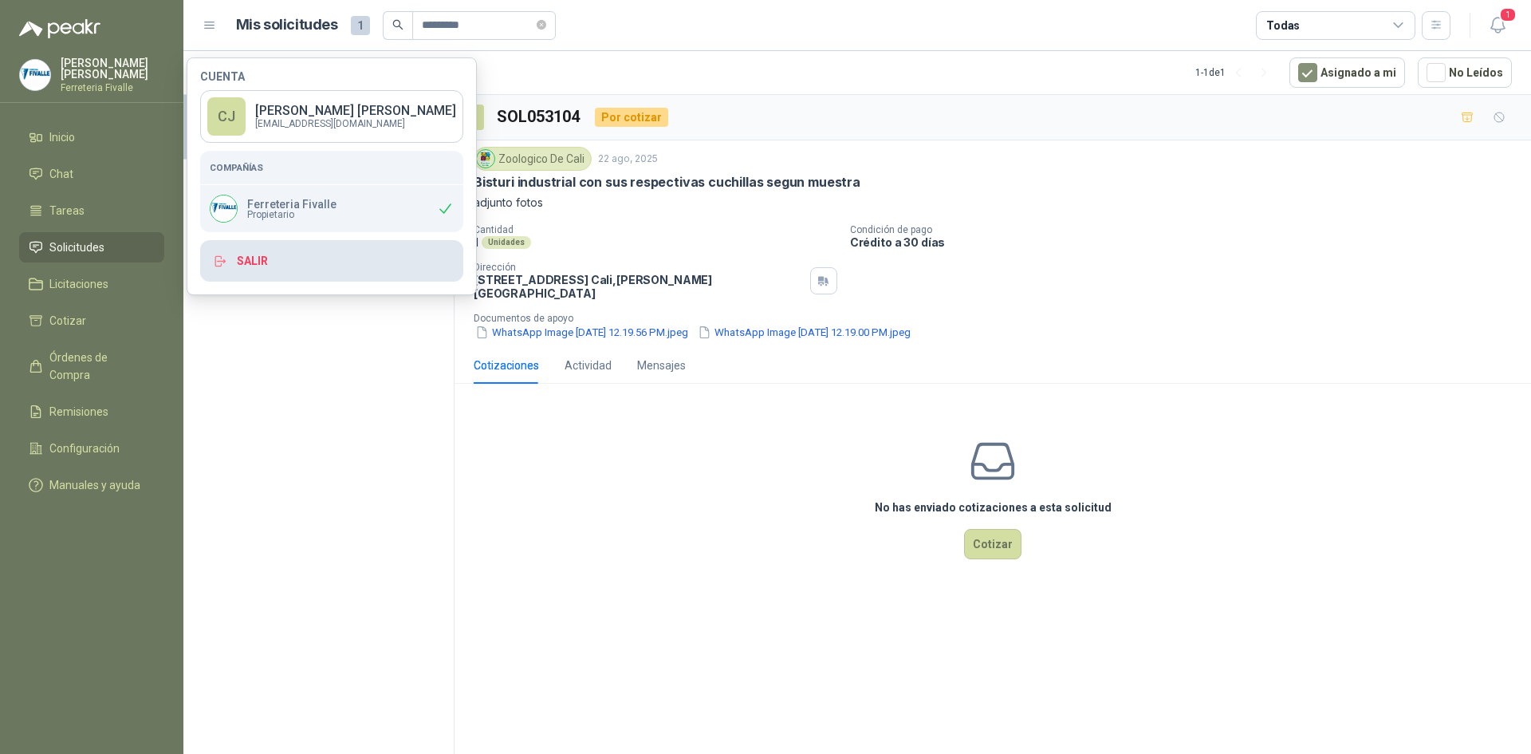
click at [245, 245] on button "Salir" at bounding box center [331, 260] width 263 height 41
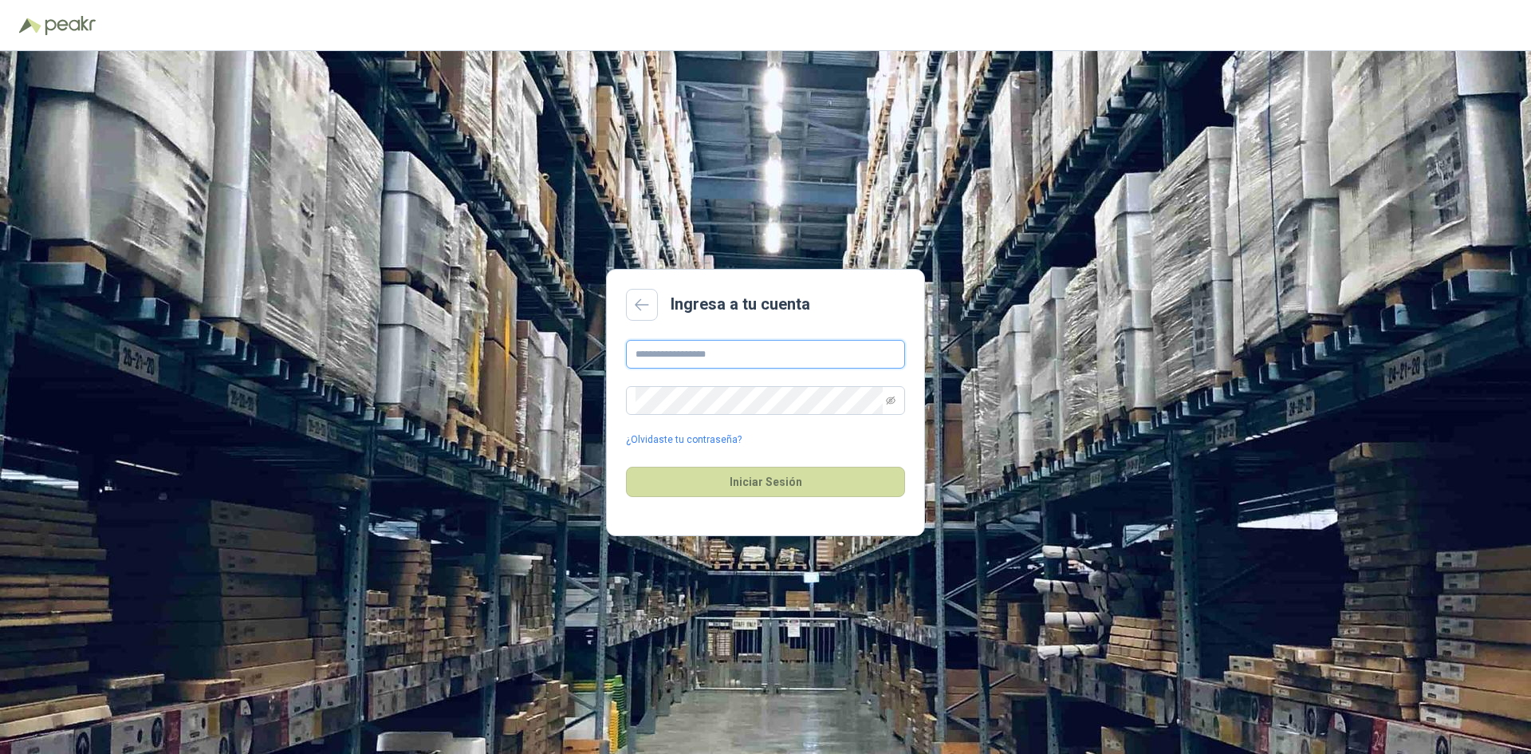
type input "**********"
